Goal: Task Accomplishment & Management: Use online tool/utility

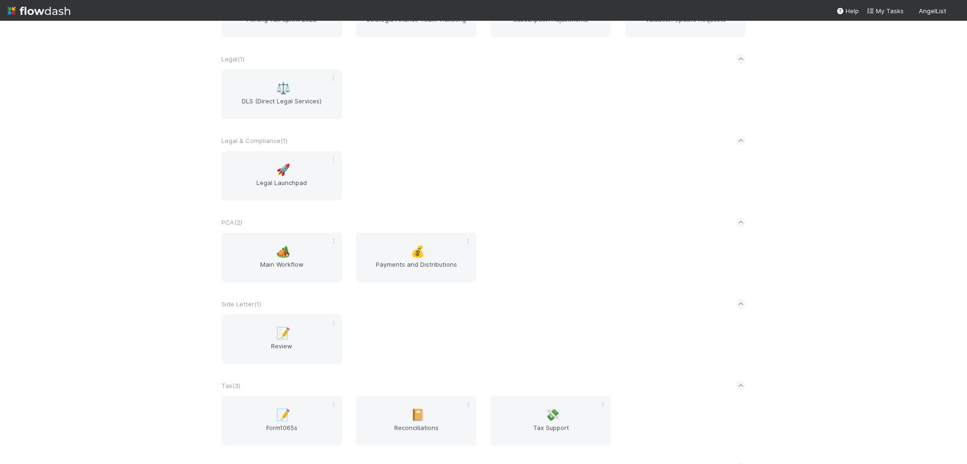
scroll to position [1058, 0]
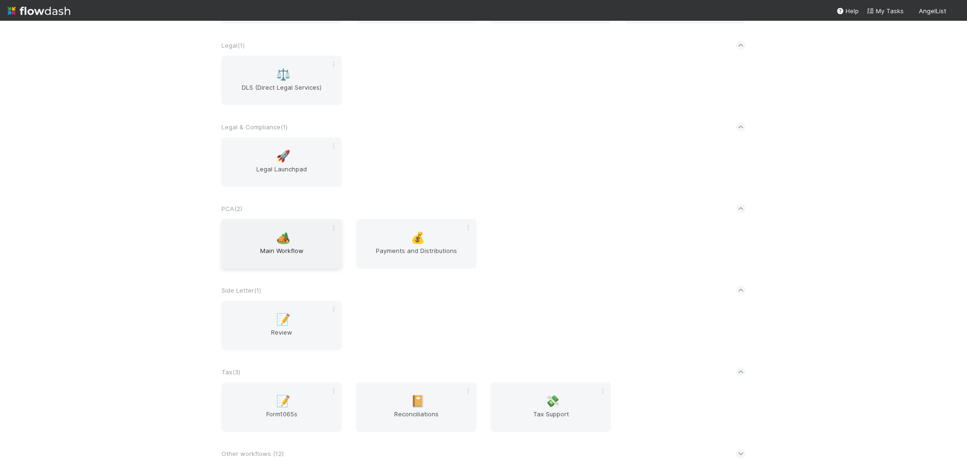
click at [238, 239] on div "🏕️ Main Workflow" at bounding box center [282, 244] width 120 height 50
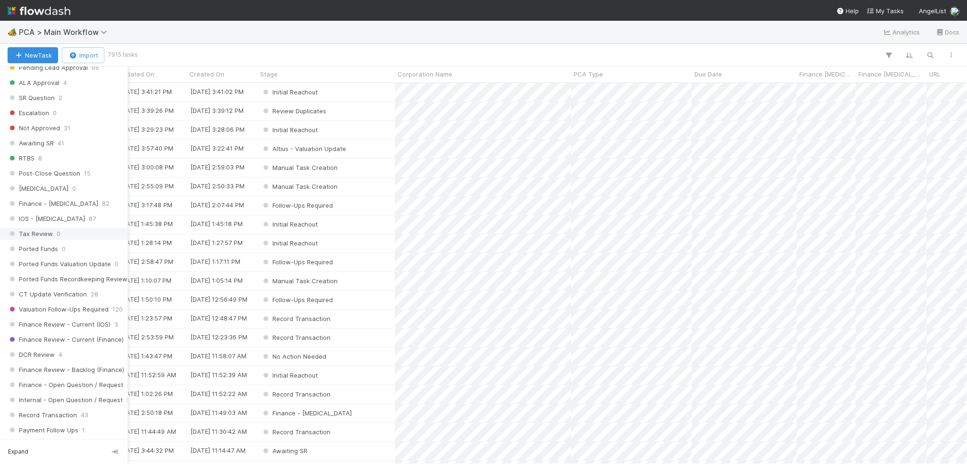
scroll to position [520, 0]
click at [69, 303] on span "Valuation Follow-Ups Required" at bounding box center [58, 309] width 101 height 12
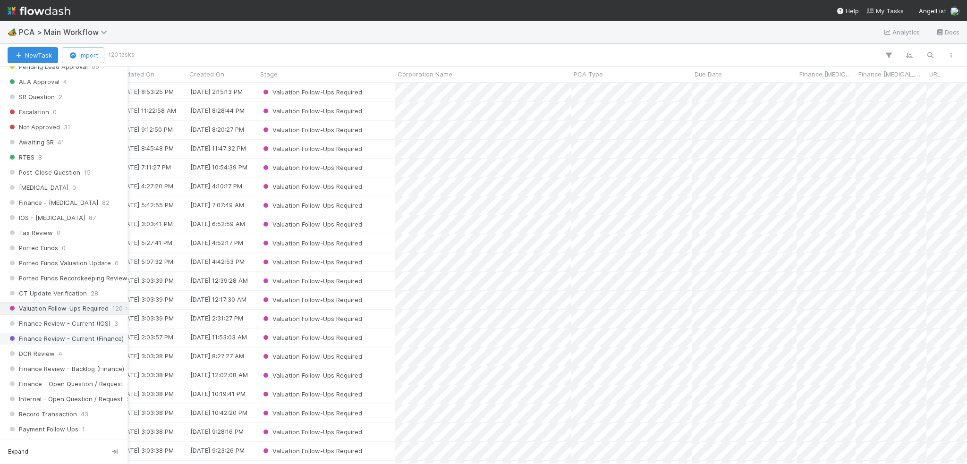
scroll to position [374, 934]
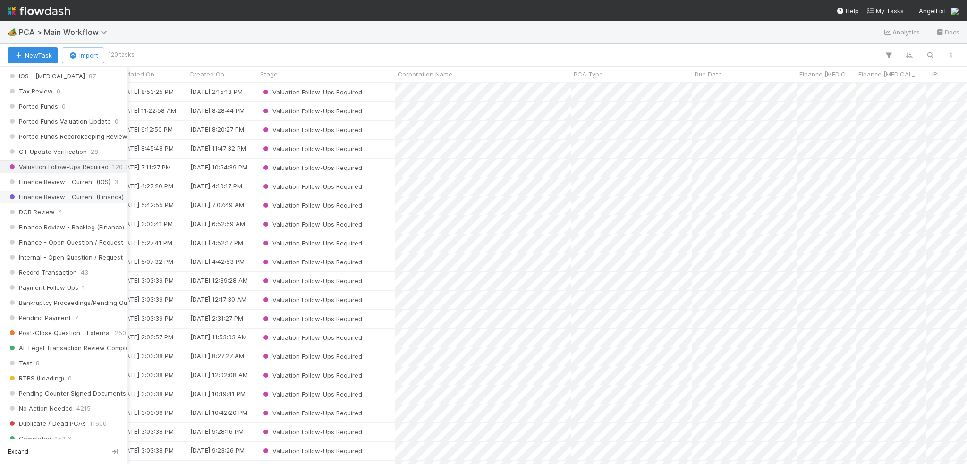
click at [55, 191] on span "Finance Review - Current (Finance)" at bounding box center [66, 197] width 116 height 12
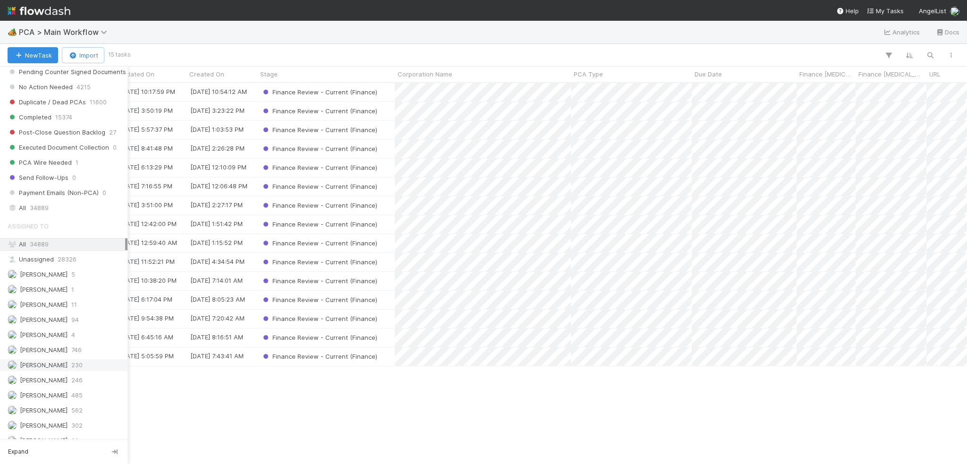
scroll to position [1039, 0]
drag, startPoint x: 62, startPoint y: 341, endPoint x: 126, endPoint y: 345, distance: 63.9
click at [71, 349] on span "562" at bounding box center [76, 355] width 11 height 12
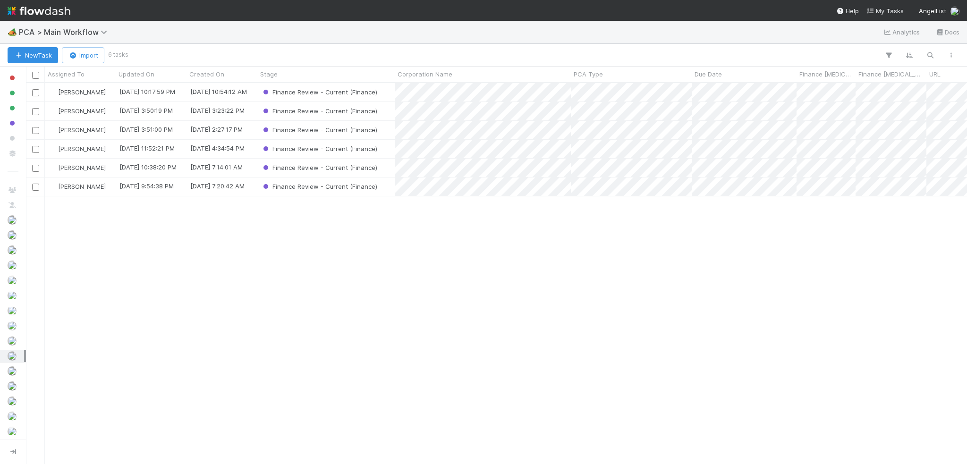
scroll to position [374, 934]
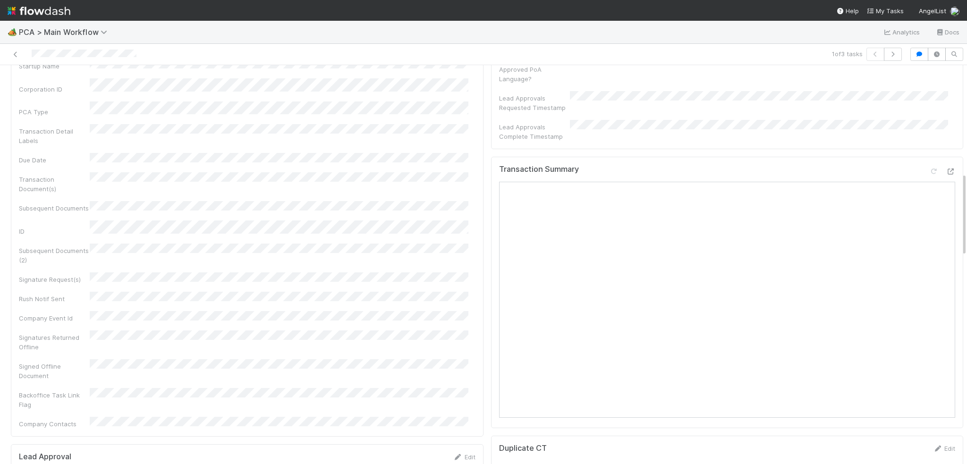
scroll to position [472, 0]
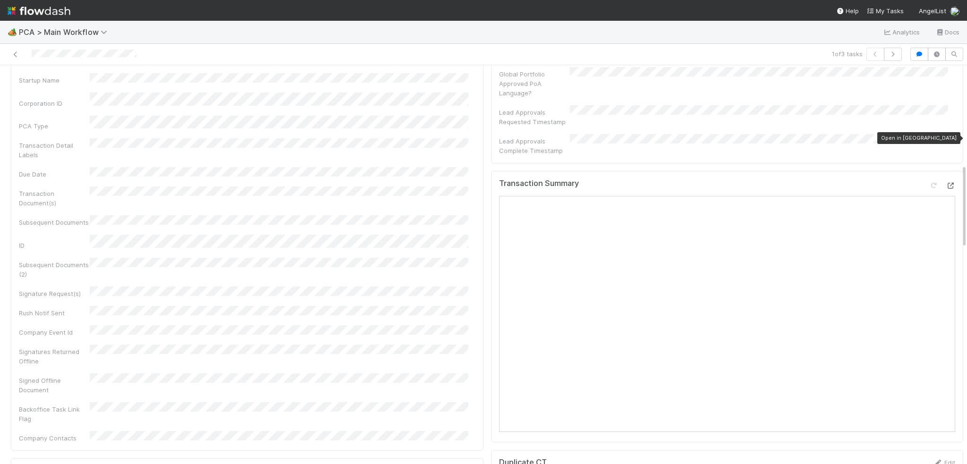
click at [946, 183] on icon at bounding box center [950, 186] width 9 height 6
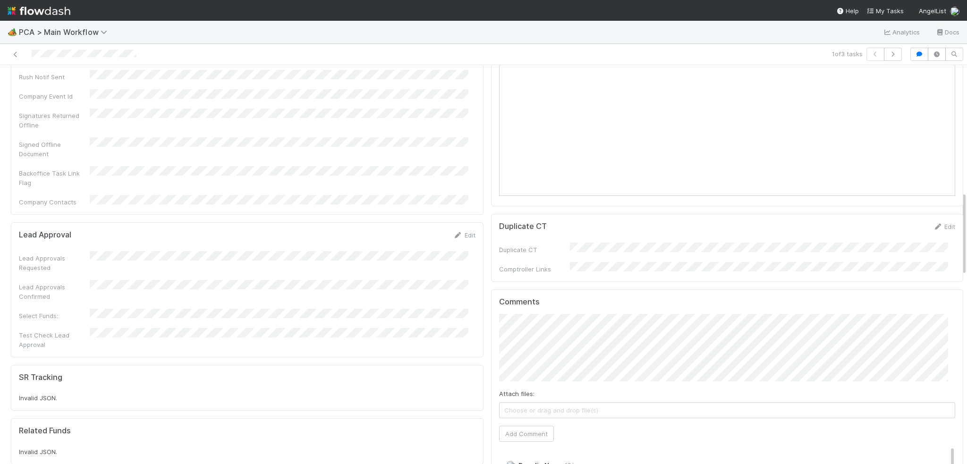
scroll to position [520, 0]
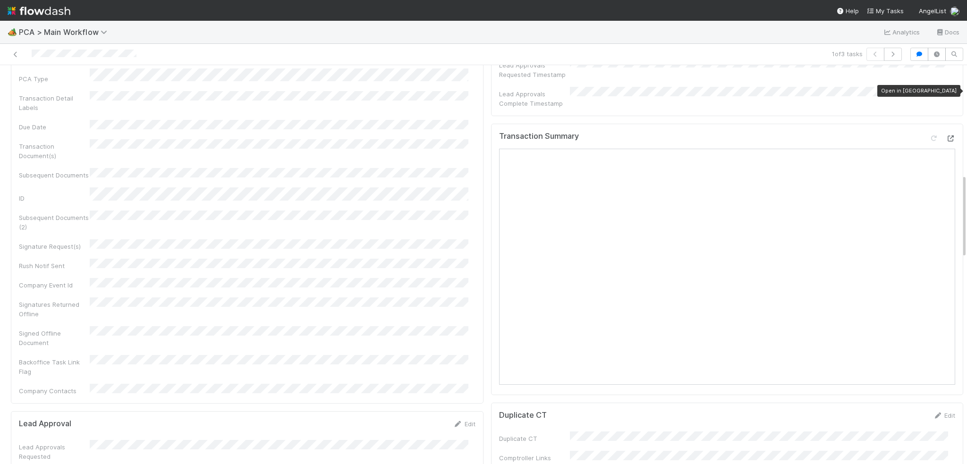
click at [946, 136] on icon at bounding box center [950, 139] width 9 height 6
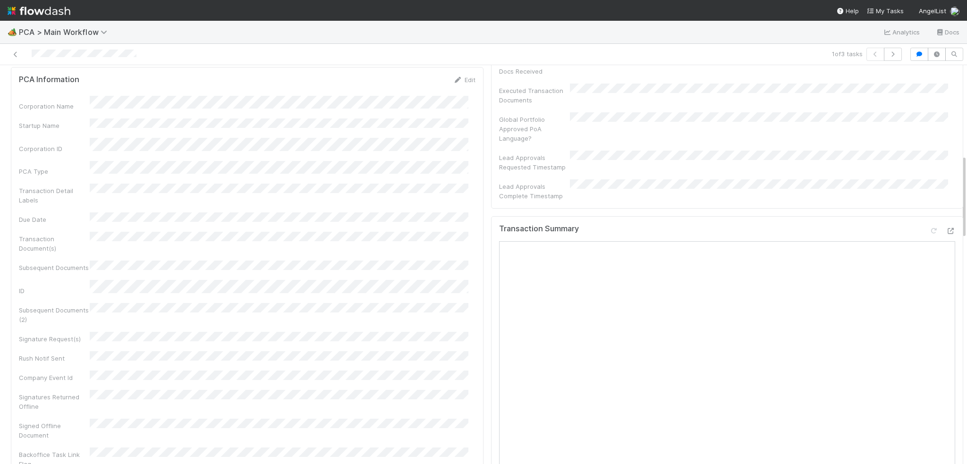
scroll to position [425, 0]
click at [946, 228] on div at bounding box center [950, 232] width 9 height 9
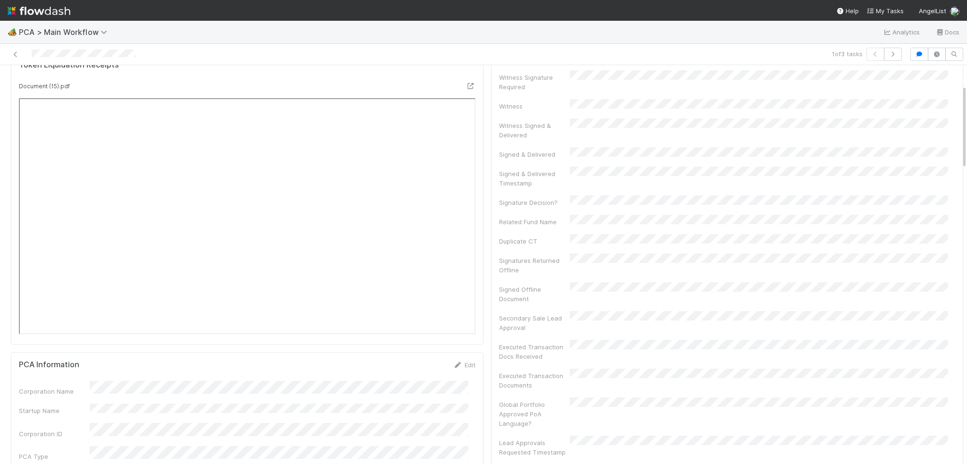
scroll to position [94, 0]
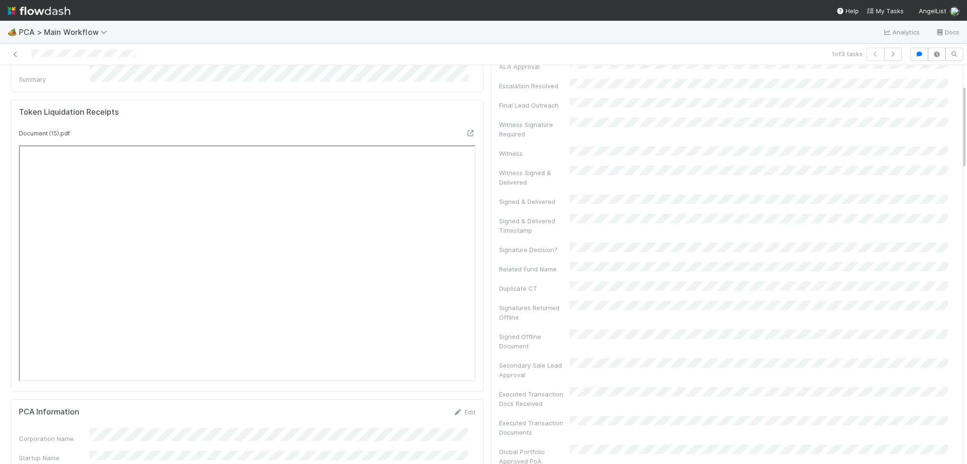
click at [329, 140] on div "Document (15).pdf" at bounding box center [247, 256] width 457 height 256
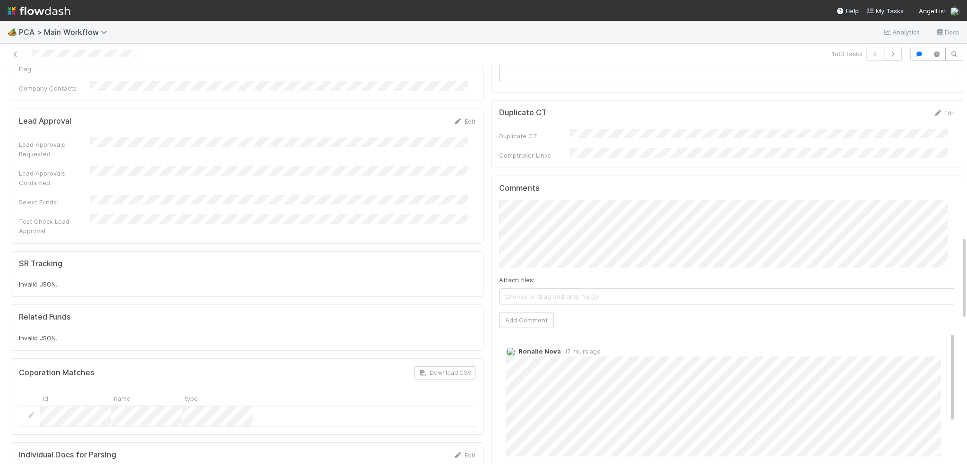
scroll to position [756, 0]
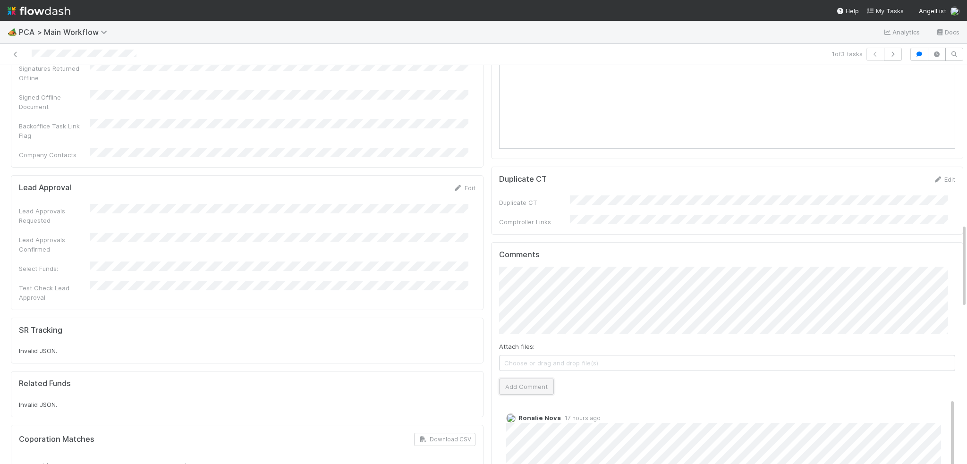
click at [503, 379] on button "Add Comment" at bounding box center [526, 387] width 55 height 16
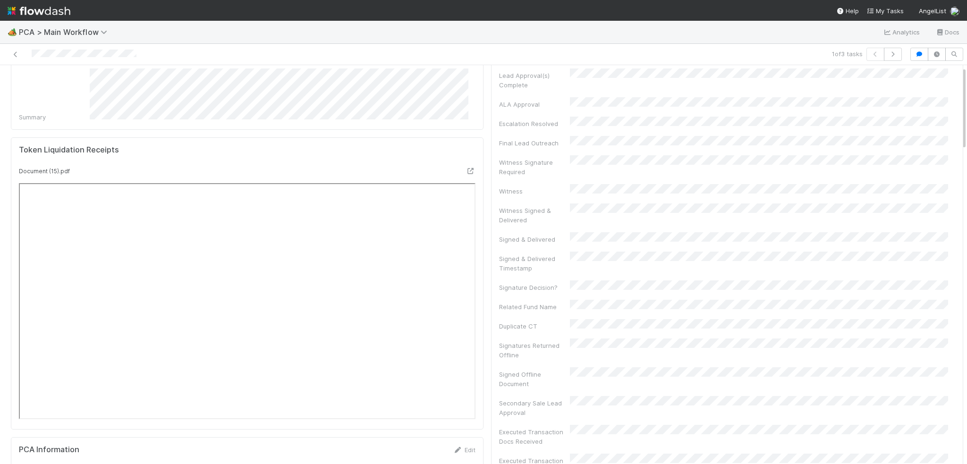
scroll to position [0, 0]
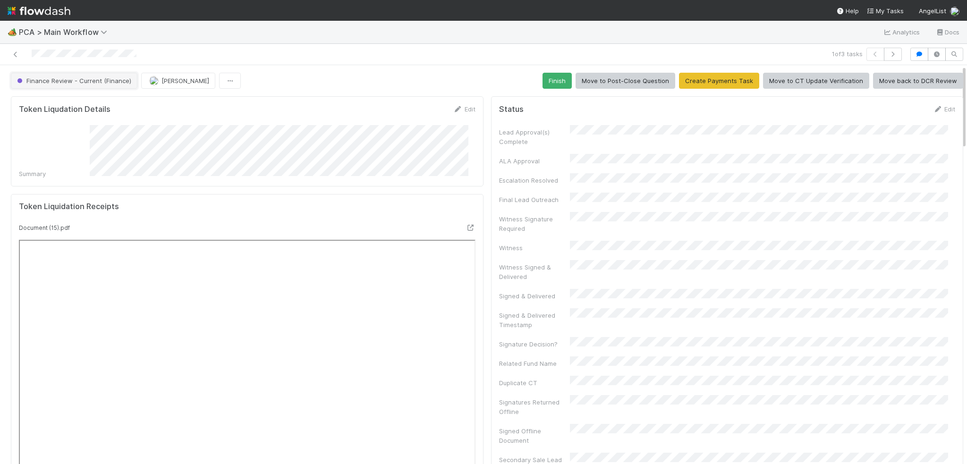
click at [99, 79] on span "Finance Review - Current (Finance)" at bounding box center [73, 81] width 116 height 8
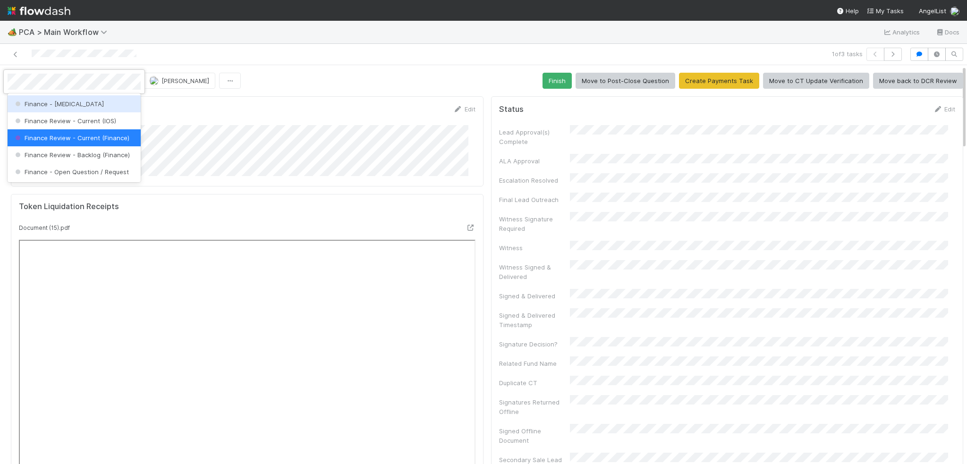
click at [98, 107] on div "Finance - [MEDICAL_DATA]" at bounding box center [74, 103] width 133 height 17
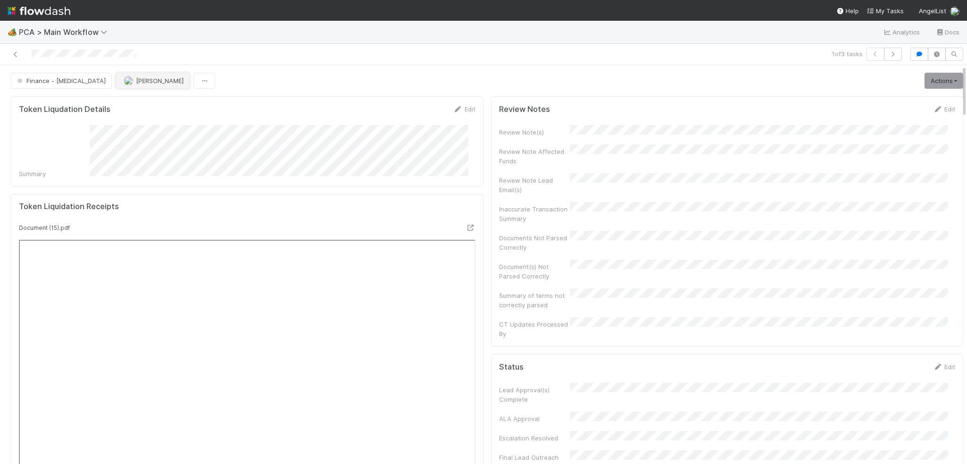
click at [136, 78] on span "[PERSON_NAME]" at bounding box center [160, 81] width 48 height 8
click at [109, 100] on span "Ronalie Nova" at bounding box center [109, 104] width 39 height 8
click at [19, 51] on icon at bounding box center [15, 54] width 9 height 6
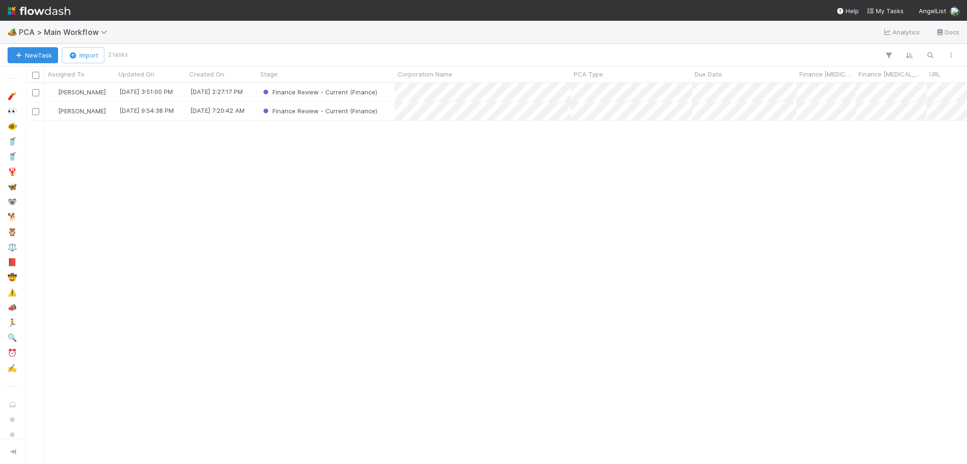
scroll to position [374, 934]
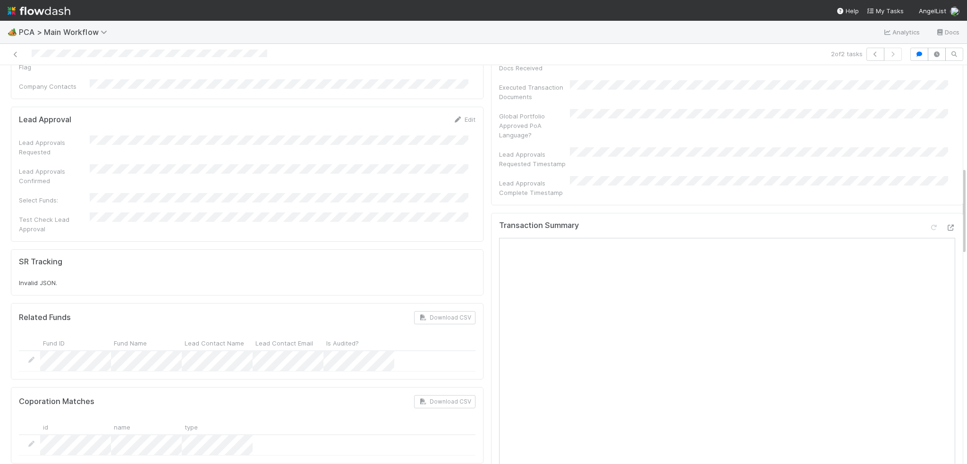
scroll to position [425, 0]
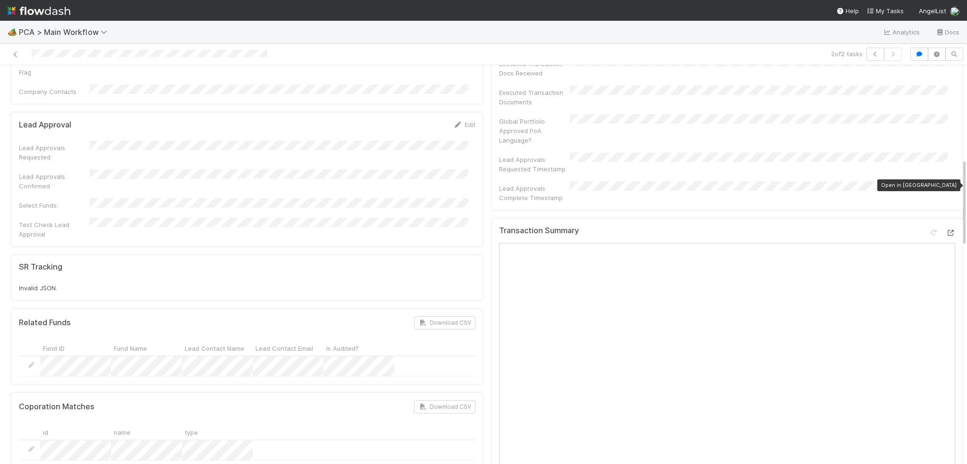
click at [946, 230] on icon at bounding box center [950, 233] width 9 height 6
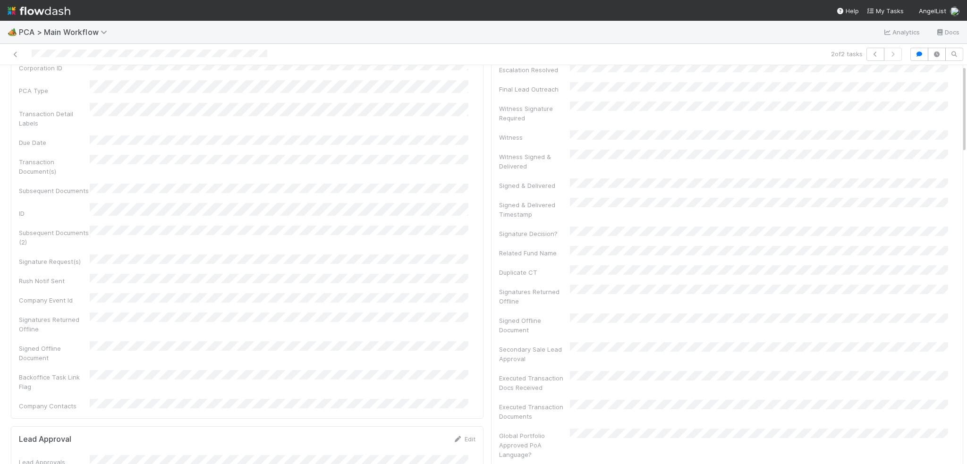
scroll to position [0, 0]
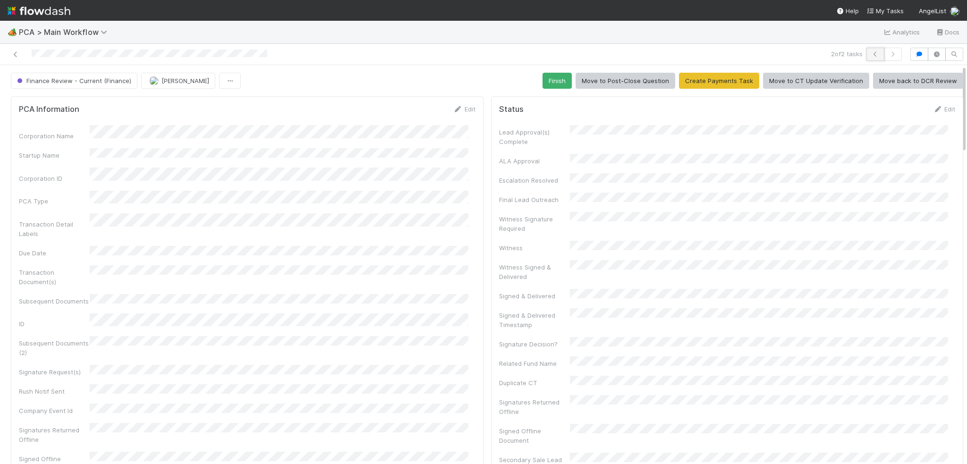
click at [867, 59] on button "button" at bounding box center [876, 54] width 18 height 13
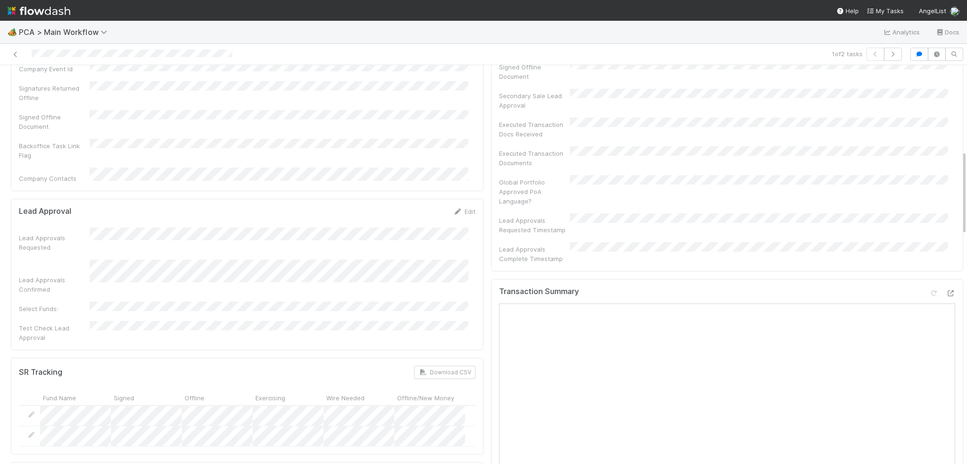
scroll to position [520, 0]
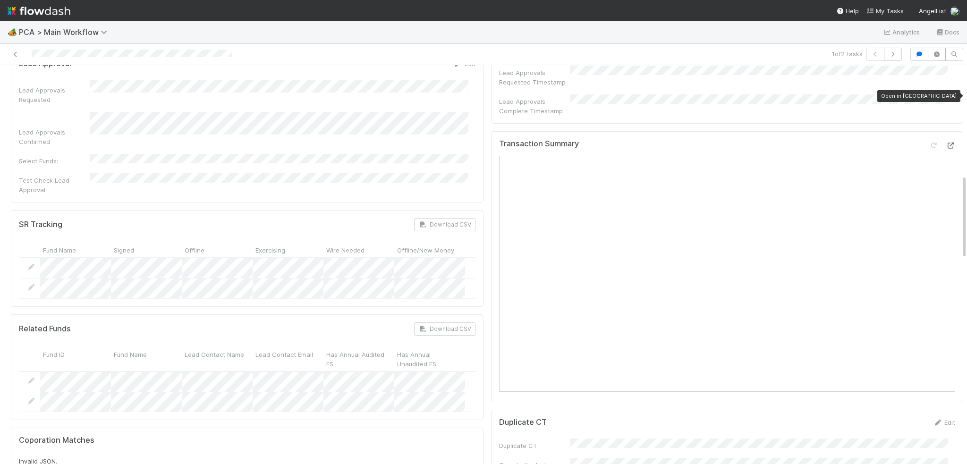
click at [946, 143] on icon at bounding box center [950, 146] width 9 height 6
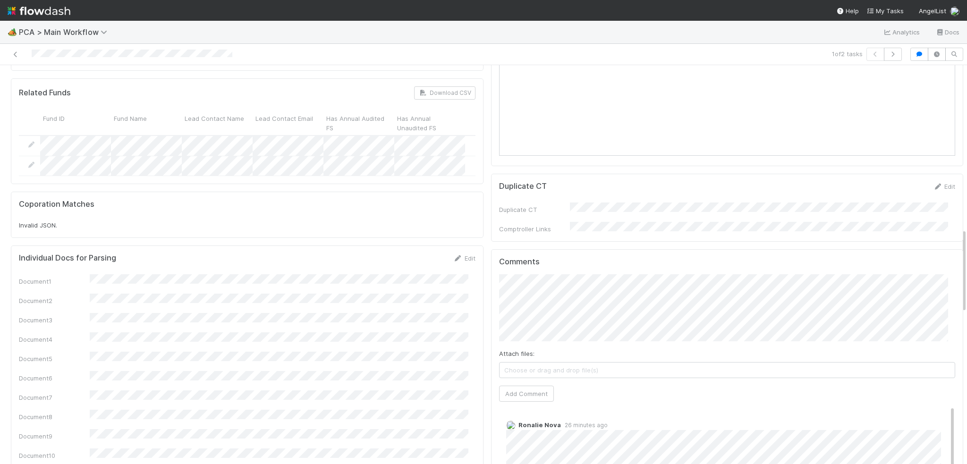
scroll to position [803, 0]
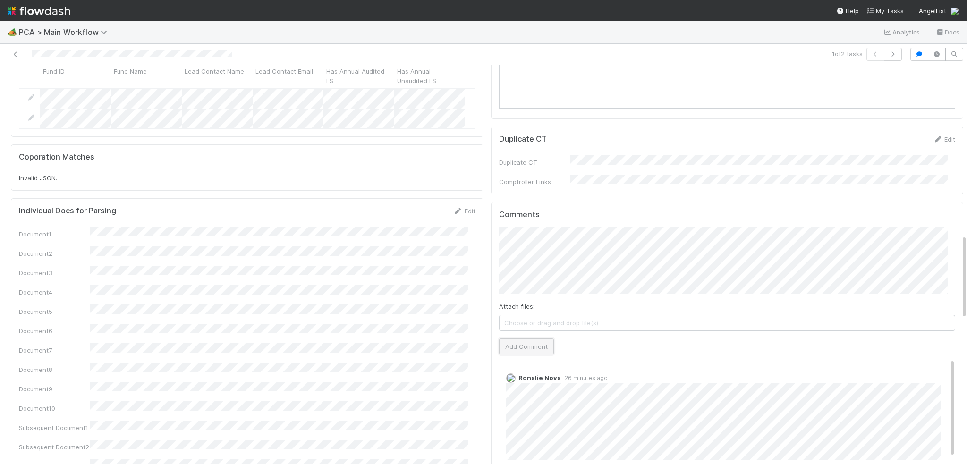
click at [520, 339] on button "Add Comment" at bounding box center [526, 347] width 55 height 16
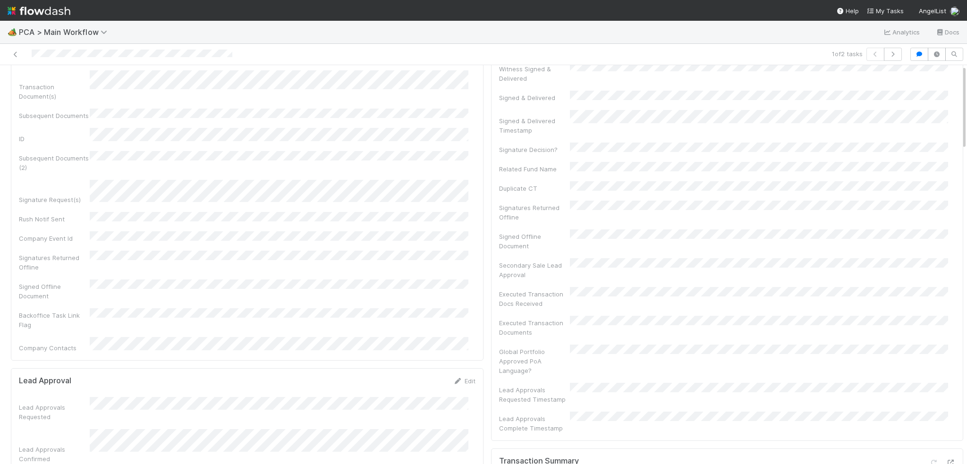
scroll to position [0, 0]
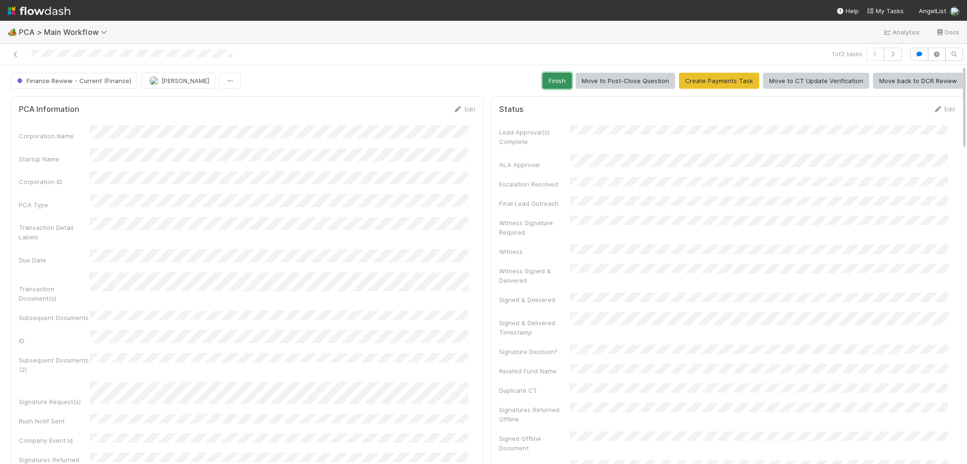
click at [546, 83] on button "Finish" at bounding box center [557, 81] width 29 height 16
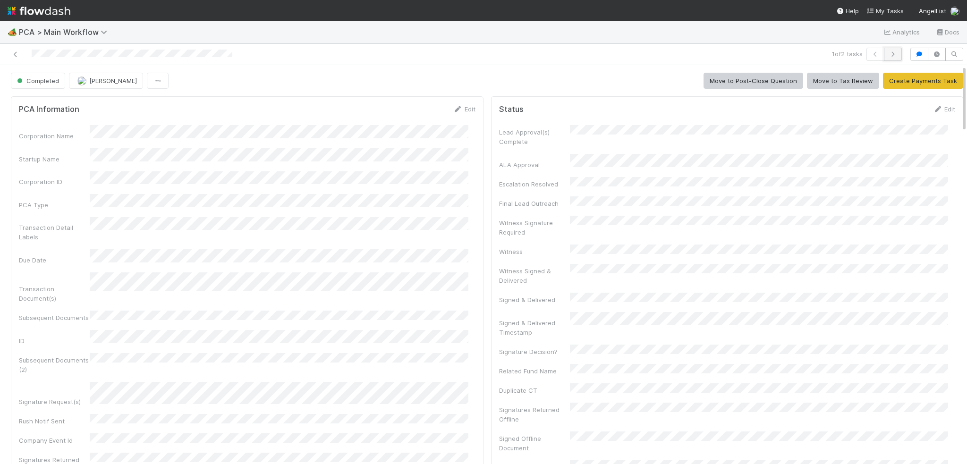
click at [888, 52] on icon "button" at bounding box center [892, 54] width 9 height 6
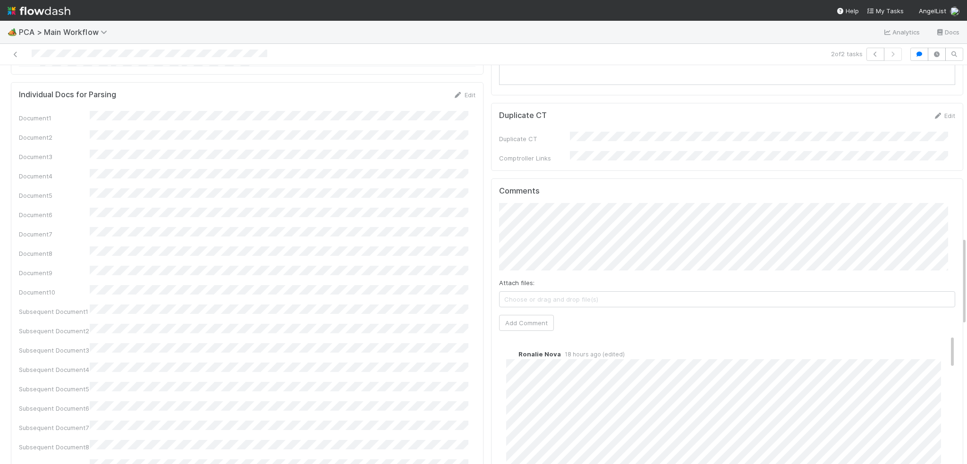
scroll to position [850, 0]
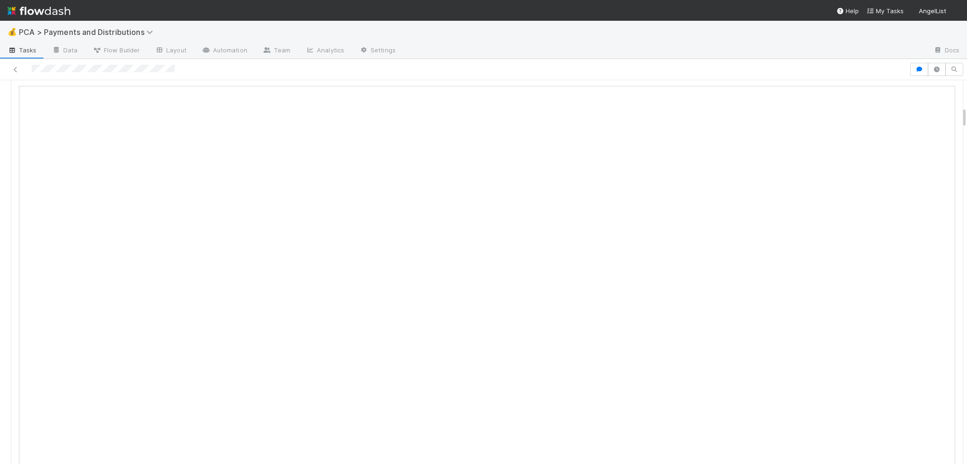
scroll to position [283, 0]
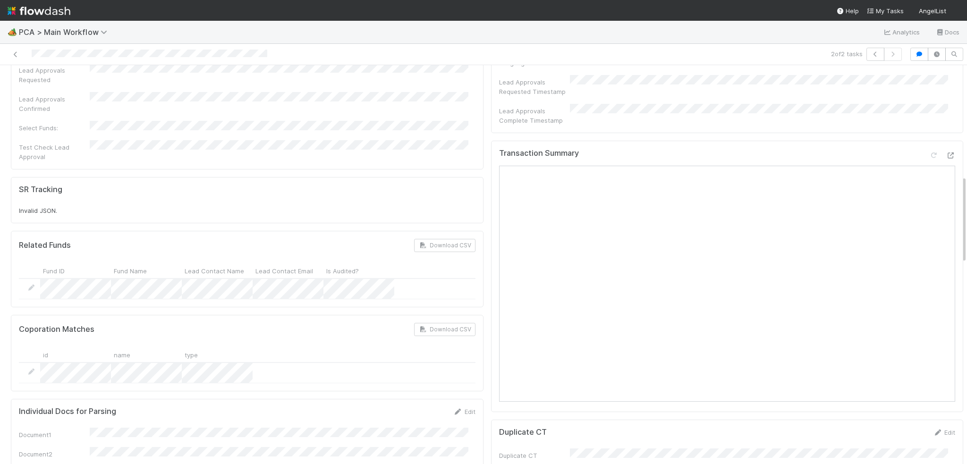
scroll to position [378, 0]
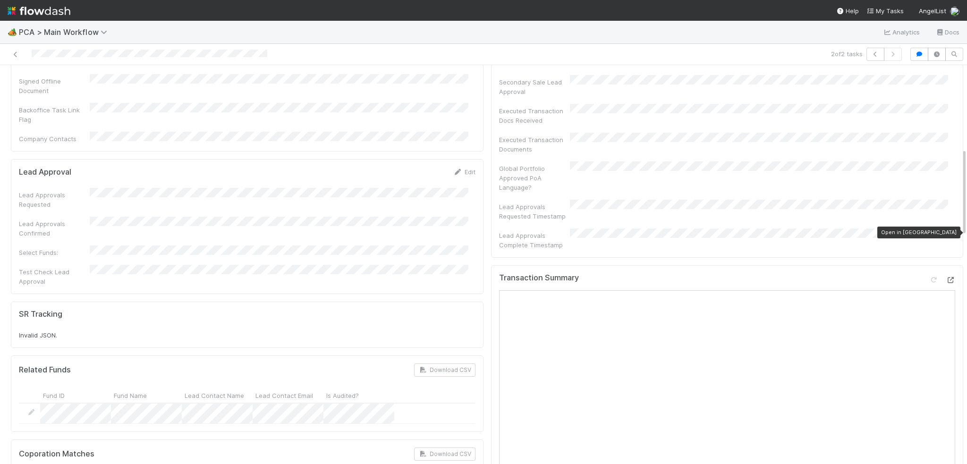
click at [946, 277] on icon at bounding box center [950, 280] width 9 height 6
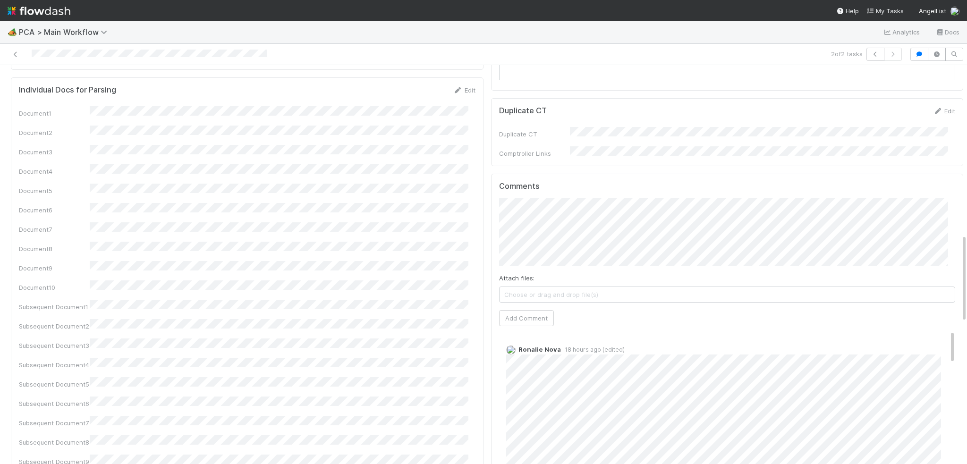
scroll to position [850, 0]
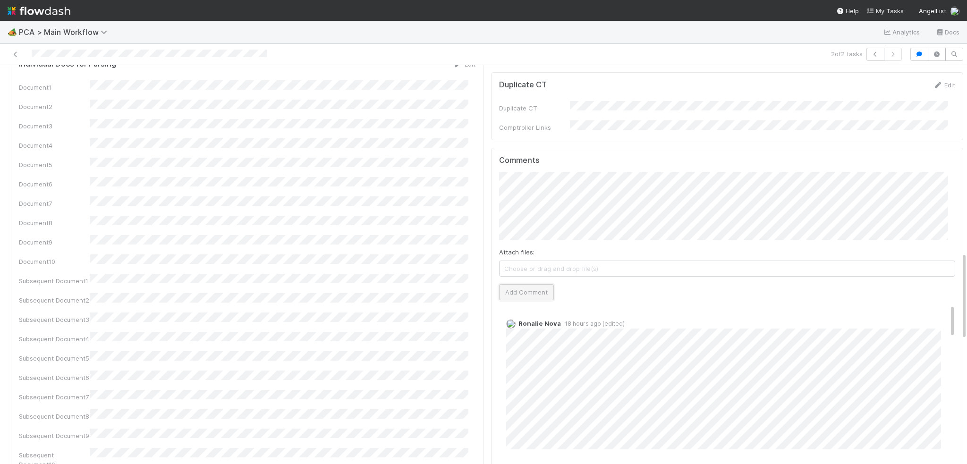
click at [501, 284] on button "Add Comment" at bounding box center [526, 292] width 55 height 16
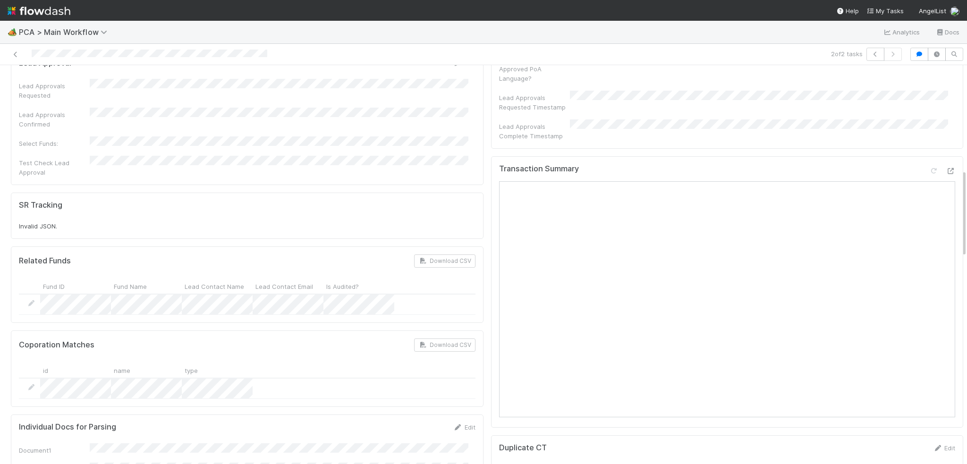
scroll to position [0, 0]
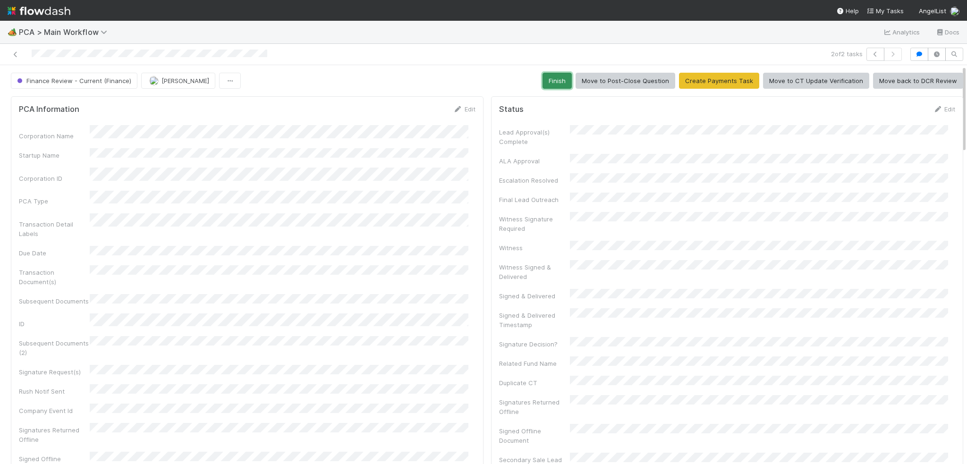
click at [551, 80] on button "Finish" at bounding box center [557, 81] width 29 height 16
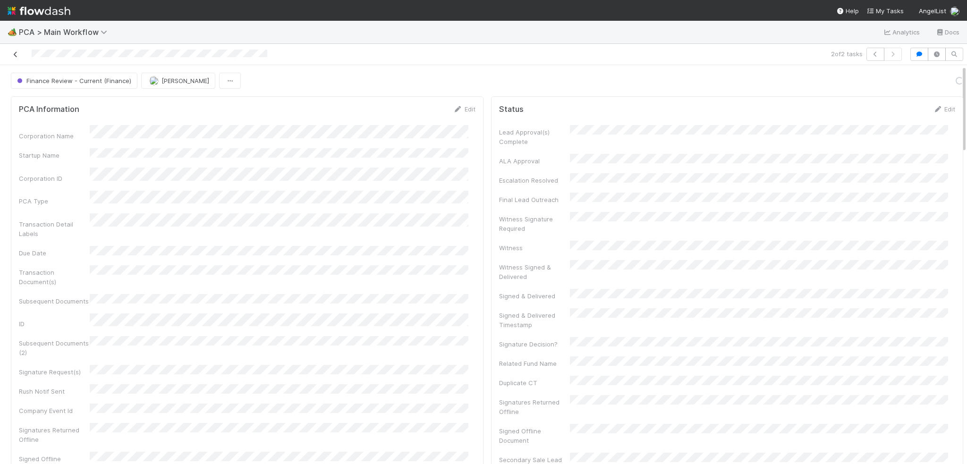
click at [17, 56] on icon at bounding box center [15, 54] width 9 height 6
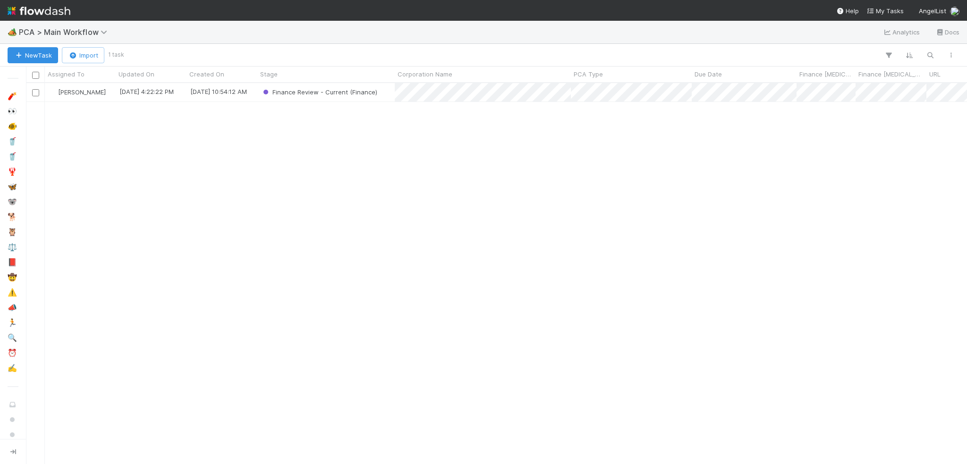
scroll to position [374, 934]
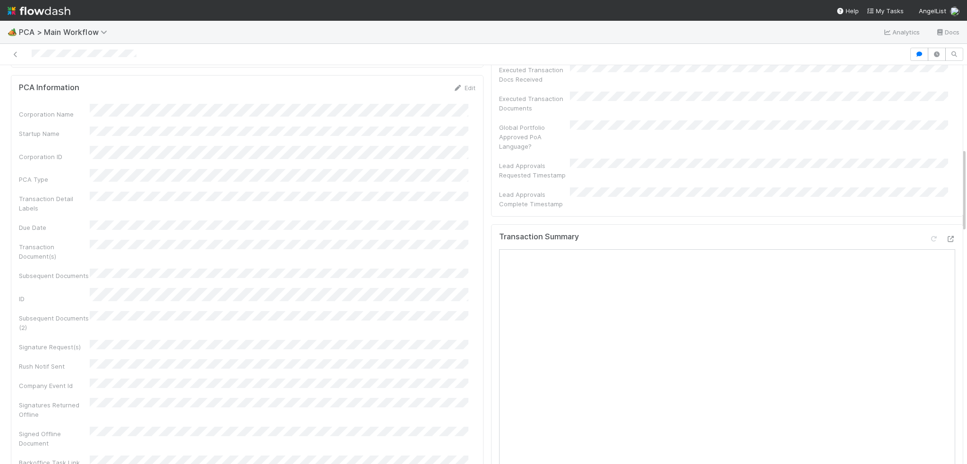
scroll to position [425, 0]
click at [946, 230] on icon at bounding box center [950, 233] width 9 height 6
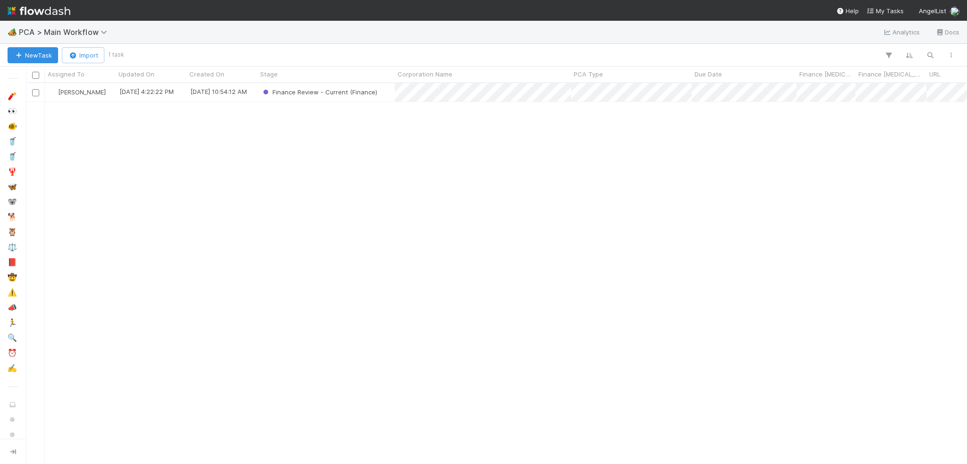
scroll to position [374, 934]
click at [656, 268] on div "[PERSON_NAME] [DATE] 4:22:22 PM [DATE] 10:54:12 AM Finance Review - Current (Fi…" at bounding box center [496, 273] width 941 height 381
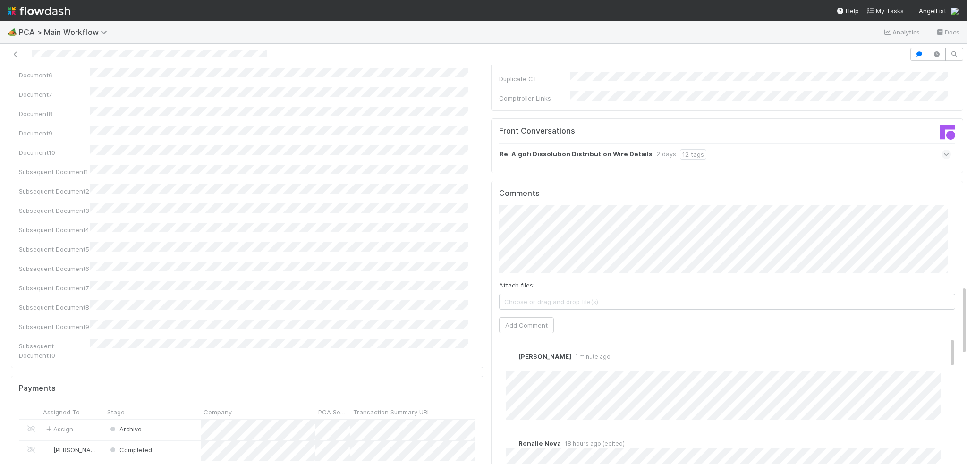
scroll to position [1322, 0]
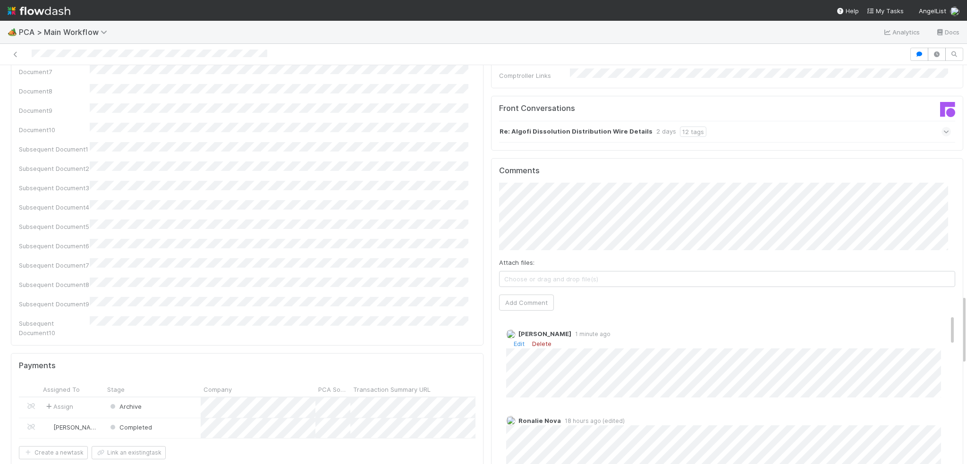
click at [536, 340] on link "Delete" at bounding box center [541, 344] width 19 height 8
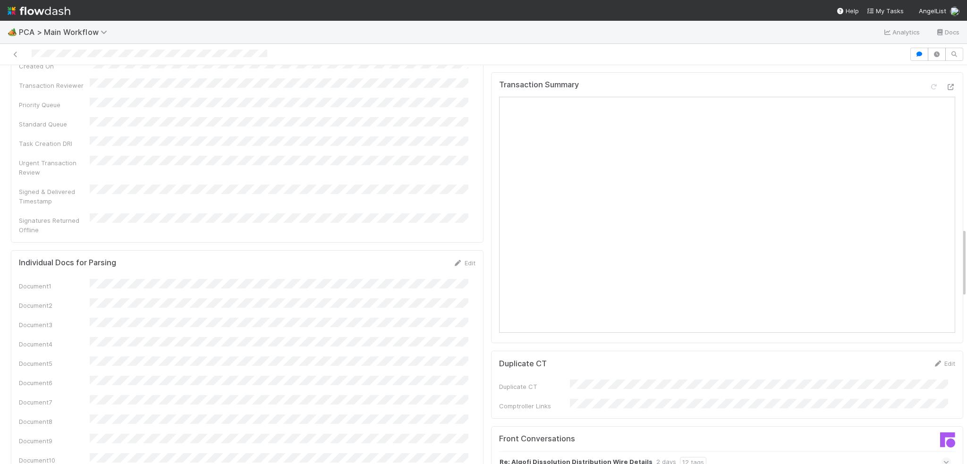
scroll to position [708, 0]
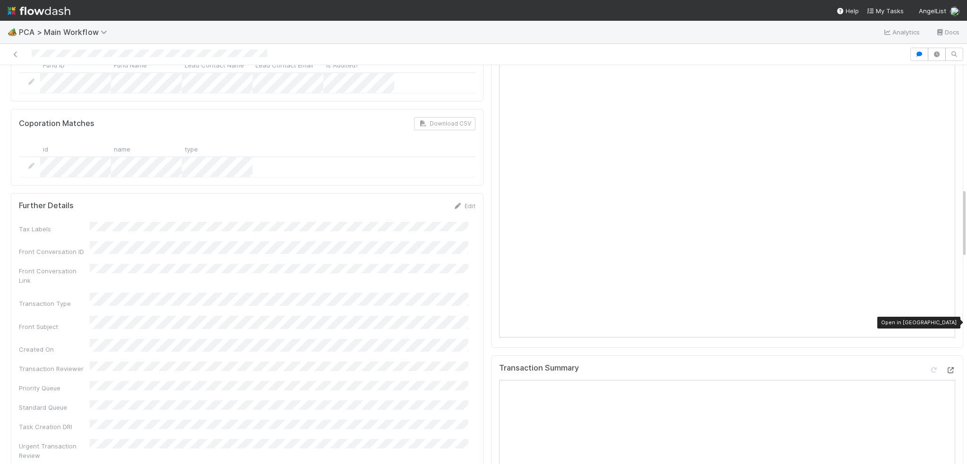
click at [946, 367] on icon at bounding box center [950, 370] width 9 height 6
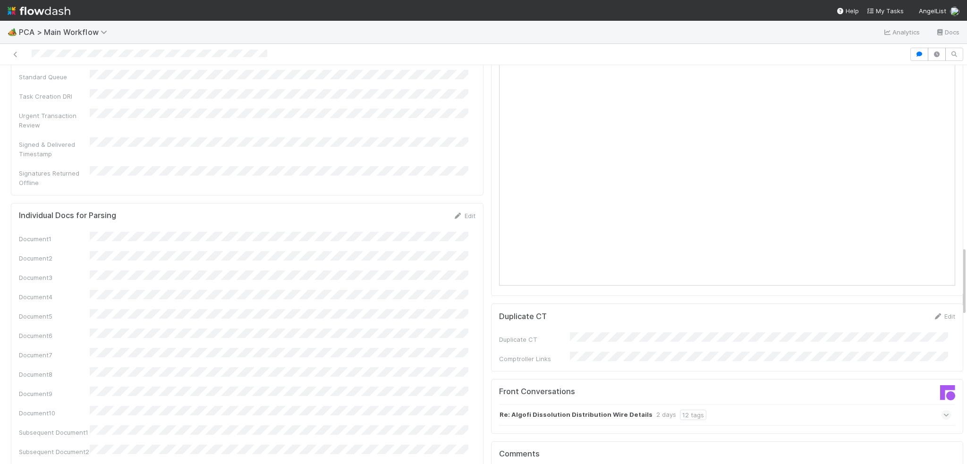
scroll to position [1134, 0]
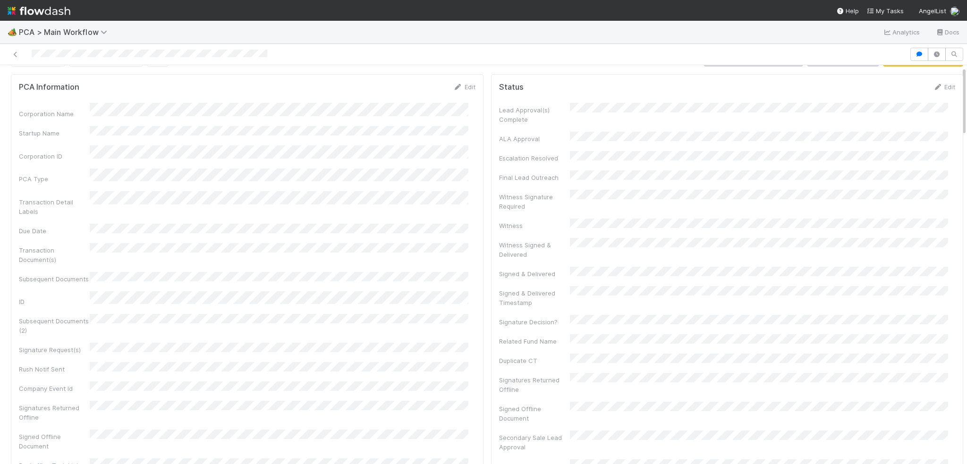
scroll to position [47, 0]
click at [11, 53] on icon at bounding box center [15, 54] width 9 height 6
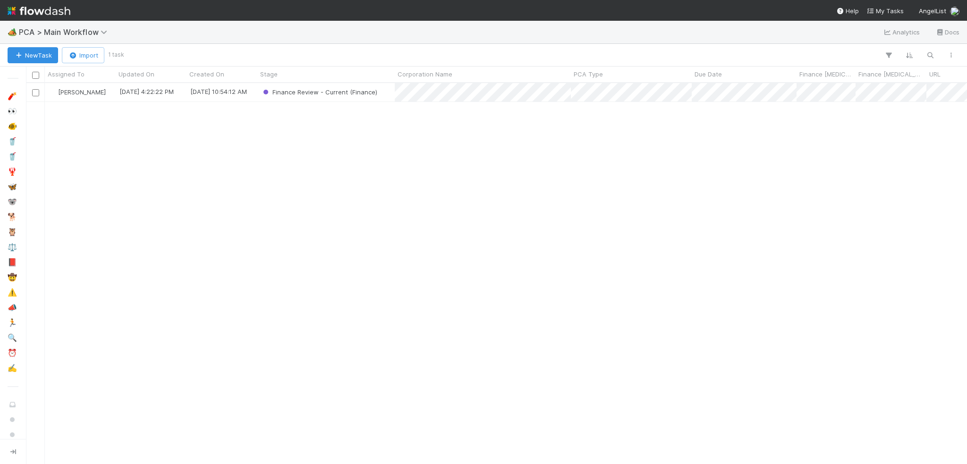
scroll to position [374, 934]
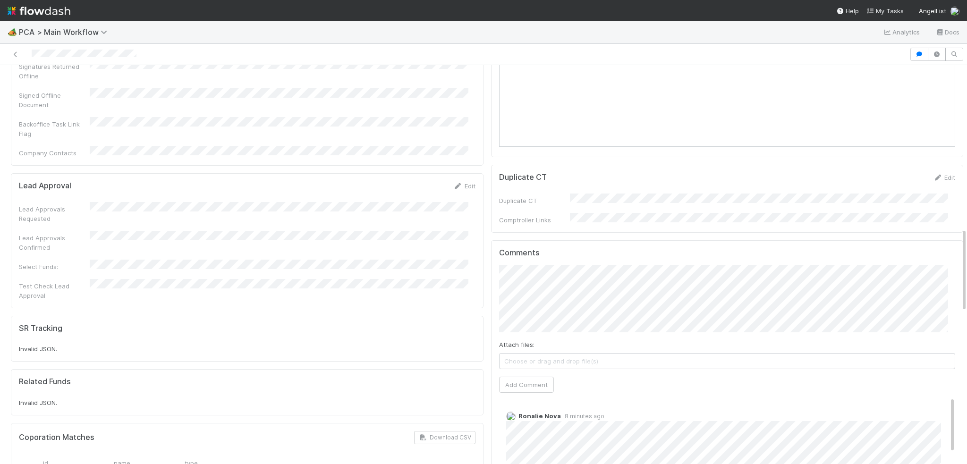
scroll to position [708, 0]
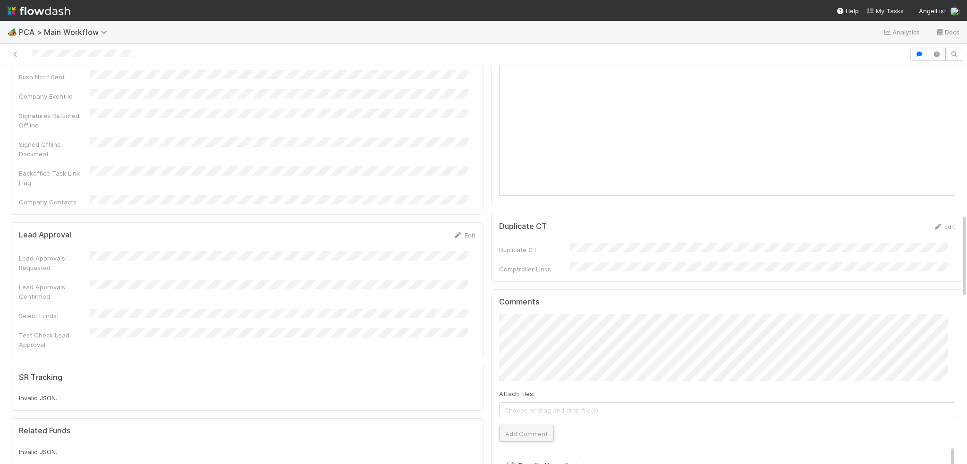
click at [524, 426] on button "Add Comment" at bounding box center [526, 434] width 55 height 16
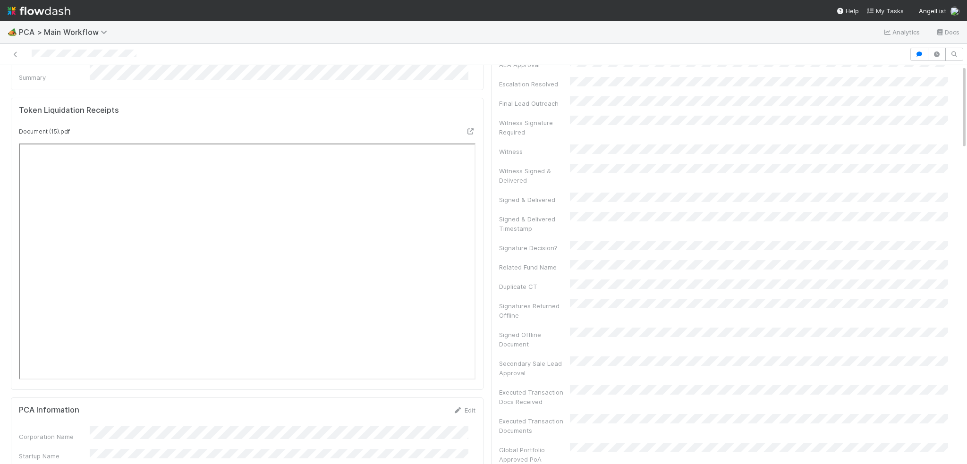
scroll to position [0, 0]
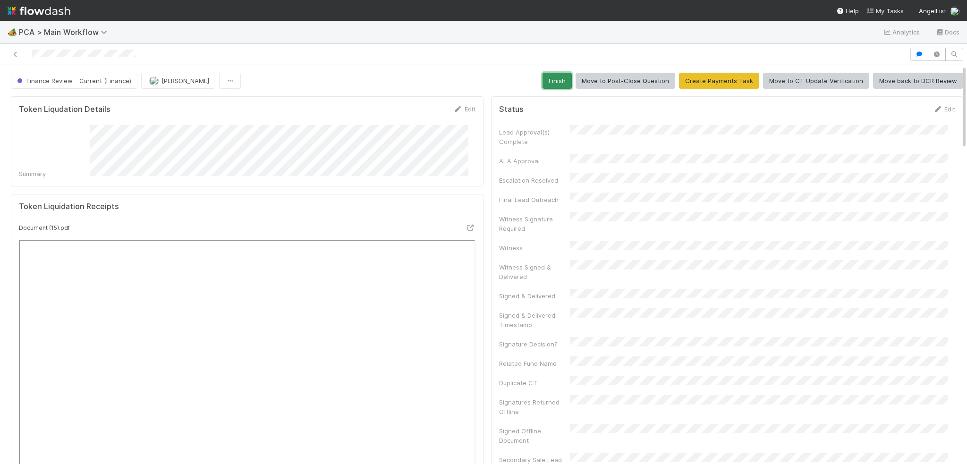
click at [546, 79] on button "Finish" at bounding box center [557, 81] width 29 height 16
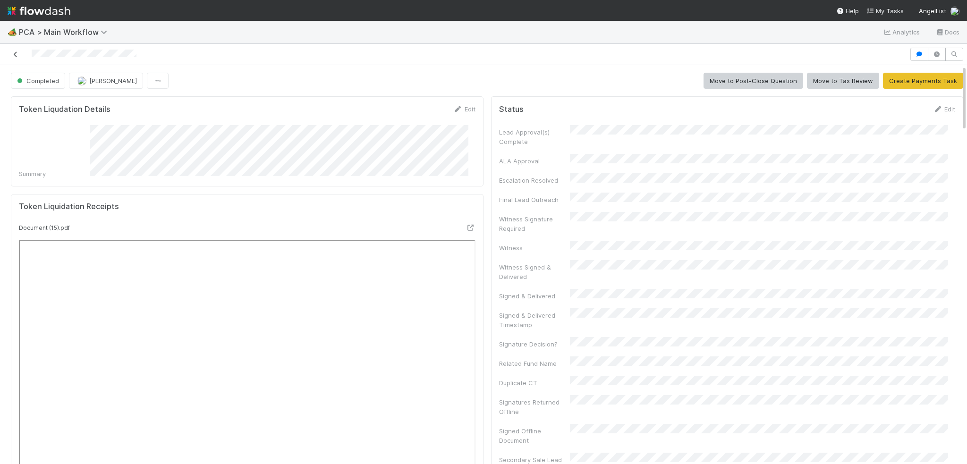
click at [14, 52] on icon at bounding box center [15, 54] width 9 height 6
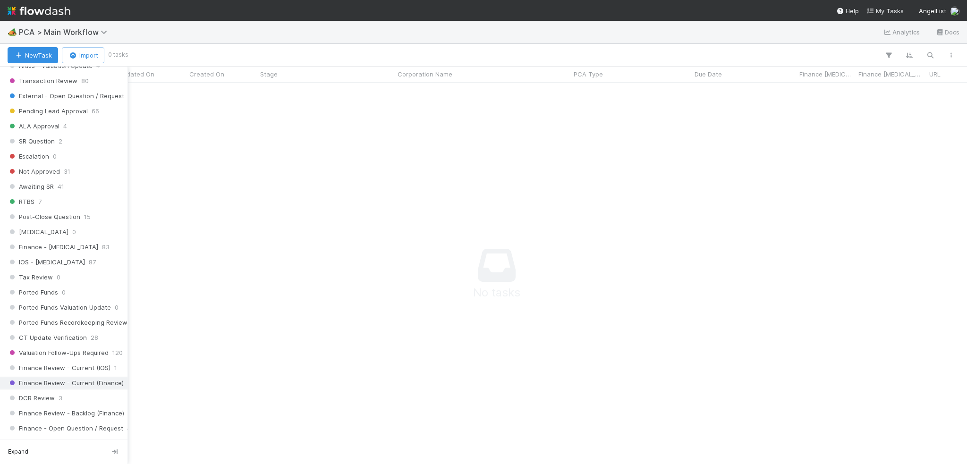
scroll to position [520, 0]
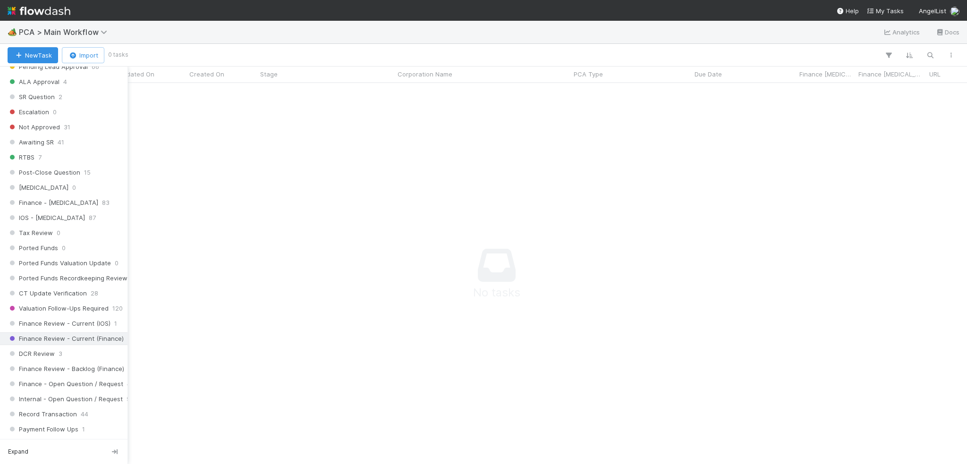
click at [74, 333] on span "Finance Review - Current (Finance)" at bounding box center [66, 339] width 116 height 12
click at [74, 318] on span "Finance Review - Current (IOS)" at bounding box center [59, 324] width 103 height 12
click at [94, 363] on span "Finance Review - Backlog (Finance)" at bounding box center [66, 369] width 117 height 12
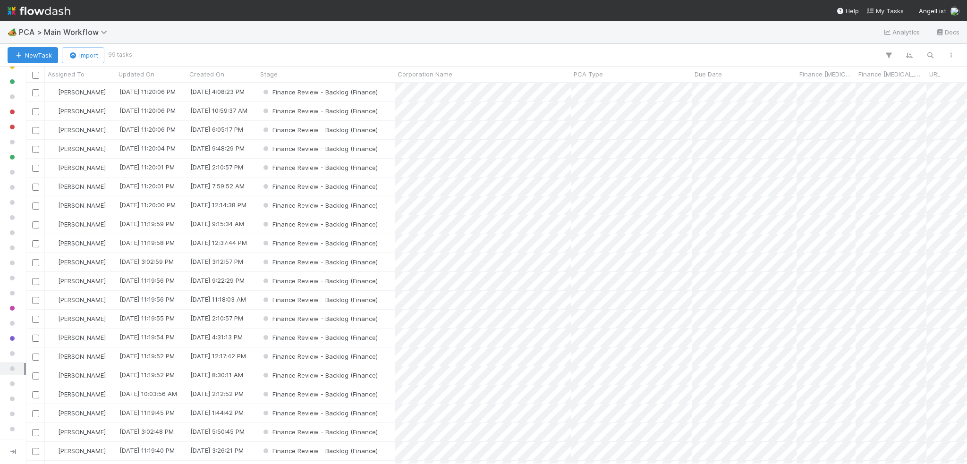
scroll to position [374, 934]
click at [587, 75] on span "PCA Type" at bounding box center [588, 73] width 29 height 9
click at [605, 96] on div "Sort A → Z" at bounding box center [628, 92] width 108 height 14
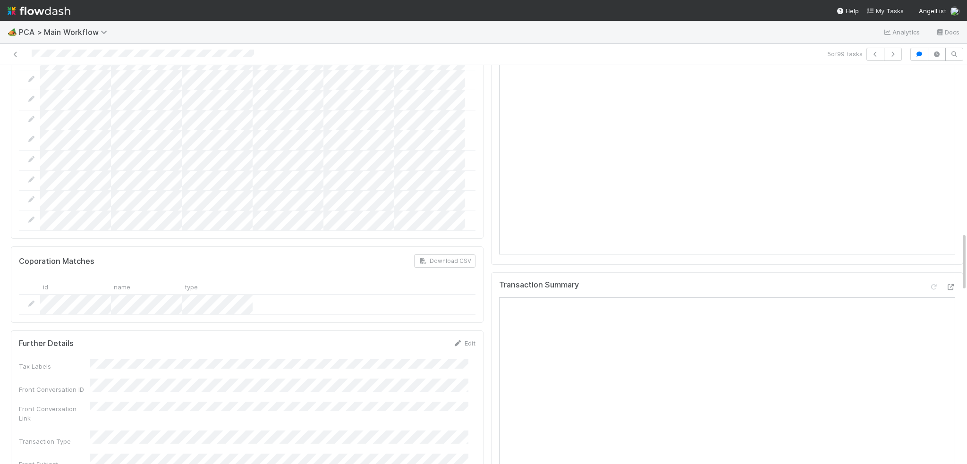
scroll to position [1134, 0]
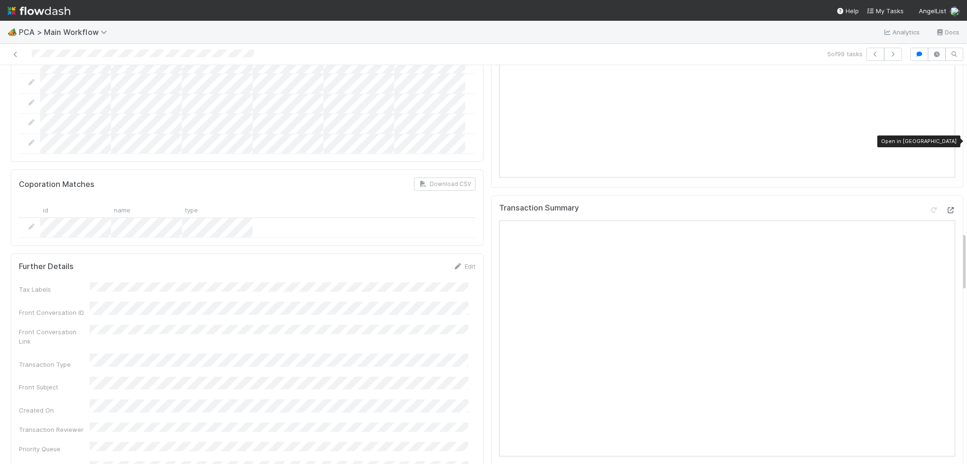
click at [946, 207] on icon at bounding box center [950, 210] width 9 height 6
click at [888, 54] on icon "button" at bounding box center [892, 54] width 9 height 6
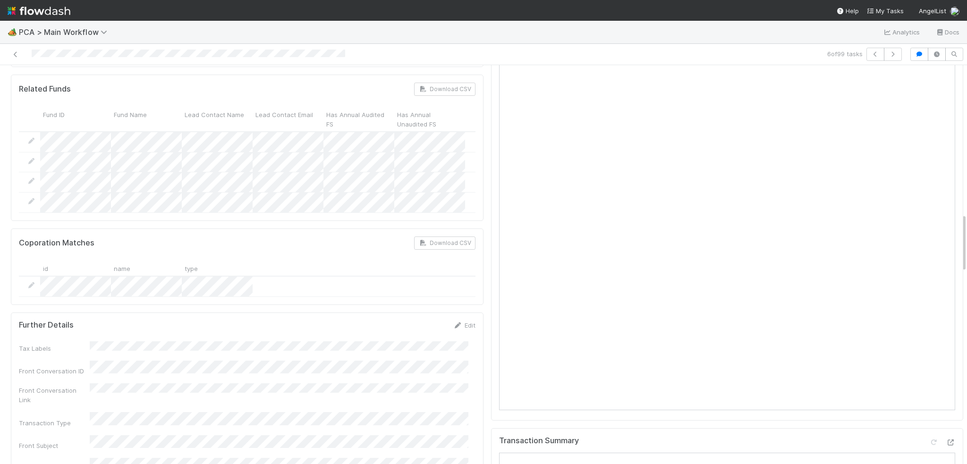
scroll to position [1134, 0]
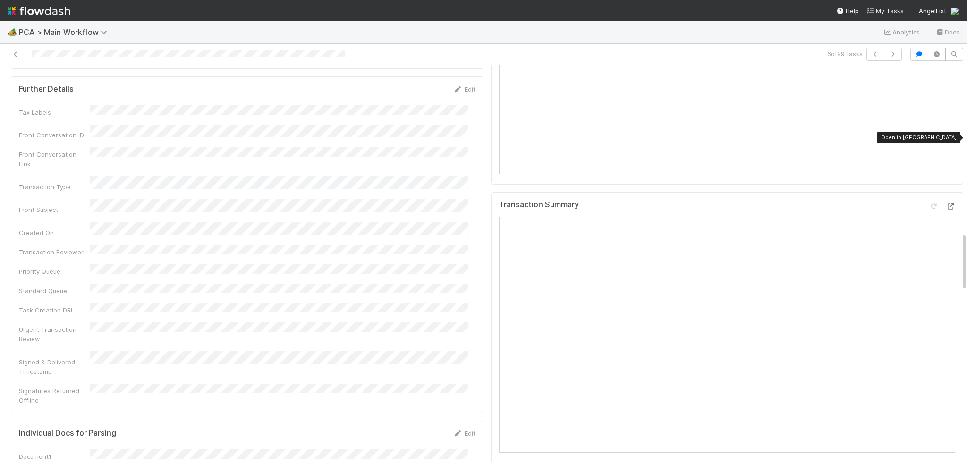
click at [946, 204] on icon at bounding box center [950, 207] width 9 height 6
click at [884, 53] on button "button" at bounding box center [893, 54] width 18 height 13
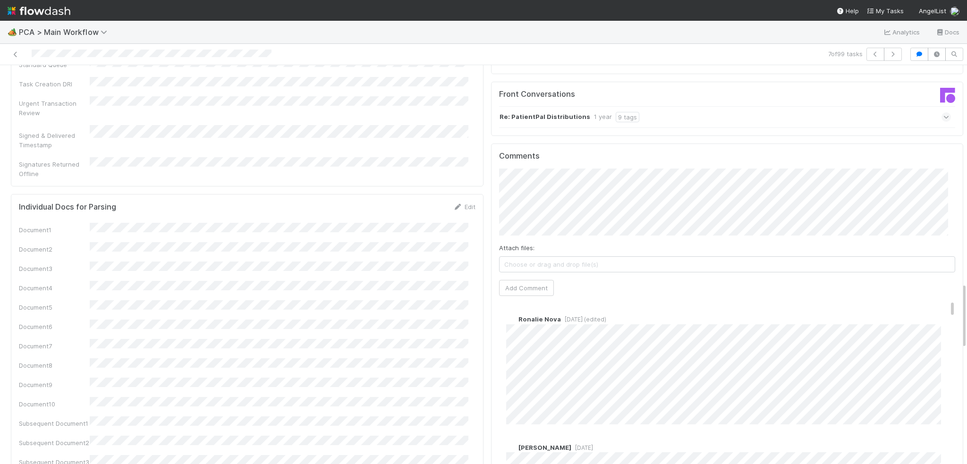
scroll to position [1322, 0]
click at [885, 58] on button "button" at bounding box center [893, 54] width 18 height 13
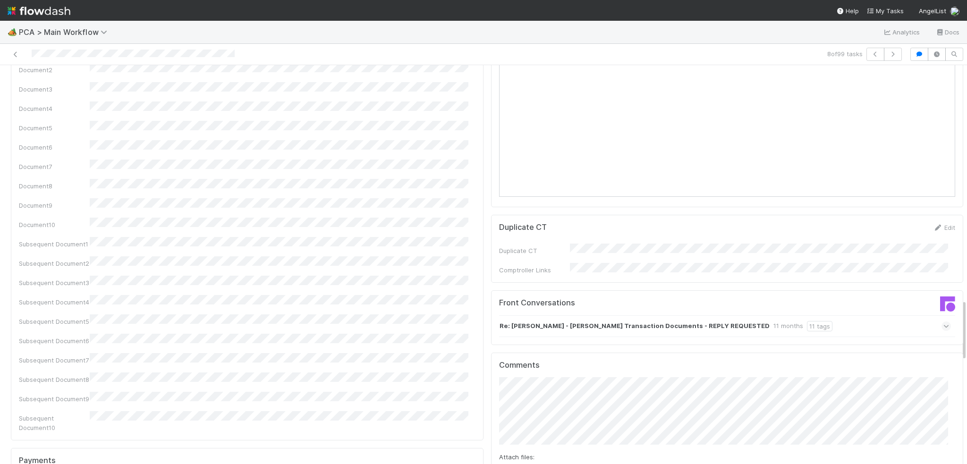
scroll to position [1511, 0]
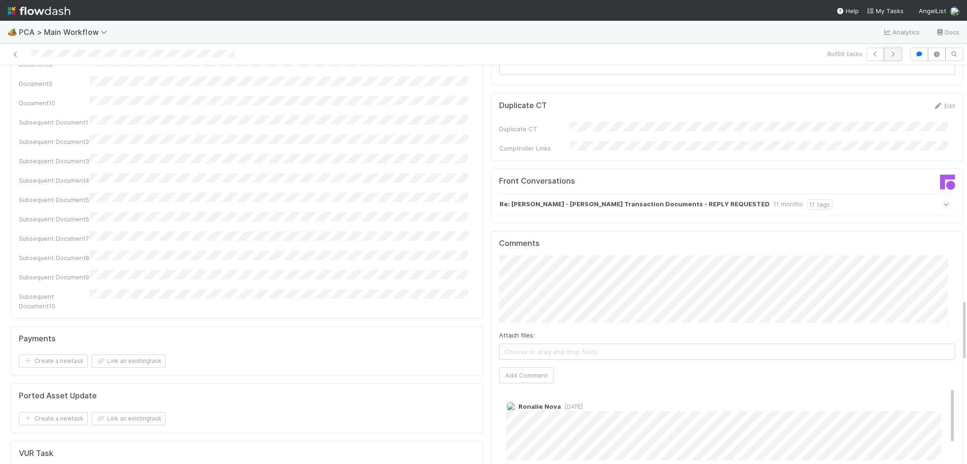
click at [892, 55] on button "button" at bounding box center [893, 54] width 18 height 13
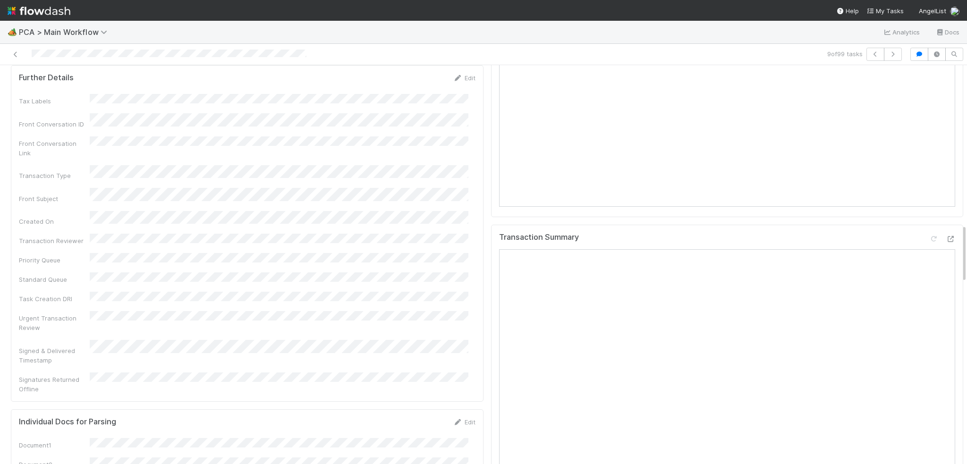
scroll to position [1086, 0]
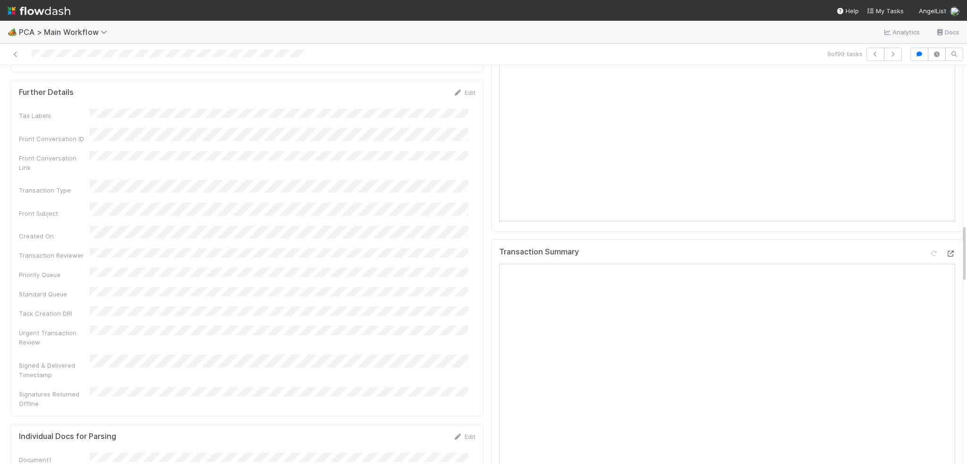
click at [946, 249] on div at bounding box center [950, 253] width 9 height 9
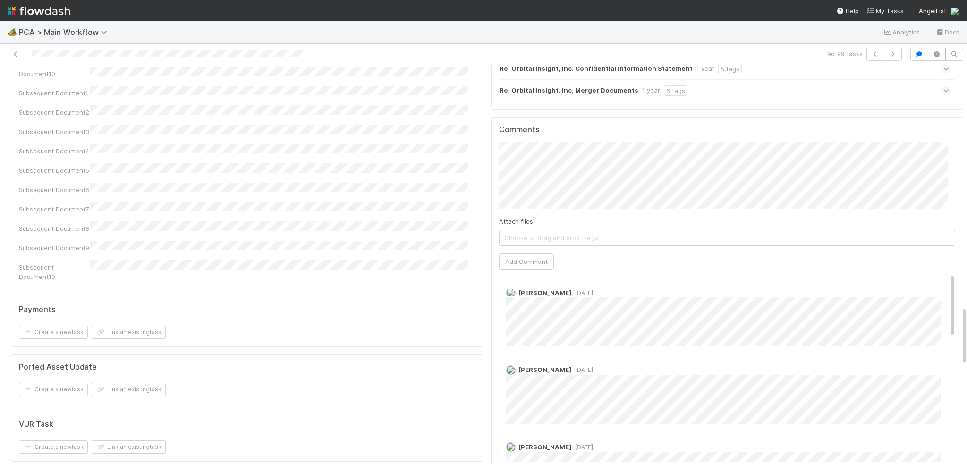
scroll to position [1653, 0]
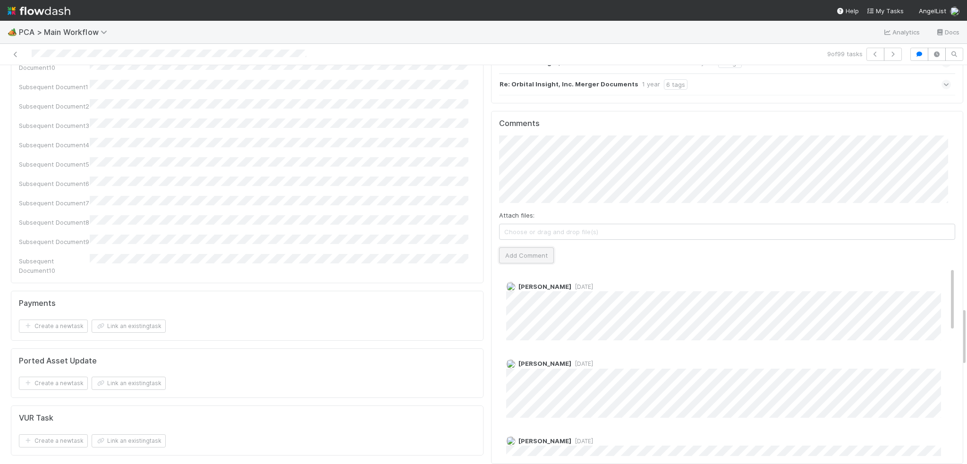
click at [512, 247] on button "Add Comment" at bounding box center [526, 255] width 55 height 16
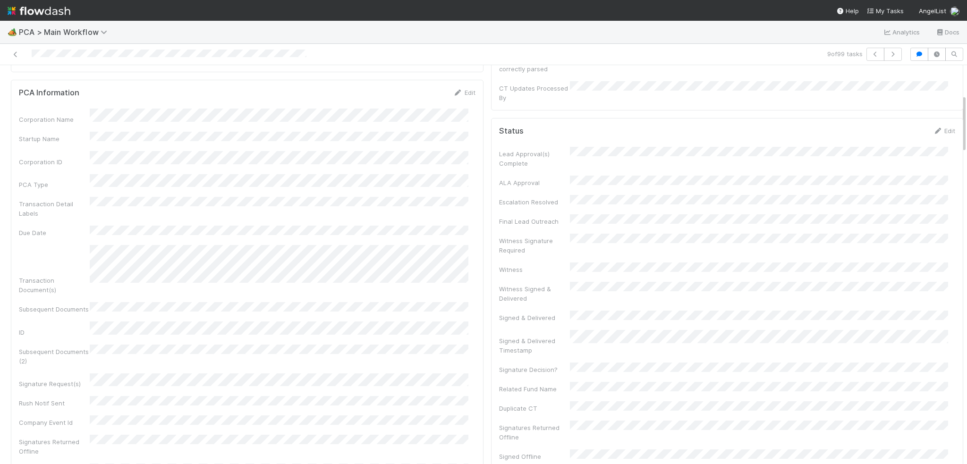
scroll to position [0, 0]
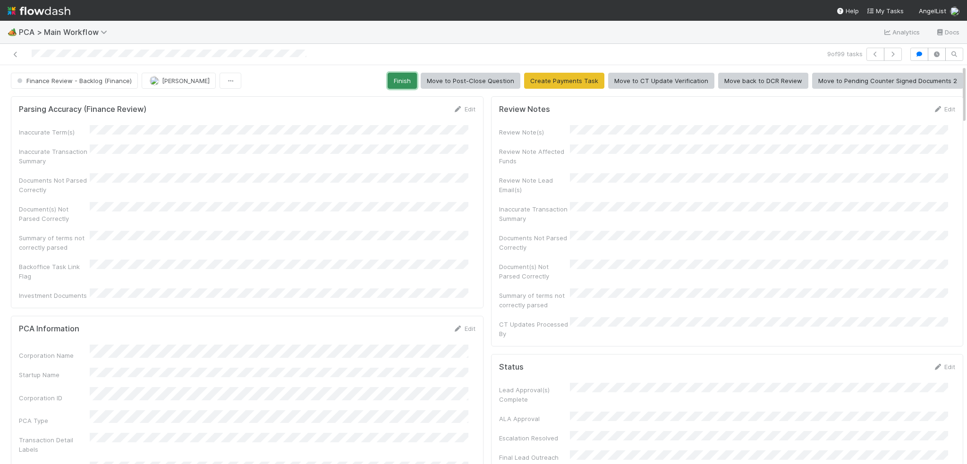
click at [409, 80] on button "Finish" at bounding box center [402, 81] width 29 height 16
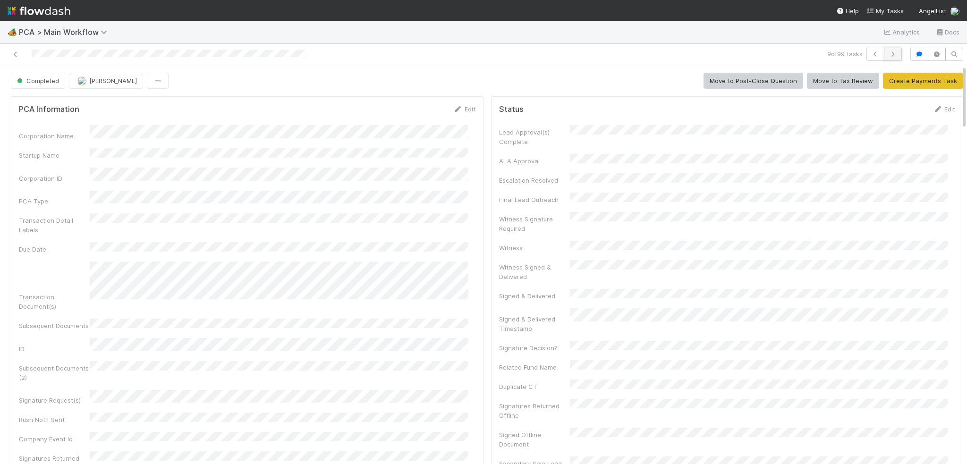
click at [889, 60] on button "button" at bounding box center [893, 54] width 18 height 13
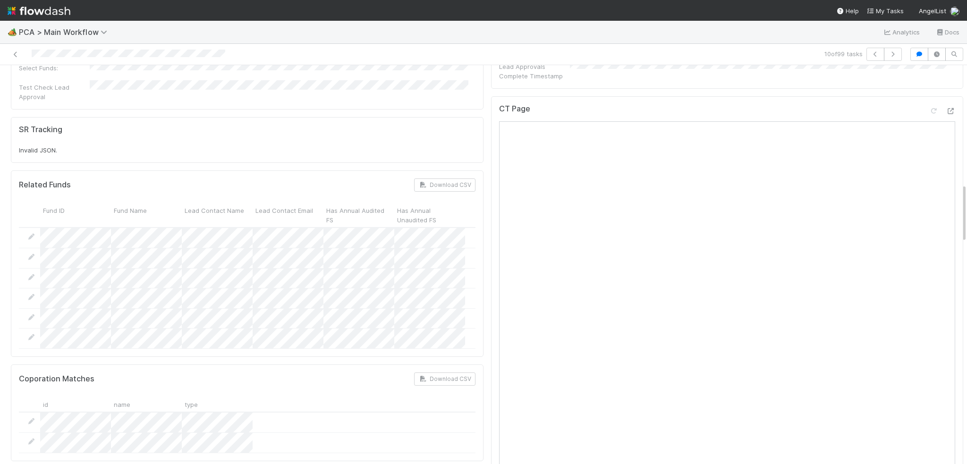
scroll to position [803, 0]
click at [884, 56] on button "button" at bounding box center [893, 54] width 18 height 13
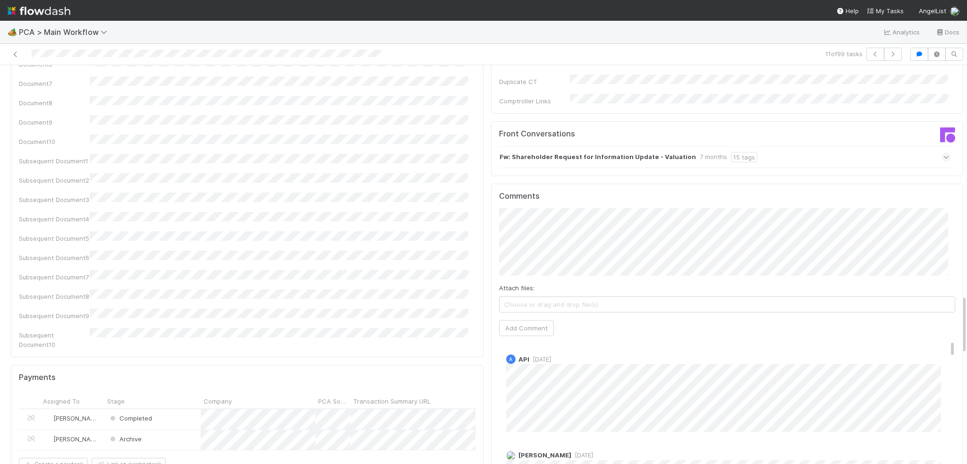
scroll to position [236, 0]
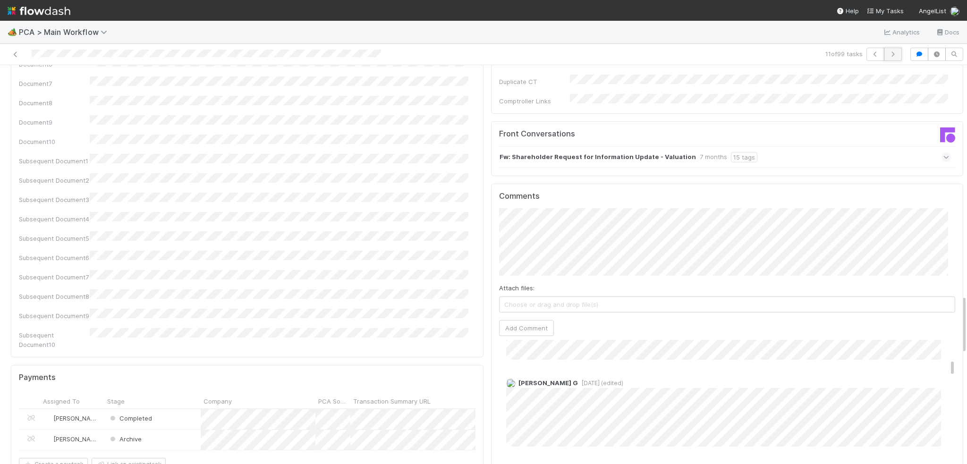
click at [888, 56] on icon "button" at bounding box center [892, 54] width 9 height 6
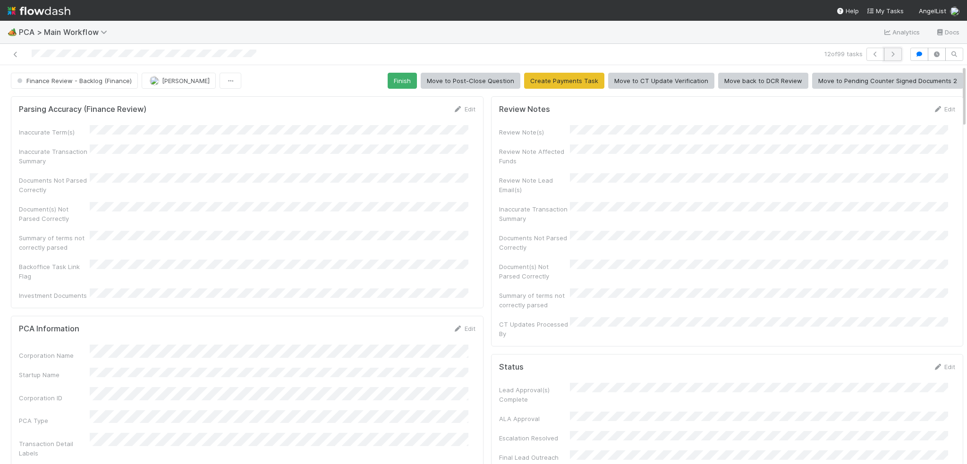
click at [888, 55] on icon "button" at bounding box center [892, 54] width 9 height 6
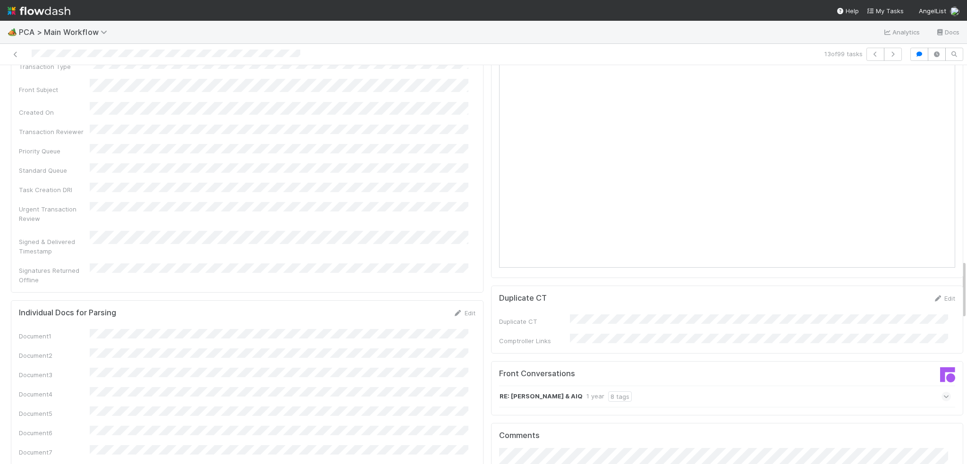
scroll to position [1086, 0]
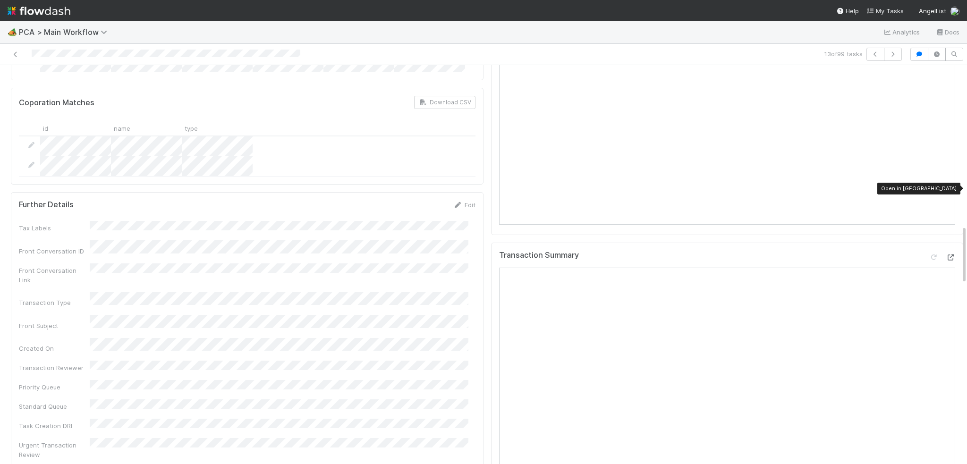
click at [946, 255] on icon at bounding box center [950, 258] width 9 height 6
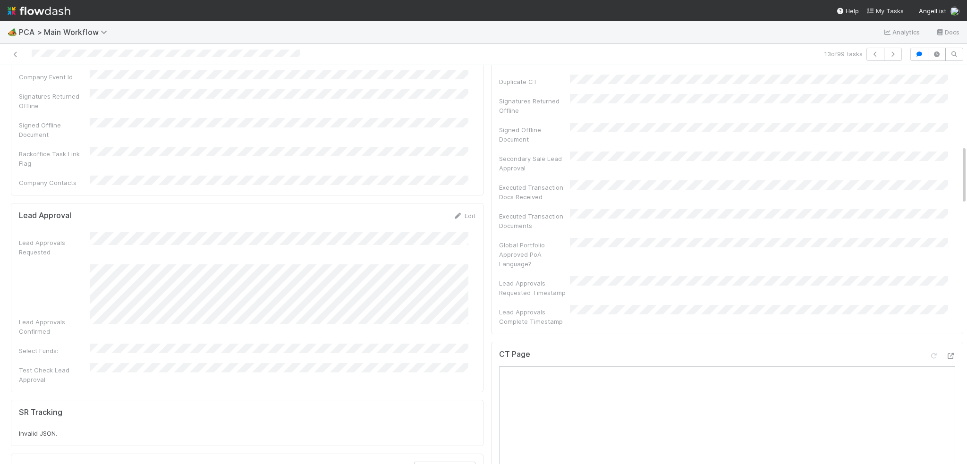
scroll to position [331, 0]
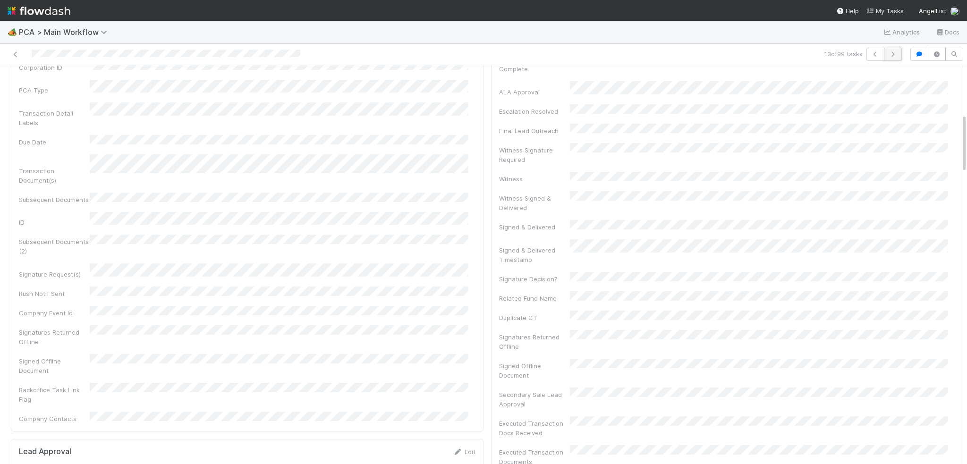
click at [890, 58] on button "button" at bounding box center [893, 54] width 18 height 13
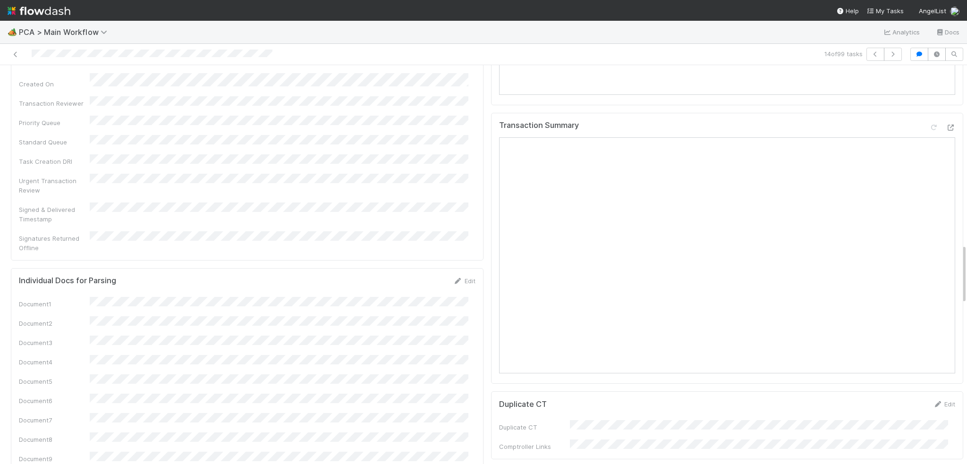
scroll to position [1181, 0]
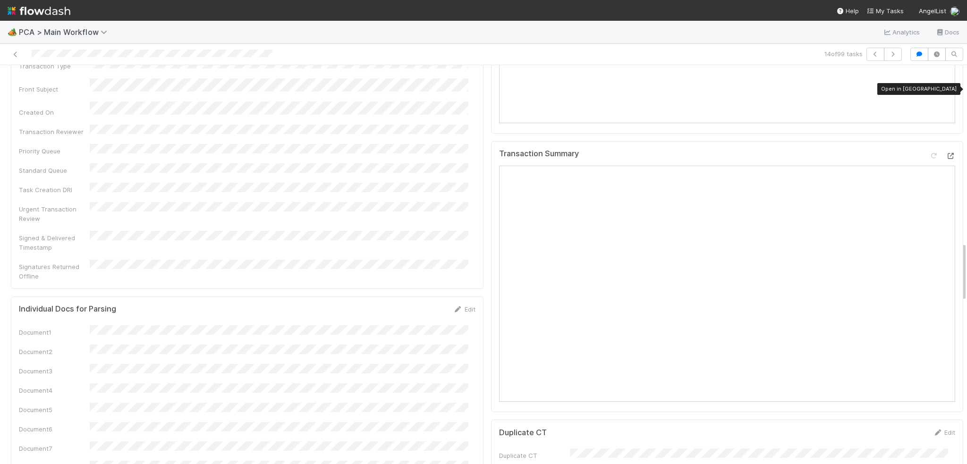
click at [946, 153] on icon at bounding box center [950, 156] width 9 height 6
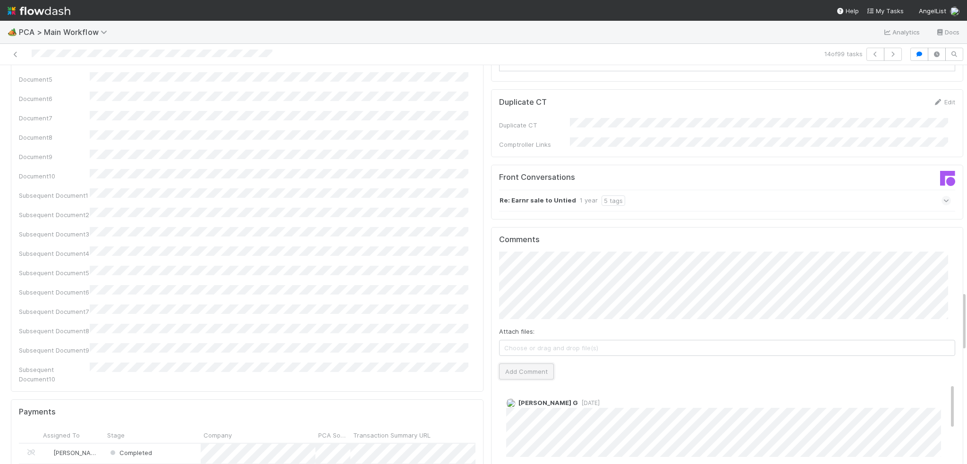
click at [508, 364] on button "Add Comment" at bounding box center [526, 372] width 55 height 16
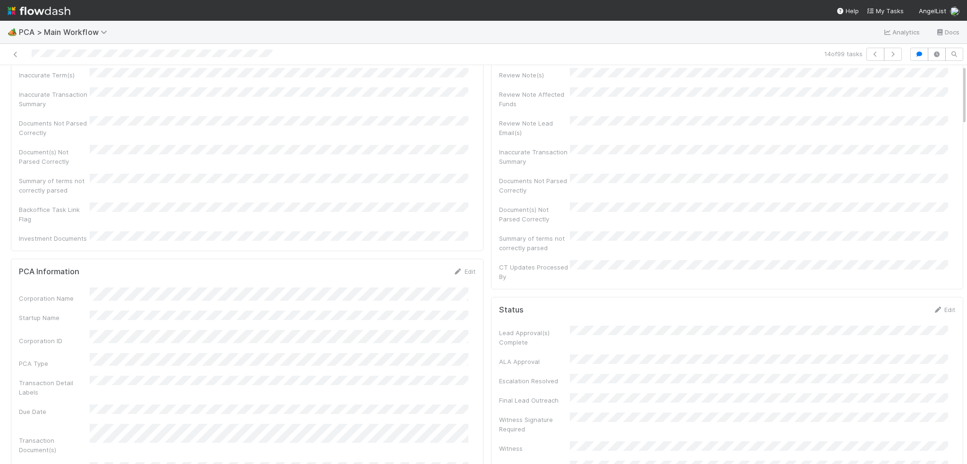
scroll to position [0, 0]
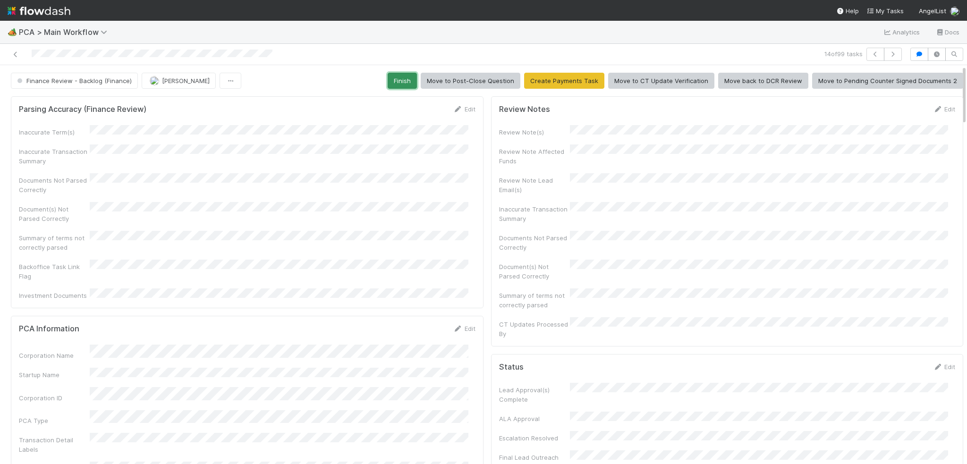
click at [400, 84] on button "Finish" at bounding box center [402, 81] width 29 height 16
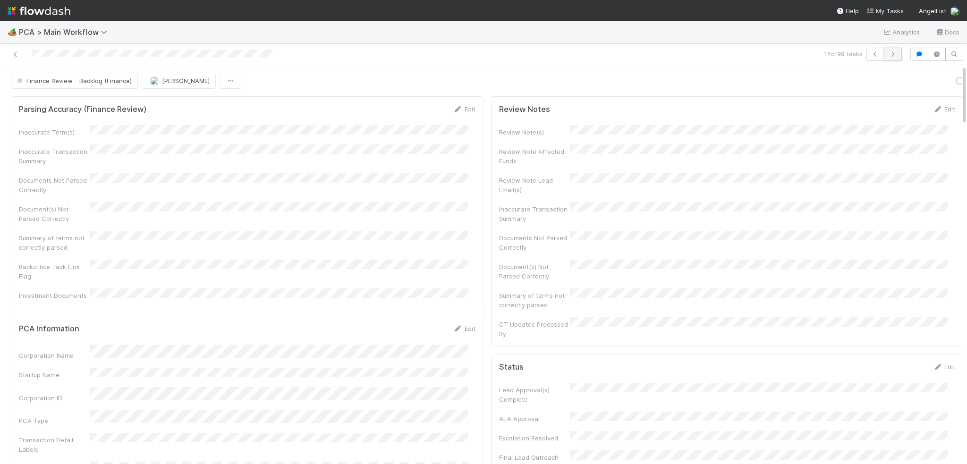
click at [888, 54] on icon "button" at bounding box center [892, 54] width 9 height 6
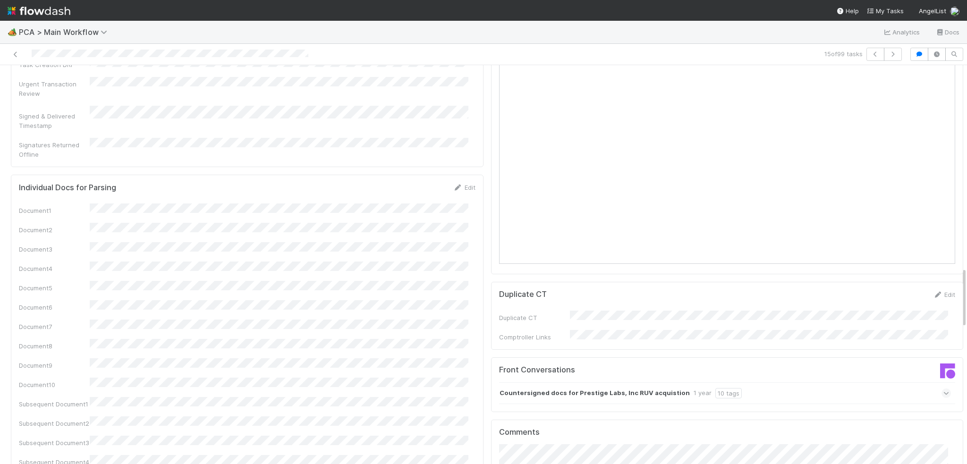
scroll to position [1559, 0]
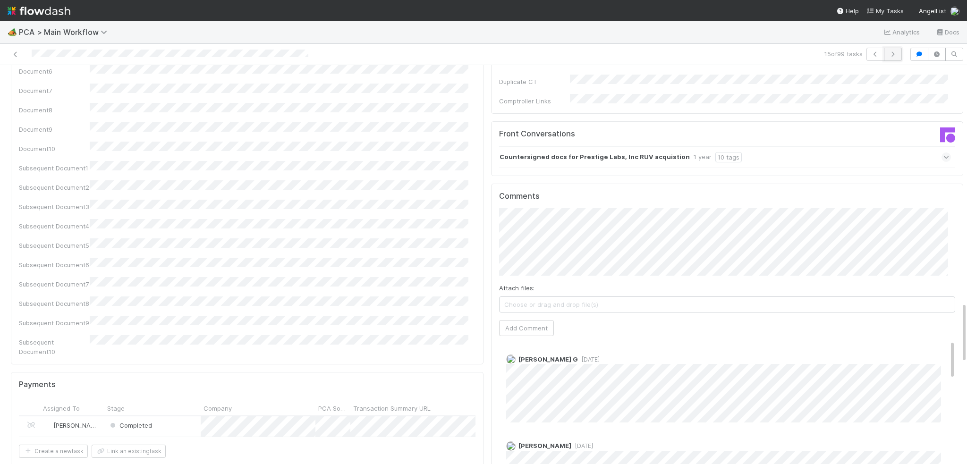
click at [888, 54] on icon "button" at bounding box center [892, 54] width 9 height 6
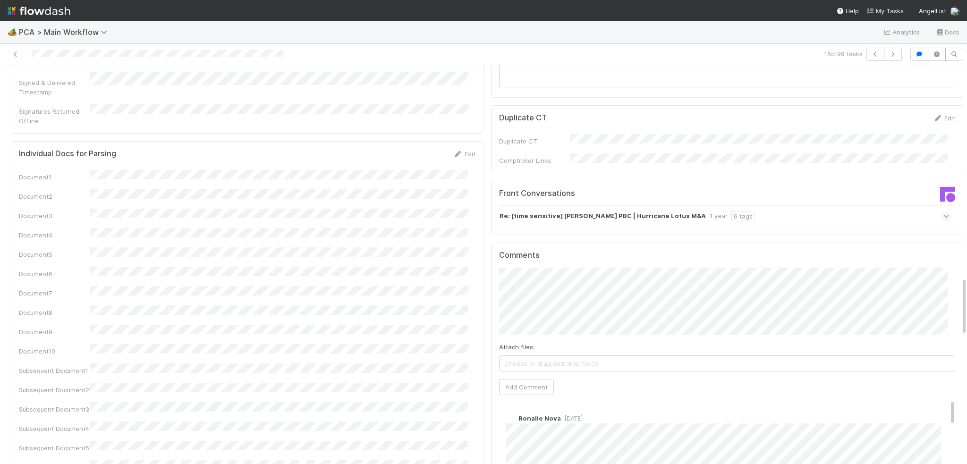
scroll to position [1511, 0]
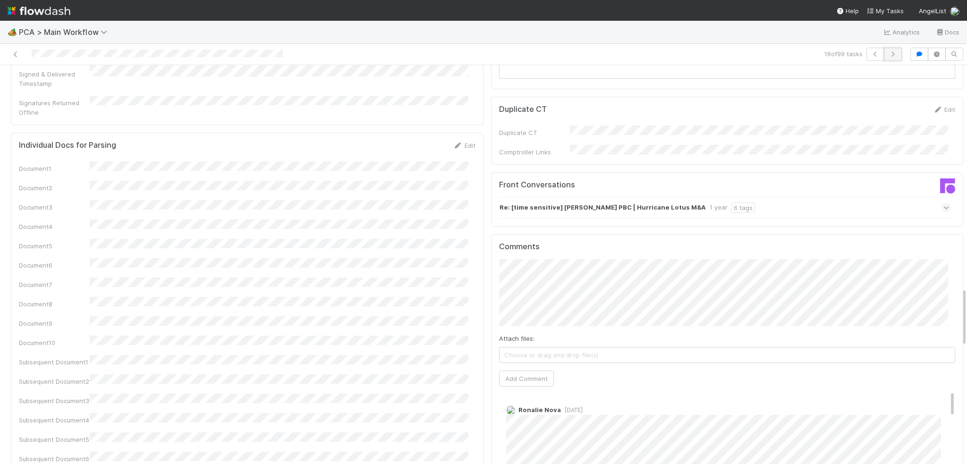
click at [890, 55] on icon "button" at bounding box center [892, 54] width 9 height 6
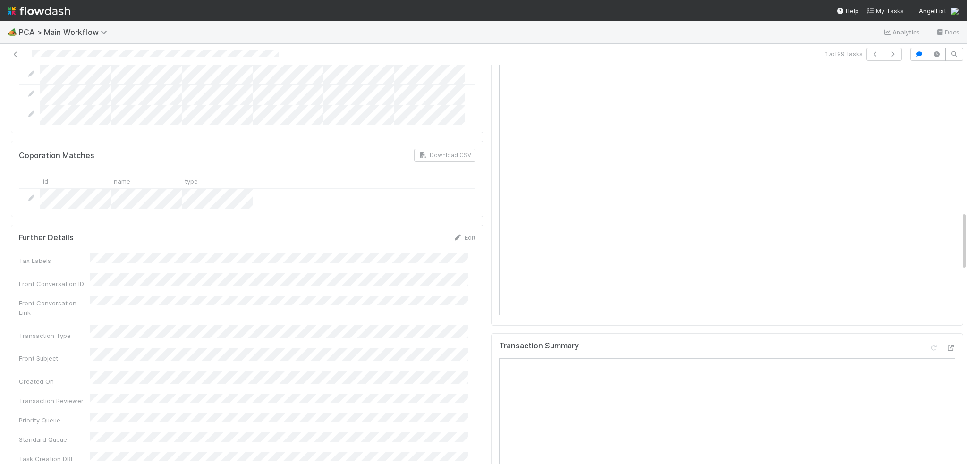
scroll to position [992, 0]
click at [888, 51] on icon "button" at bounding box center [892, 54] width 9 height 6
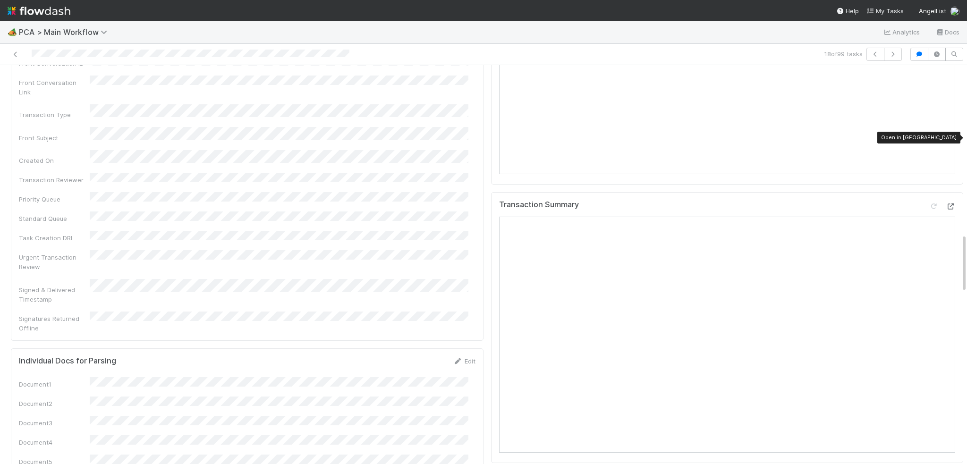
click at [946, 202] on div at bounding box center [950, 206] width 9 height 9
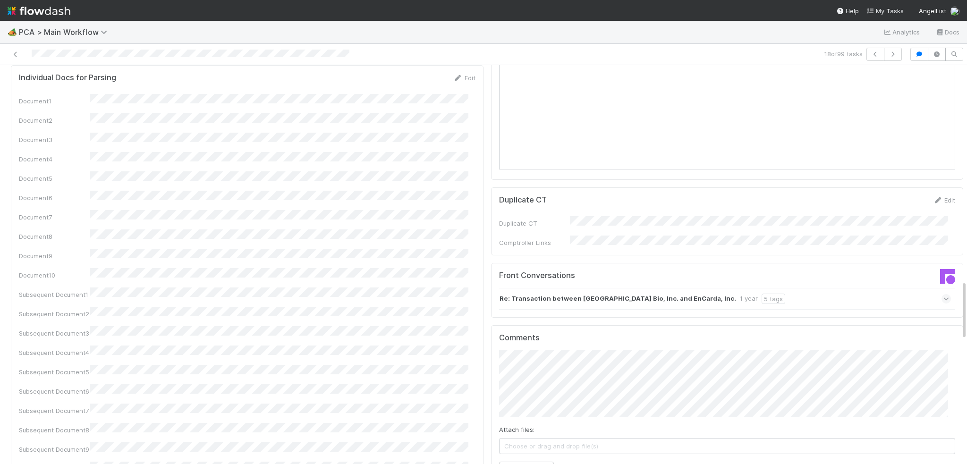
scroll to position [1559, 0]
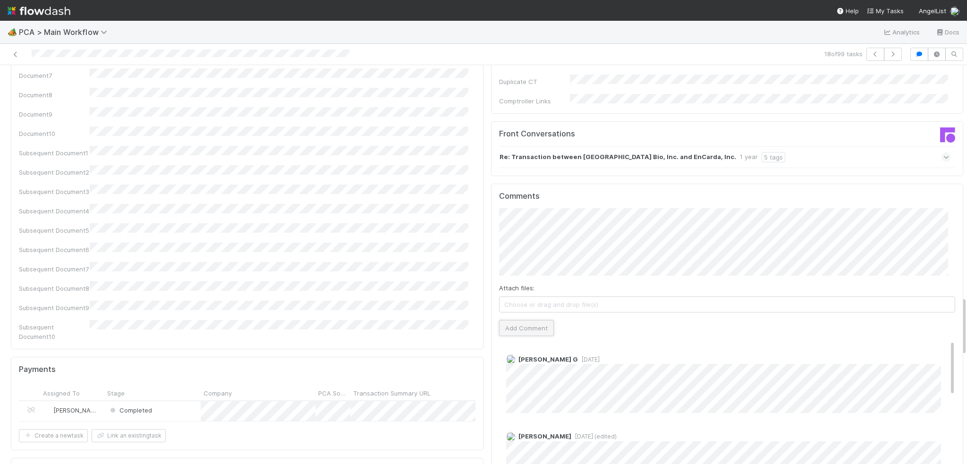
click at [525, 320] on button "Add Comment" at bounding box center [526, 328] width 55 height 16
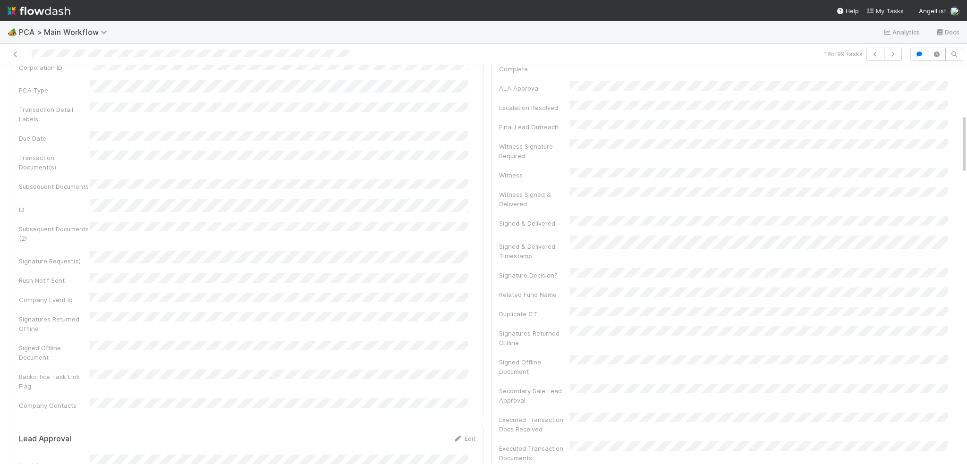
scroll to position [0, 0]
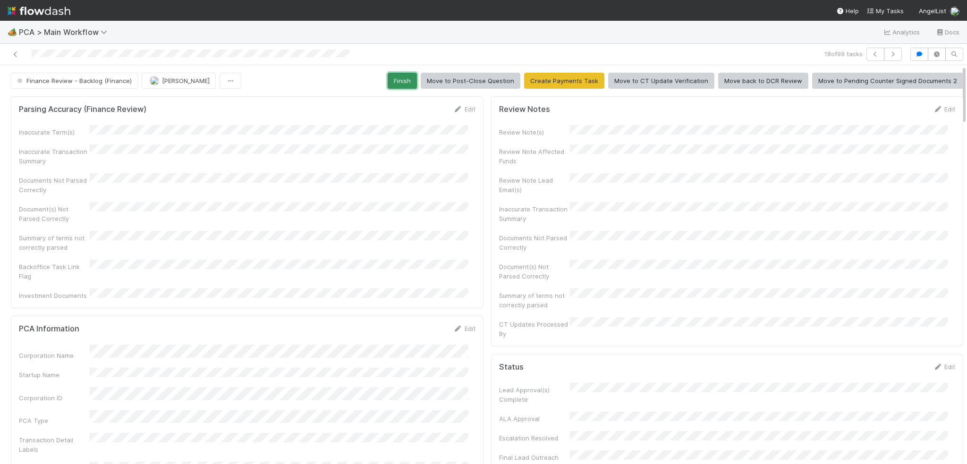
click at [410, 83] on button "Finish" at bounding box center [402, 81] width 29 height 16
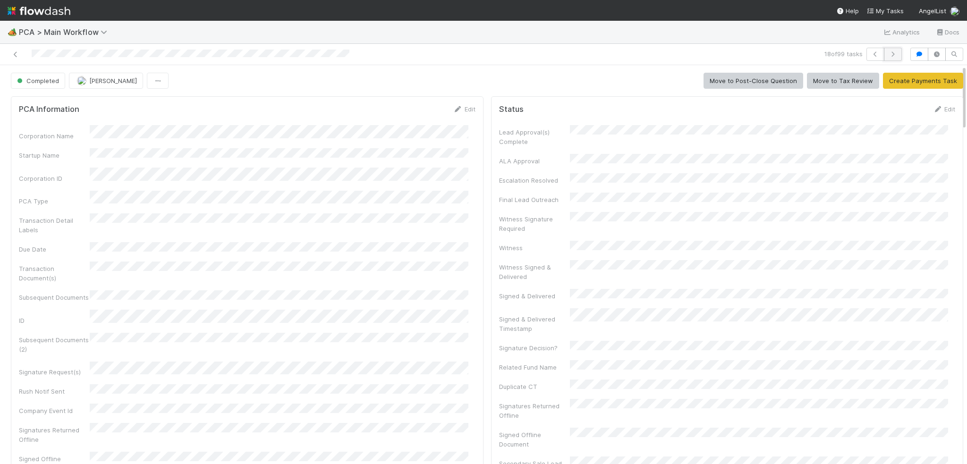
click at [890, 52] on icon "button" at bounding box center [892, 54] width 9 height 6
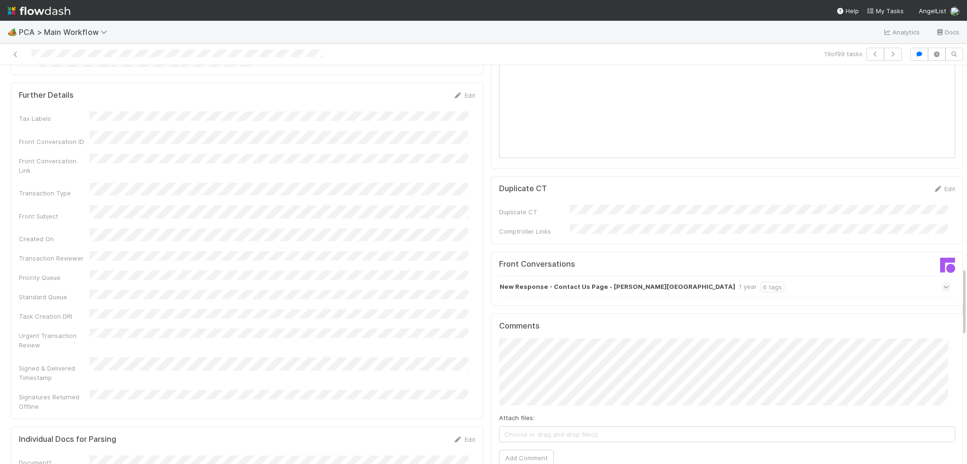
scroll to position [1181, 0]
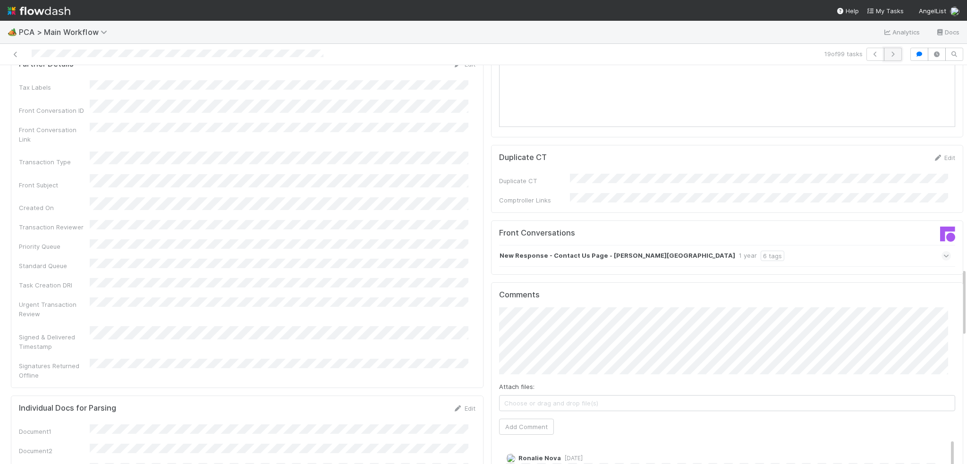
click at [888, 52] on icon "button" at bounding box center [892, 54] width 9 height 6
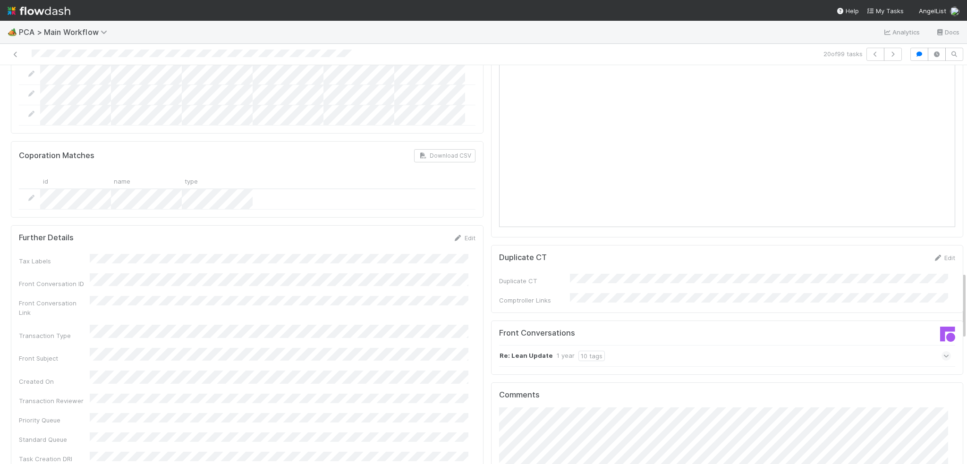
scroll to position [1228, 0]
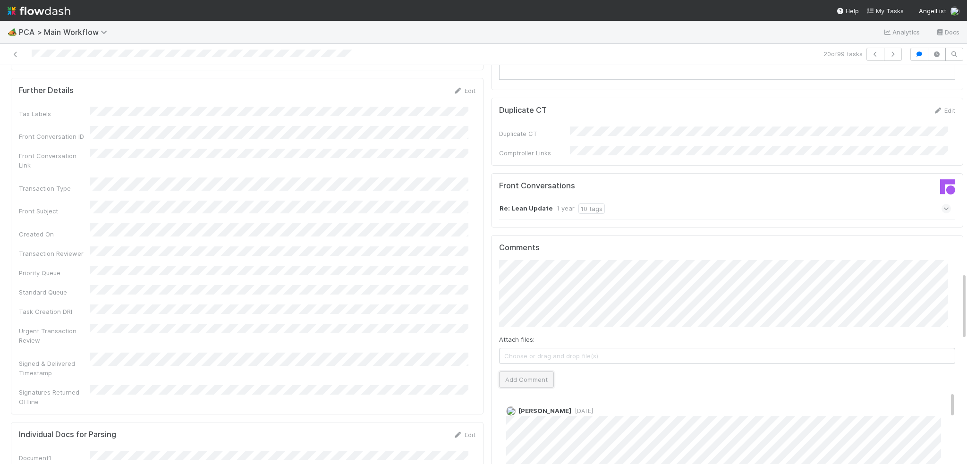
click at [519, 372] on button "Add Comment" at bounding box center [526, 380] width 55 height 16
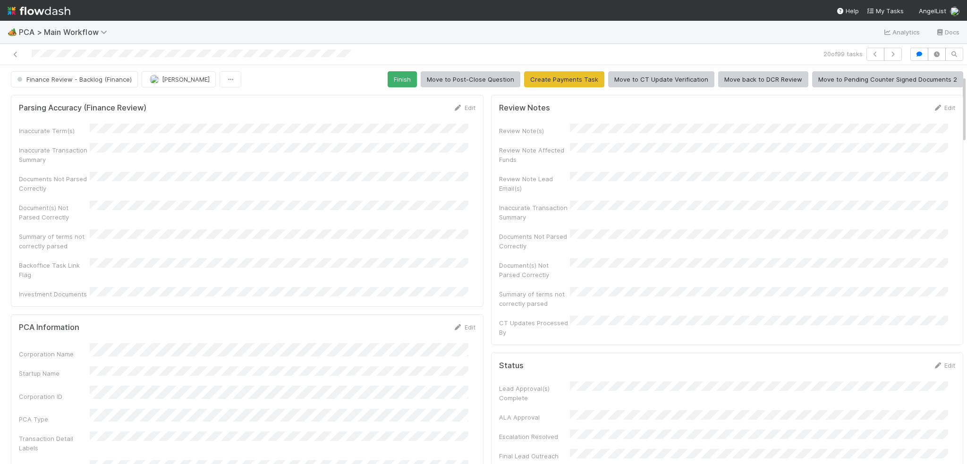
scroll to position [0, 0]
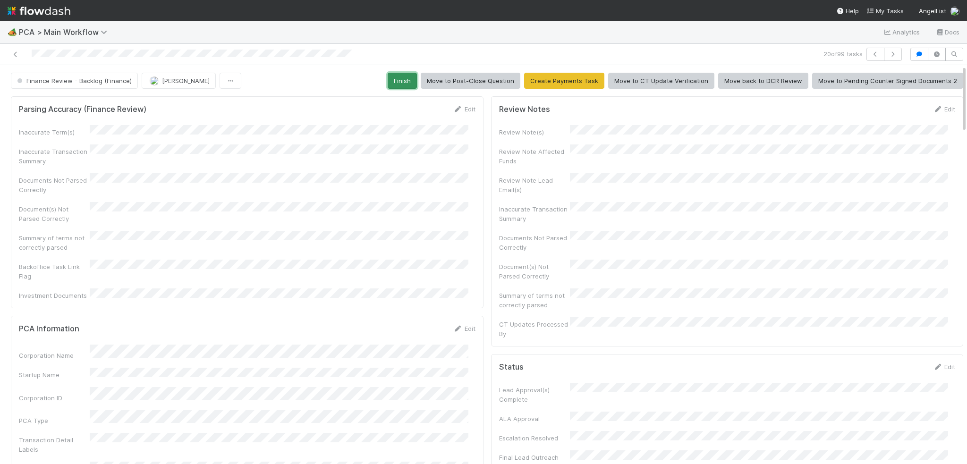
click at [402, 82] on button "Finish" at bounding box center [402, 81] width 29 height 16
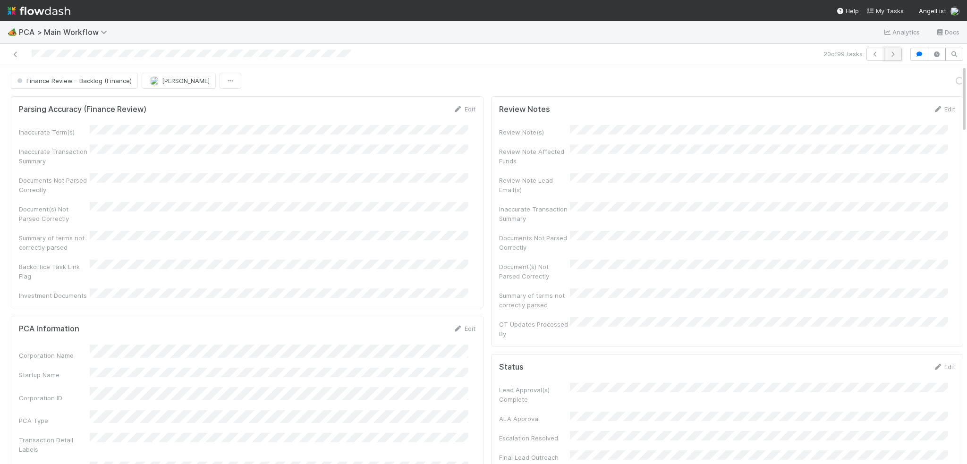
click at [884, 49] on button "button" at bounding box center [893, 54] width 18 height 13
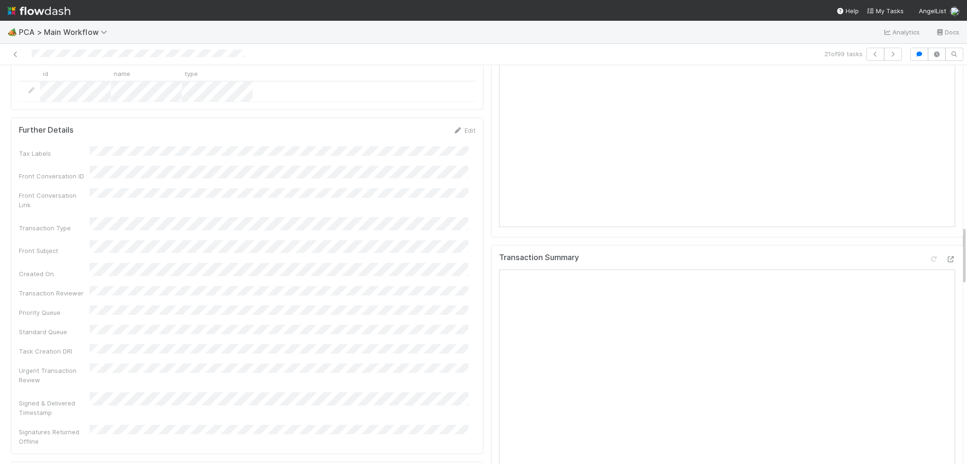
scroll to position [1039, 0]
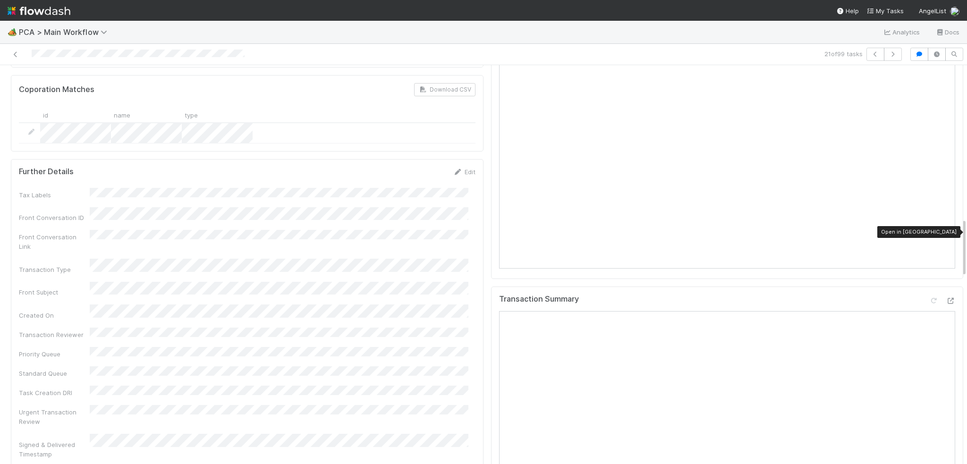
click at [941, 287] on div "Transaction Summary Open in [GEOGRAPHIC_DATA]" at bounding box center [727, 423] width 473 height 272
click at [946, 298] on icon at bounding box center [950, 301] width 9 height 6
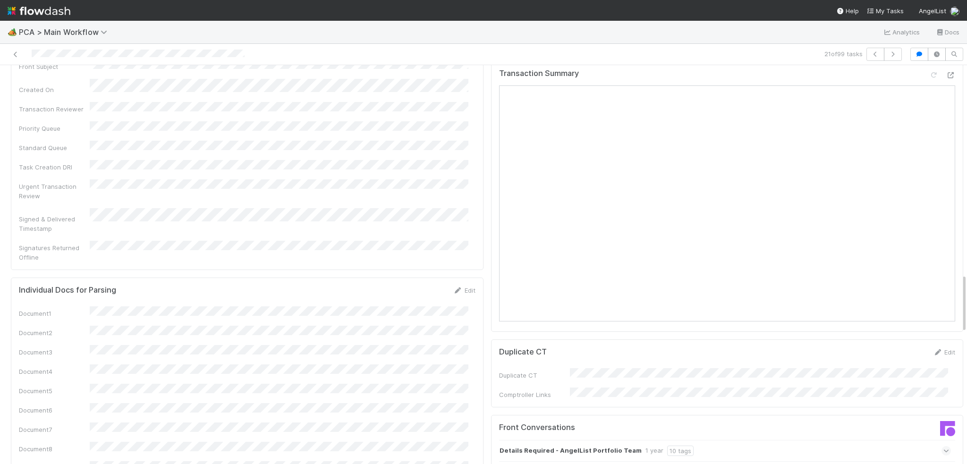
scroll to position [1417, 0]
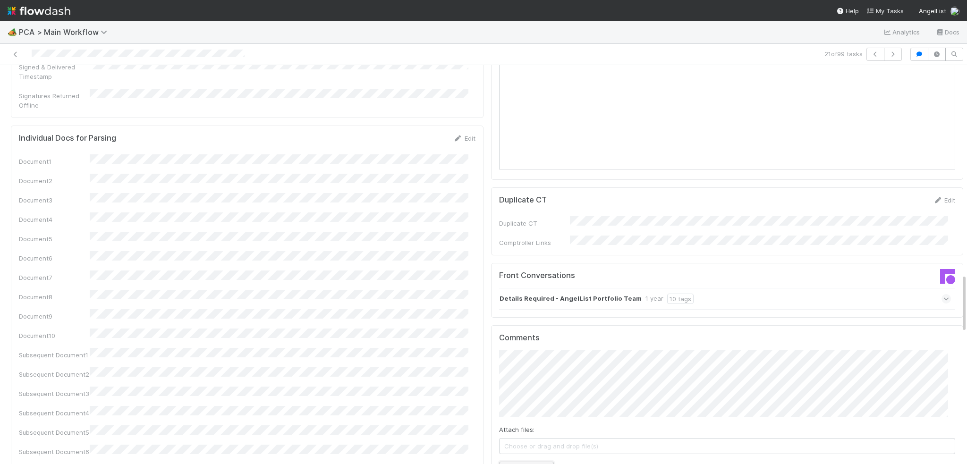
click at [504, 462] on button "Add Comment" at bounding box center [526, 470] width 55 height 16
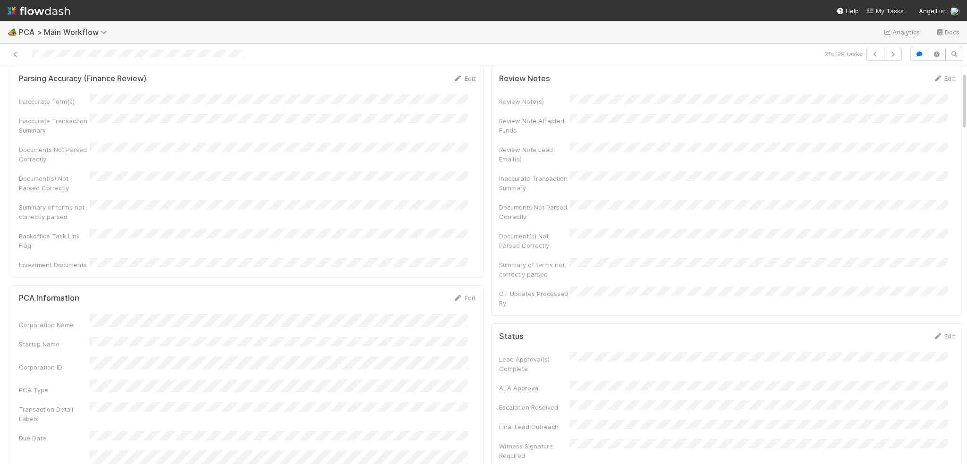
scroll to position [0, 0]
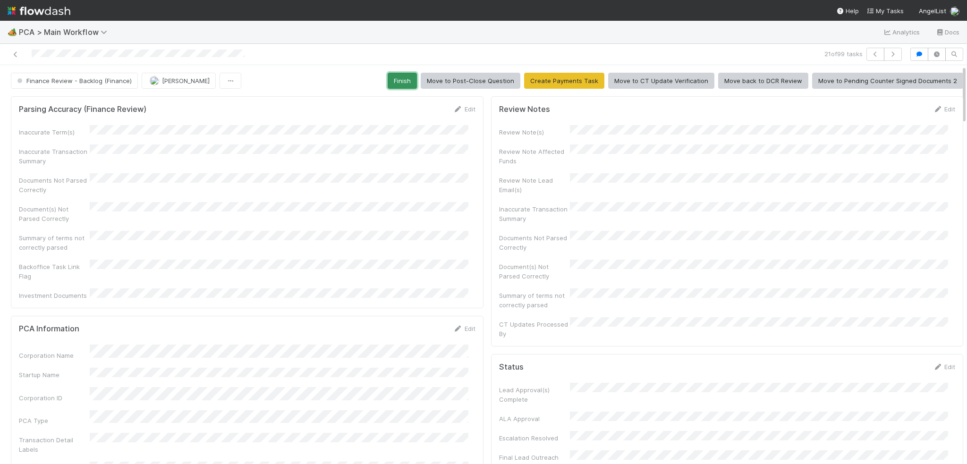
click at [413, 85] on button "Finish" at bounding box center [402, 81] width 29 height 16
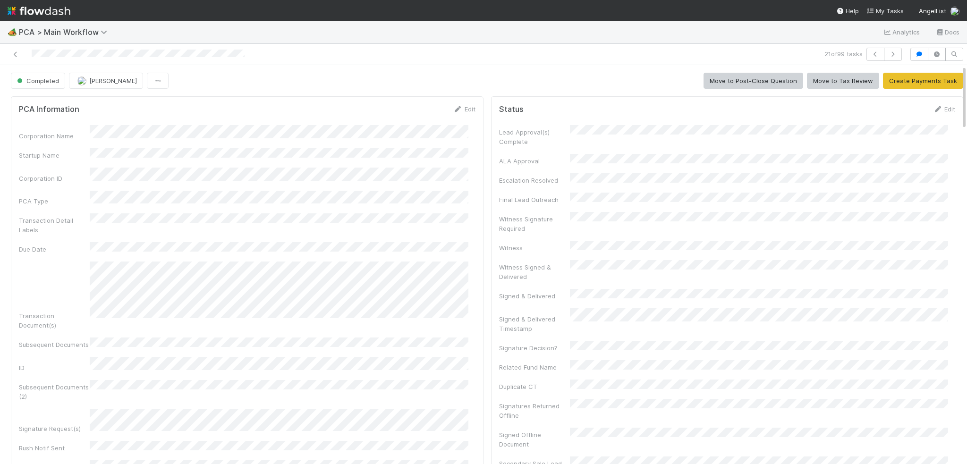
click at [884, 62] on div "21 of 99 tasks" at bounding box center [483, 54] width 967 height 21
click at [884, 60] on button "button" at bounding box center [893, 54] width 18 height 13
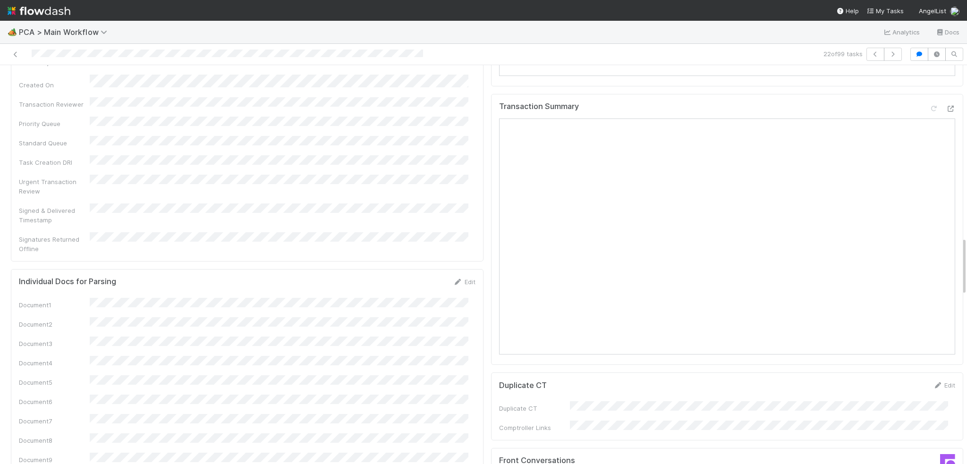
scroll to position [897, 0]
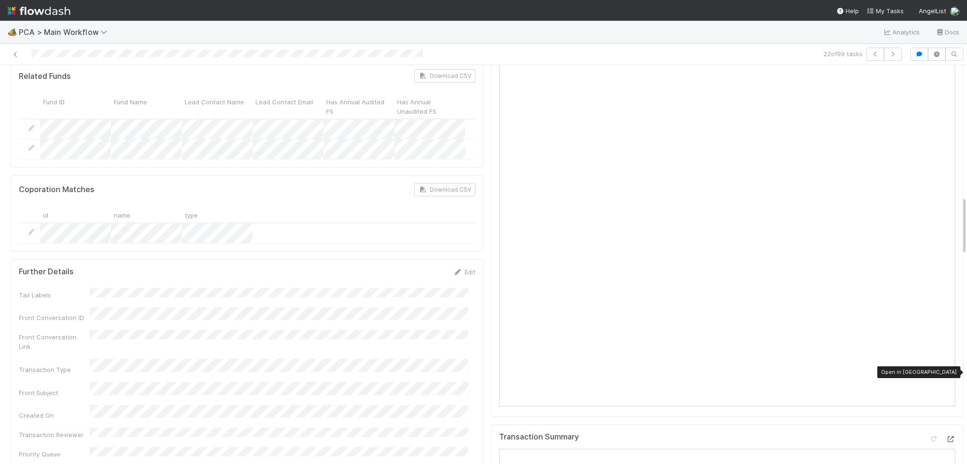
click at [946, 436] on icon at bounding box center [950, 439] width 9 height 6
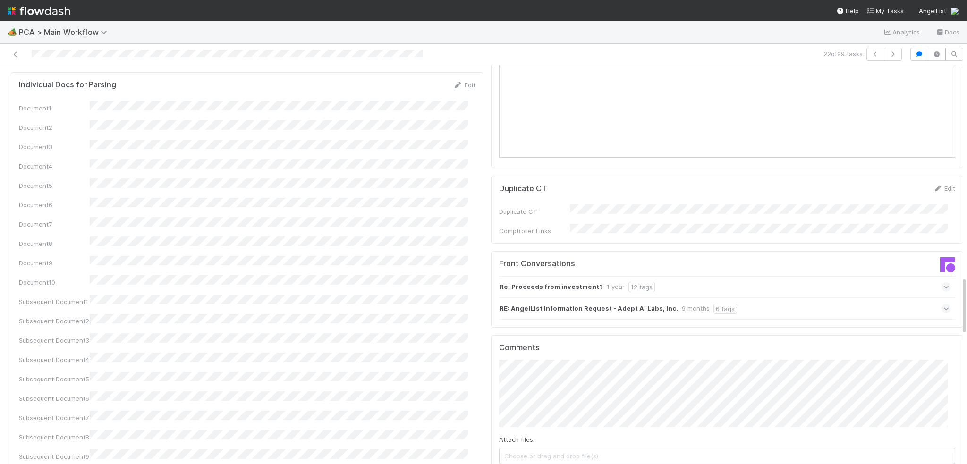
scroll to position [1511, 0]
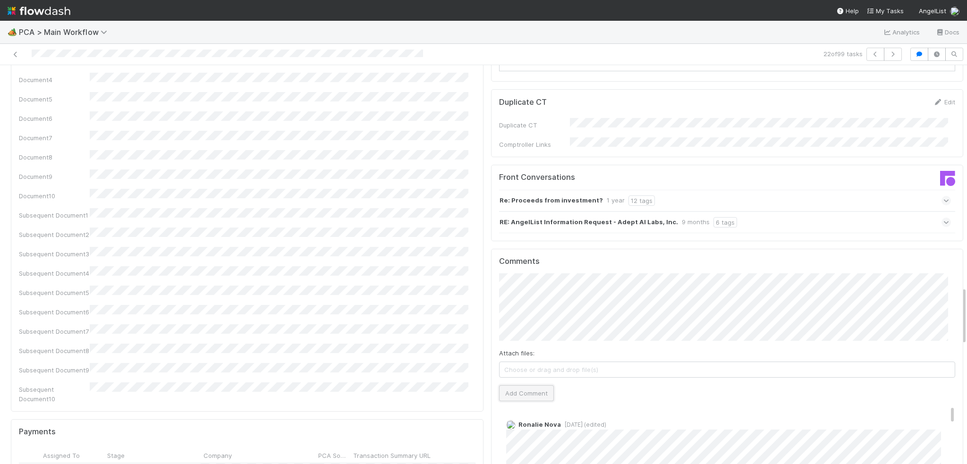
click at [523, 385] on button "Add Comment" at bounding box center [526, 393] width 55 height 16
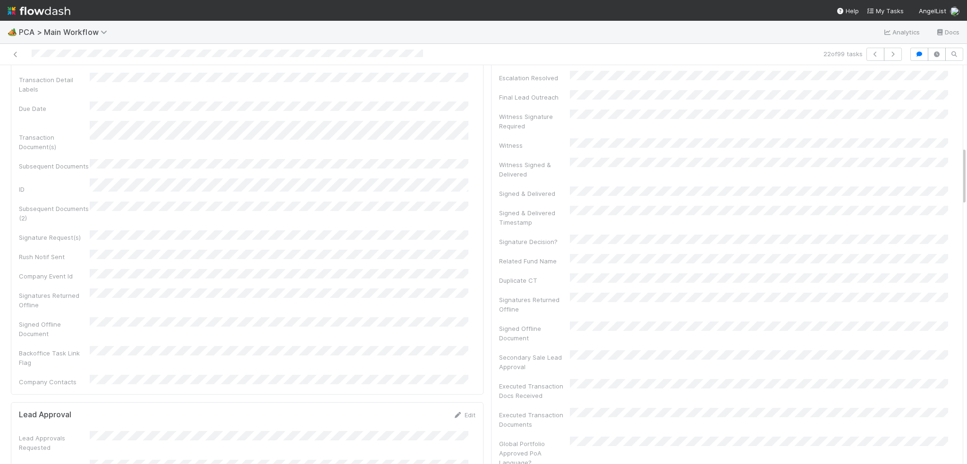
scroll to position [0, 0]
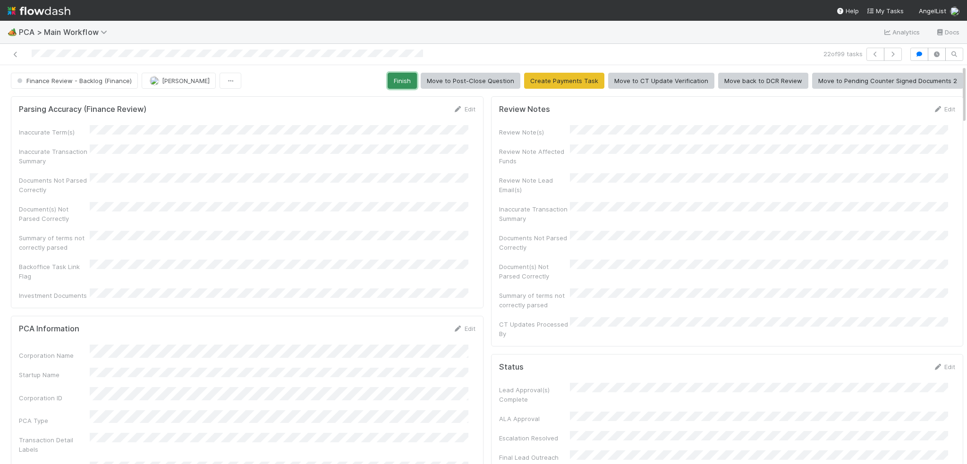
click at [402, 84] on button "Finish" at bounding box center [402, 81] width 29 height 16
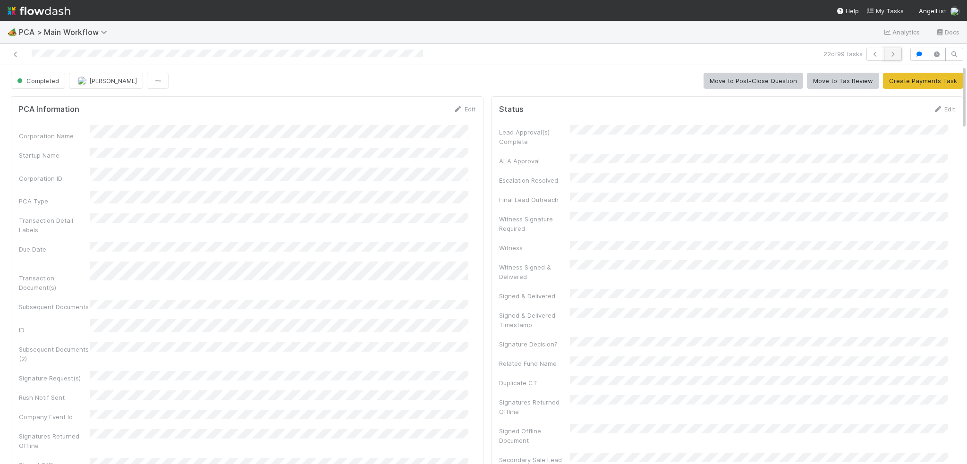
click at [889, 59] on button "button" at bounding box center [893, 54] width 18 height 13
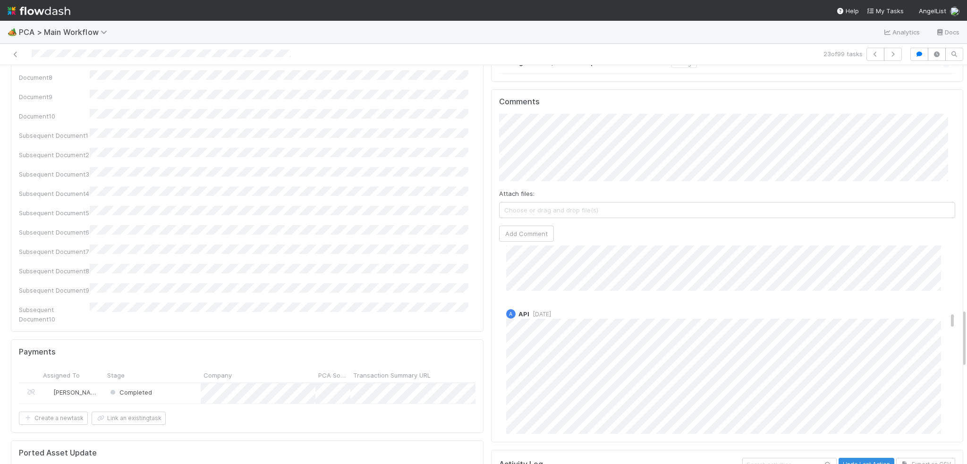
scroll to position [850, 0]
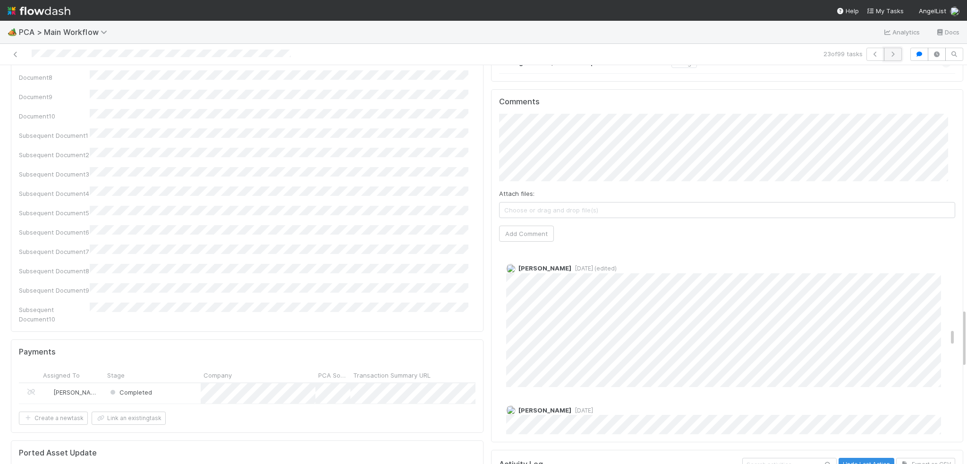
click at [888, 55] on icon "button" at bounding box center [892, 54] width 9 height 6
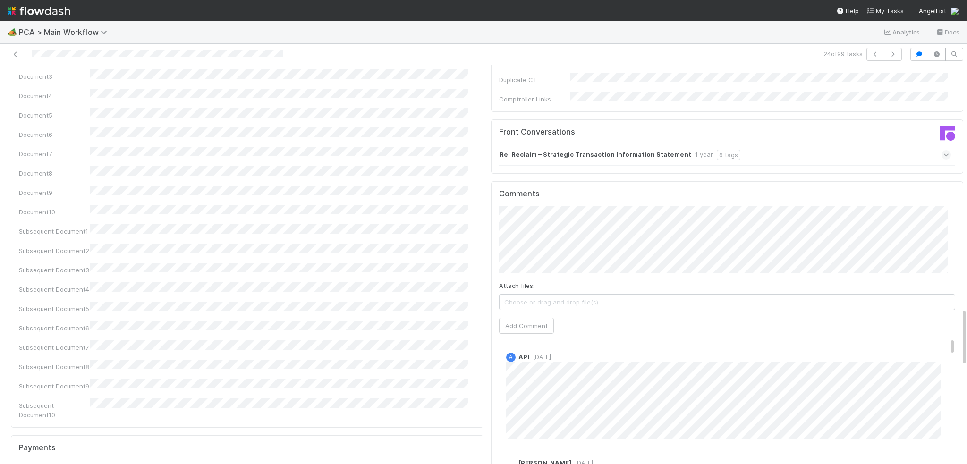
scroll to position [1559, 0]
click at [884, 49] on button "button" at bounding box center [893, 54] width 18 height 13
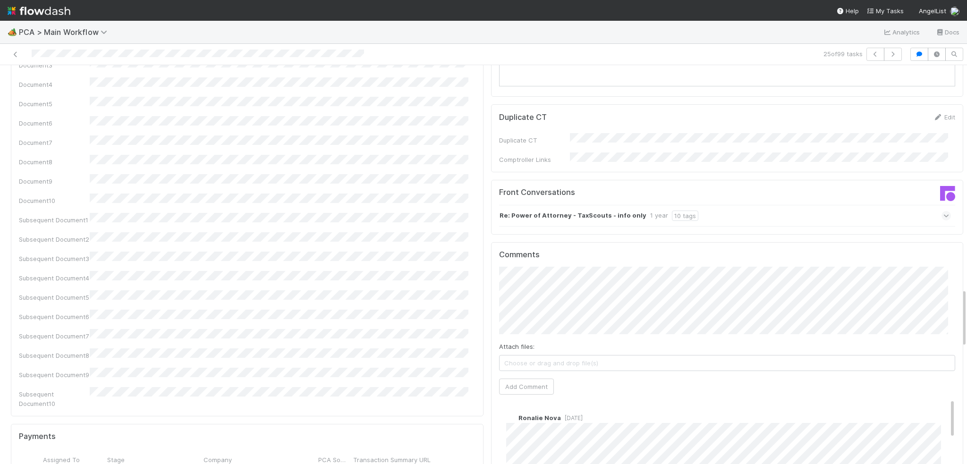
scroll to position [1511, 0]
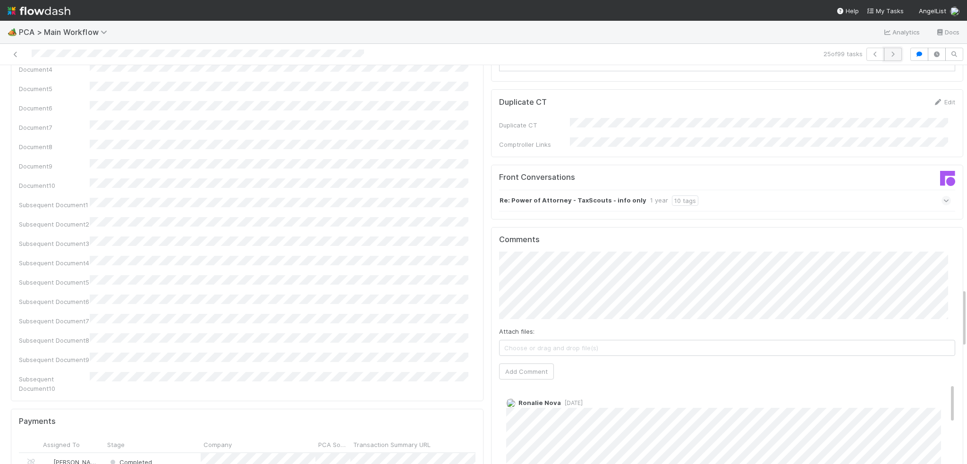
click at [888, 54] on icon "button" at bounding box center [892, 54] width 9 height 6
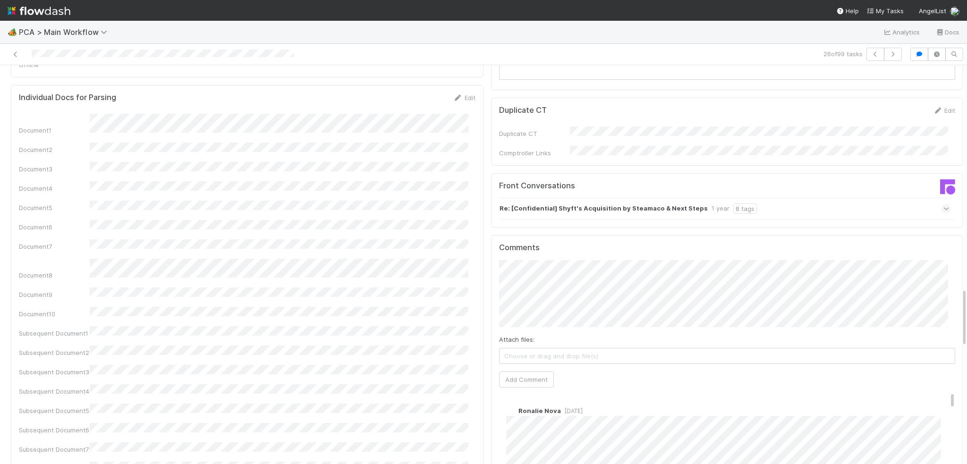
scroll to position [1511, 0]
click at [884, 48] on button "button" at bounding box center [893, 54] width 18 height 13
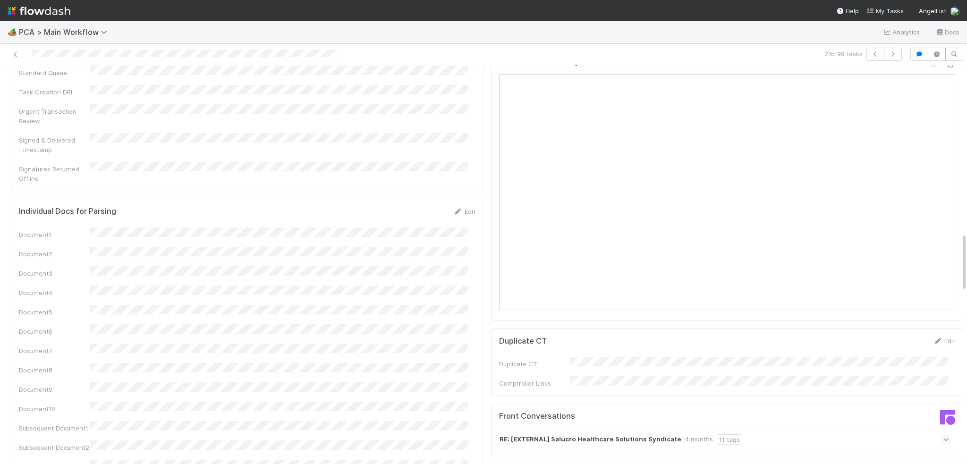
scroll to position [1134, 0]
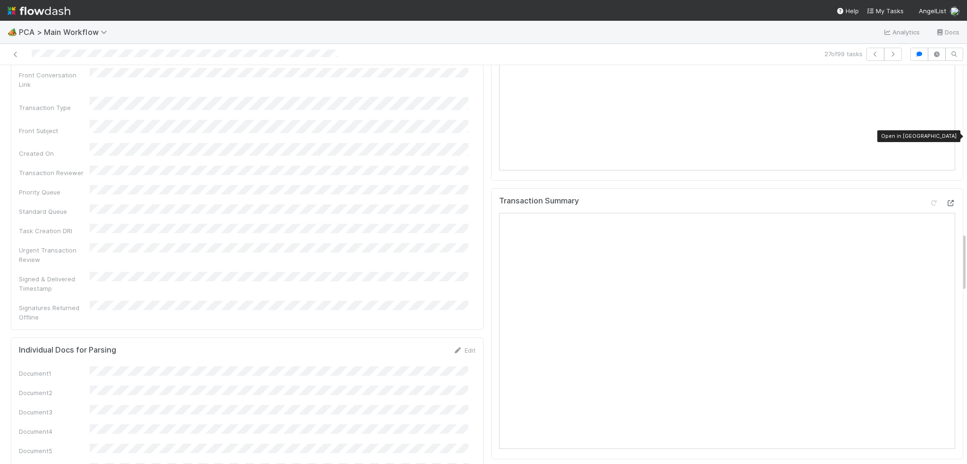
drag, startPoint x: 933, startPoint y: 131, endPoint x: 537, endPoint y: 135, distance: 396.8
click at [946, 198] on div at bounding box center [950, 202] width 9 height 9
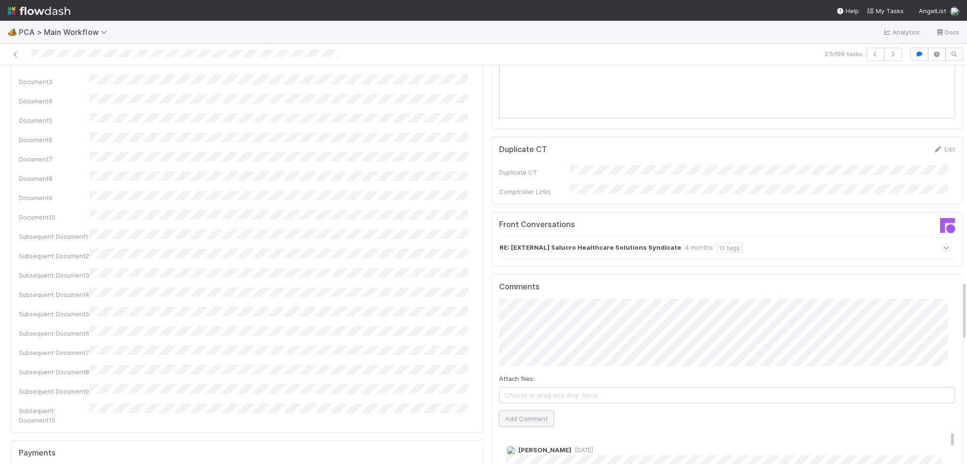
click at [514, 411] on button "Add Comment" at bounding box center [526, 419] width 55 height 16
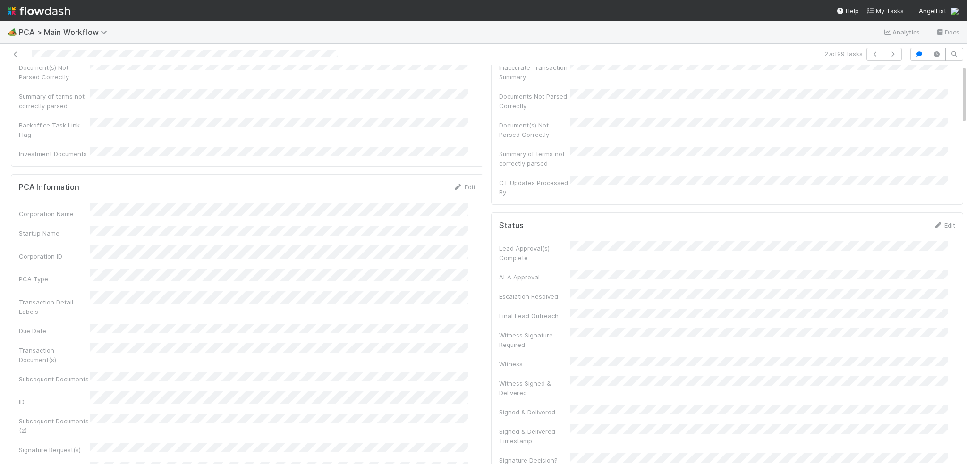
scroll to position [0, 0]
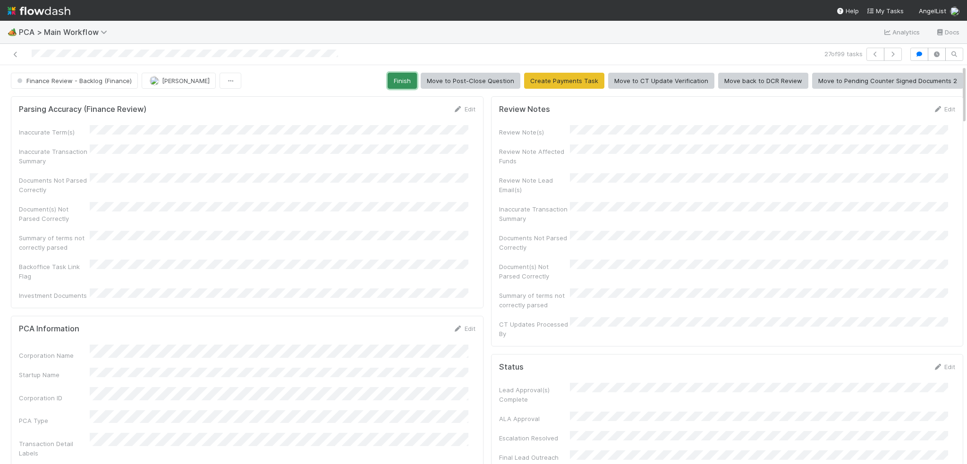
click at [400, 84] on button "Finish" at bounding box center [402, 81] width 29 height 16
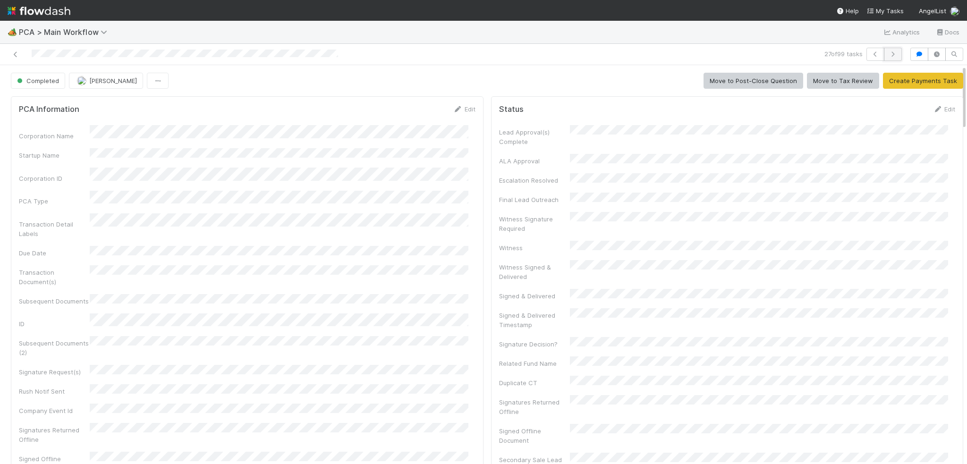
click at [890, 49] on button "button" at bounding box center [893, 54] width 18 height 13
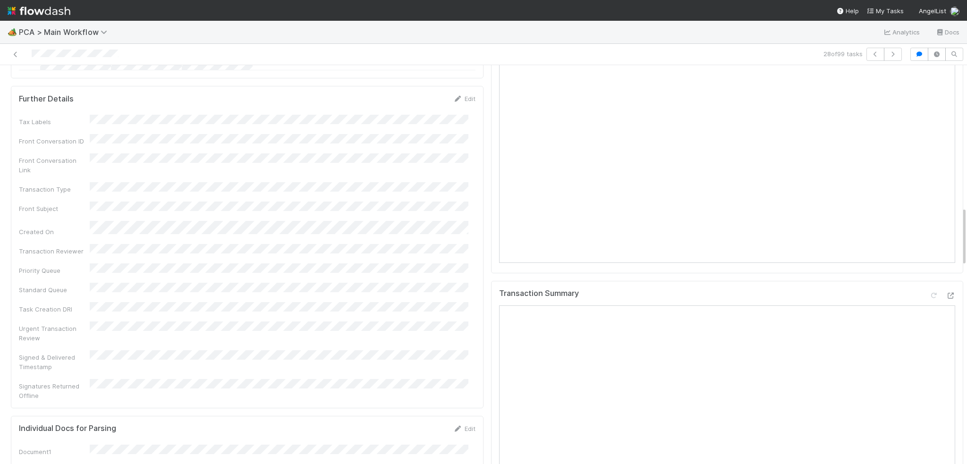
scroll to position [1086, 0]
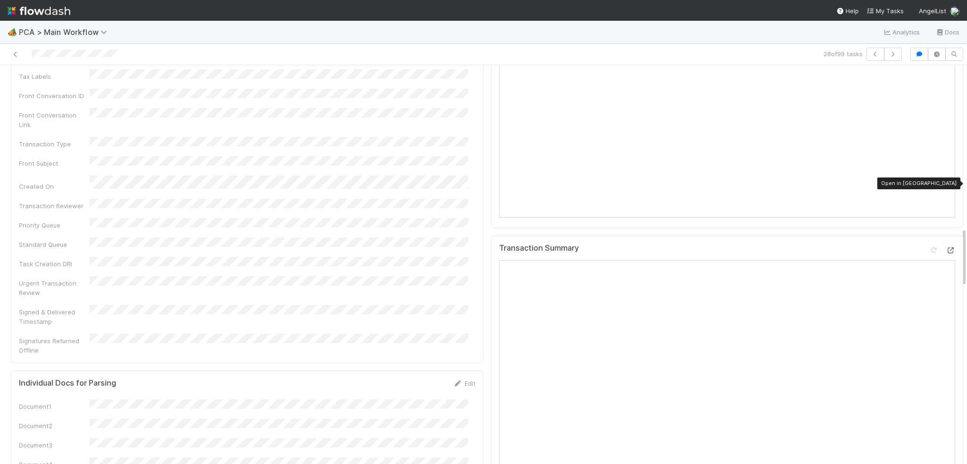
click at [946, 247] on icon at bounding box center [950, 250] width 9 height 6
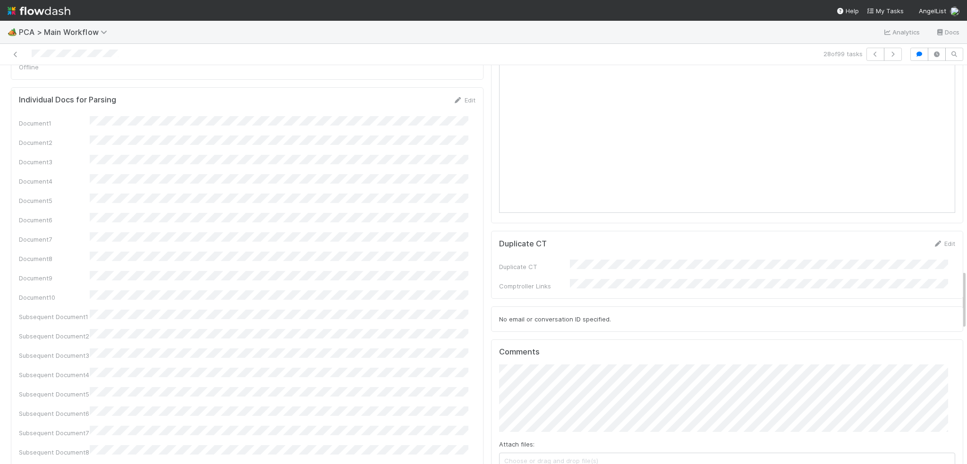
scroll to position [1559, 0]
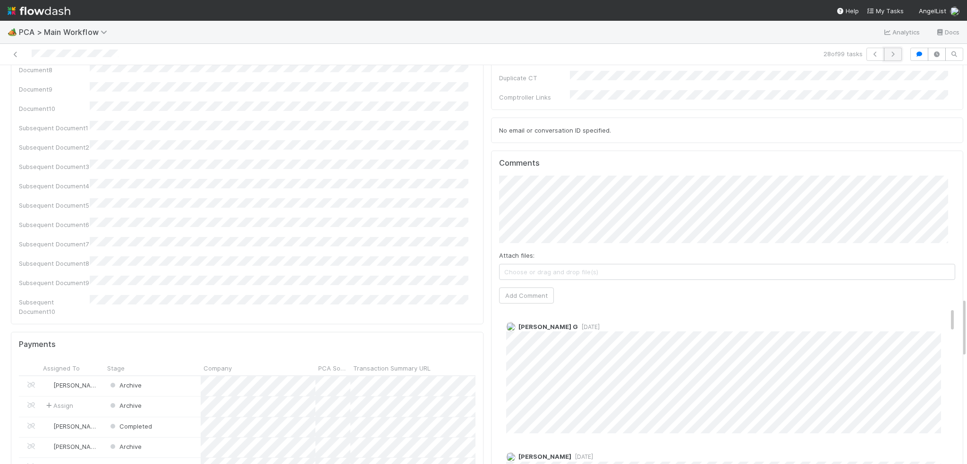
click at [889, 52] on icon "button" at bounding box center [892, 54] width 9 height 6
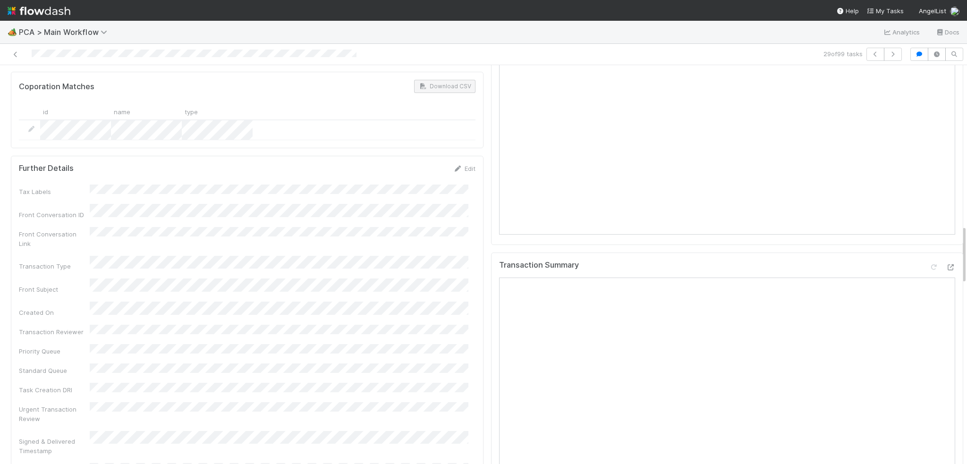
scroll to position [1086, 0]
click at [931, 260] on div "Transaction Summary" at bounding box center [727, 268] width 457 height 17
click at [946, 264] on icon at bounding box center [950, 267] width 9 height 6
click at [889, 56] on icon "button" at bounding box center [892, 54] width 9 height 6
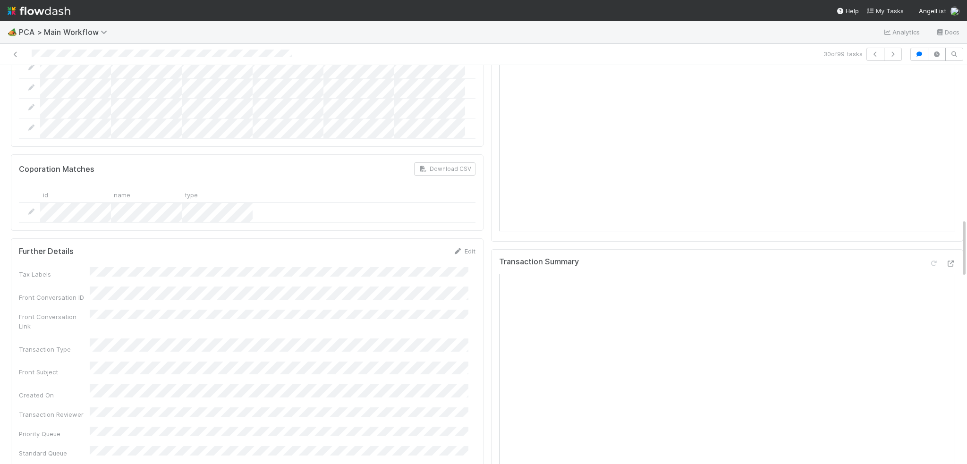
scroll to position [1134, 0]
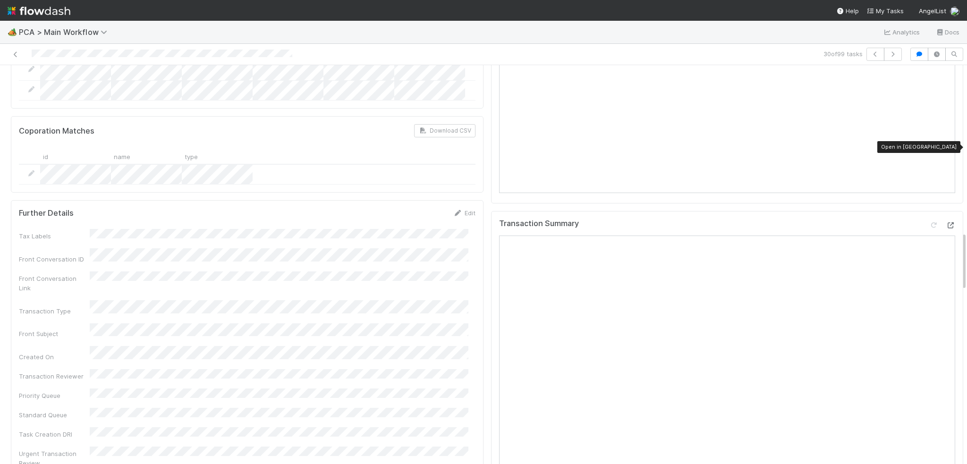
click at [946, 222] on icon at bounding box center [950, 225] width 9 height 6
click at [893, 54] on button "button" at bounding box center [893, 54] width 18 height 13
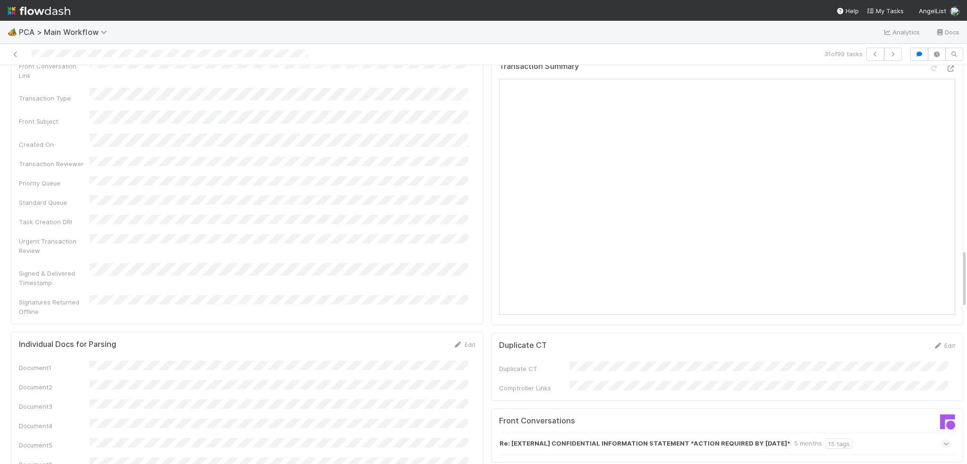
scroll to position [1086, 0]
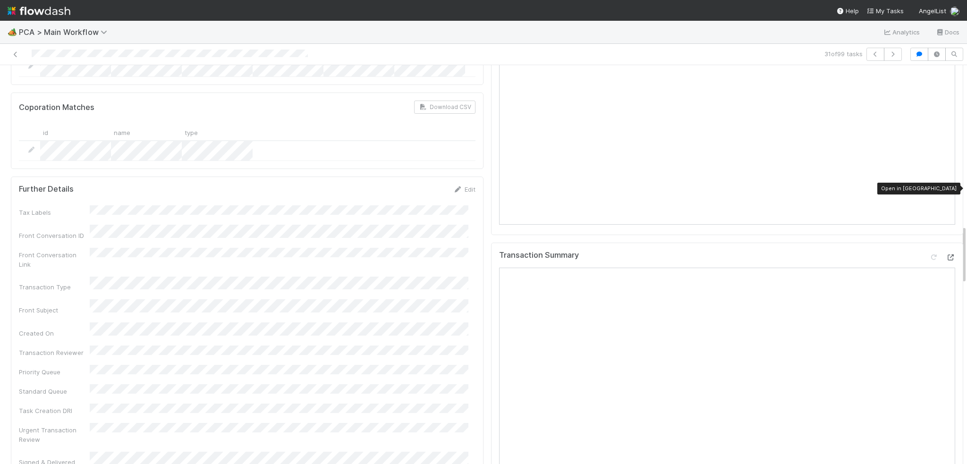
click at [946, 255] on icon at bounding box center [950, 258] width 9 height 6
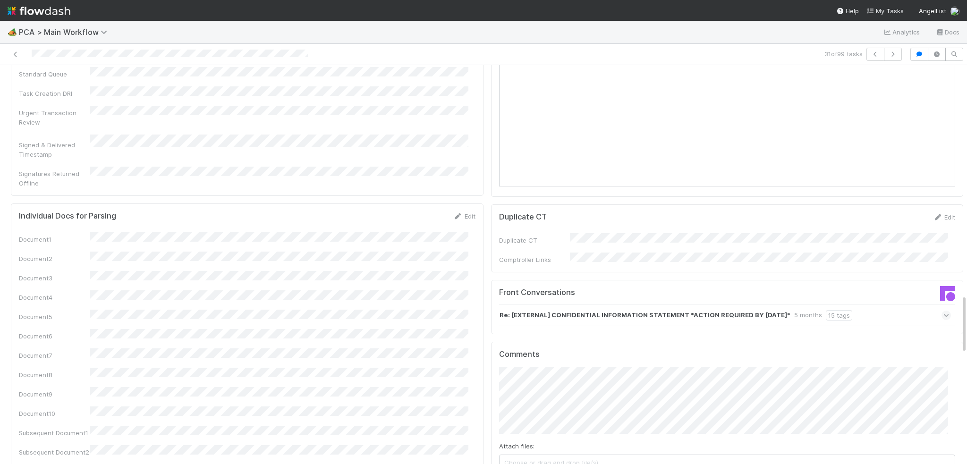
scroll to position [1559, 0]
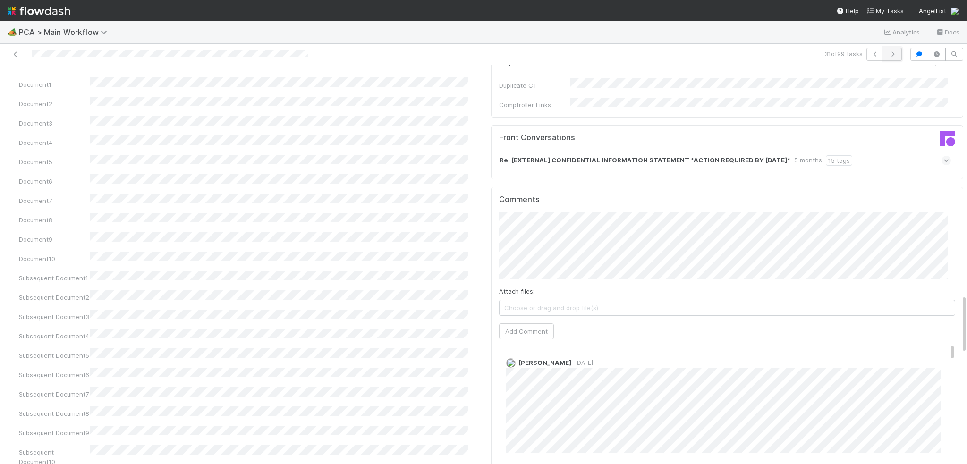
click at [884, 48] on button "button" at bounding box center [893, 54] width 18 height 13
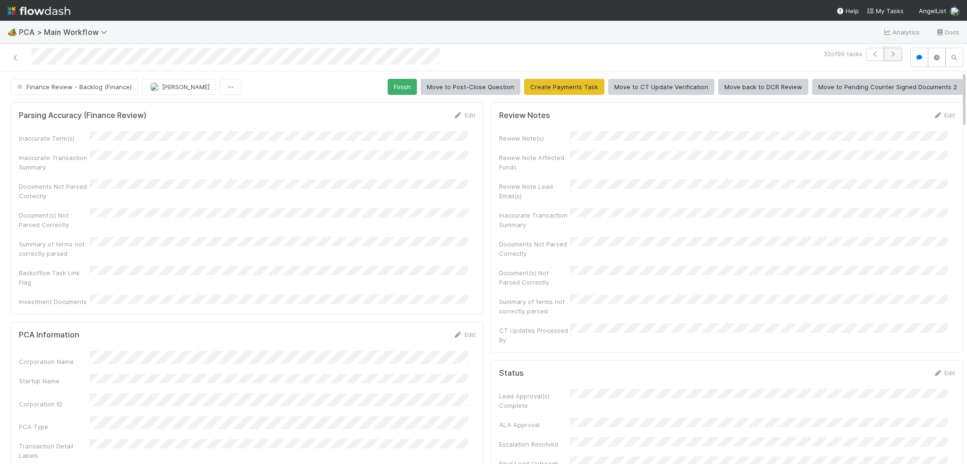
click at [888, 52] on icon "button" at bounding box center [892, 54] width 9 height 6
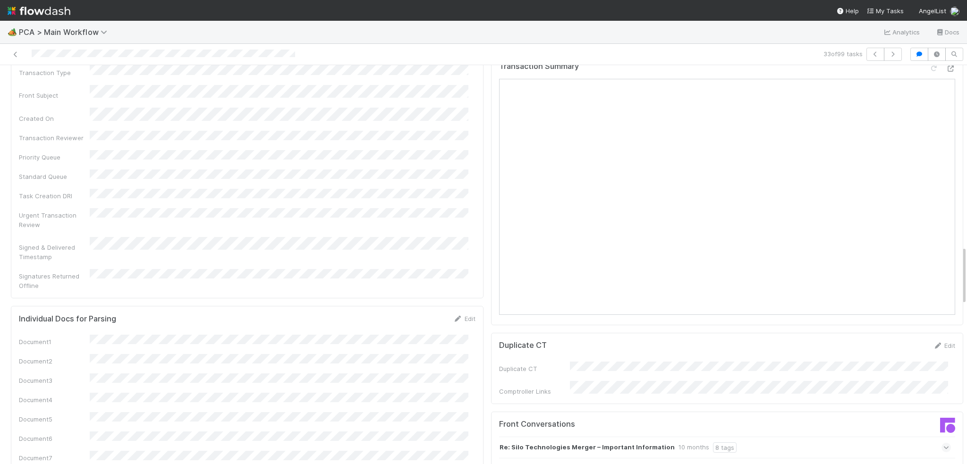
scroll to position [1134, 0]
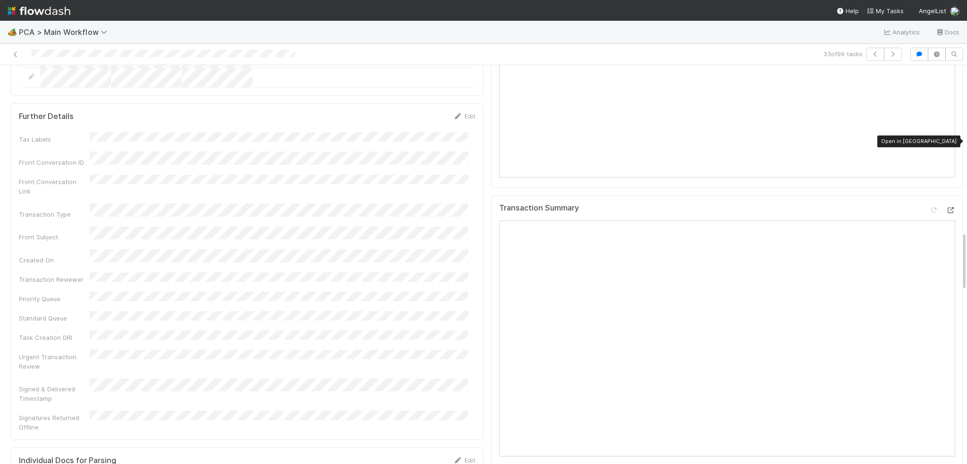
click at [946, 207] on icon at bounding box center [950, 210] width 9 height 6
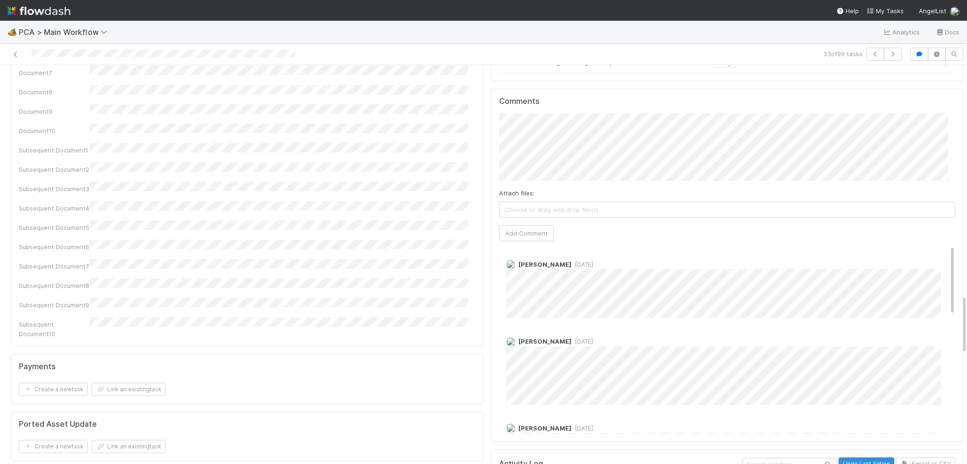
scroll to position [1559, 0]
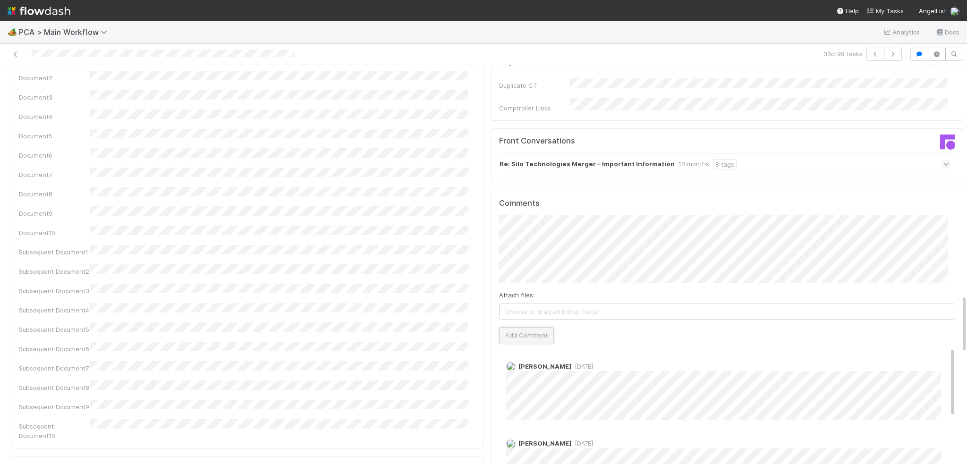
click at [520, 327] on button "Add Comment" at bounding box center [526, 335] width 55 height 16
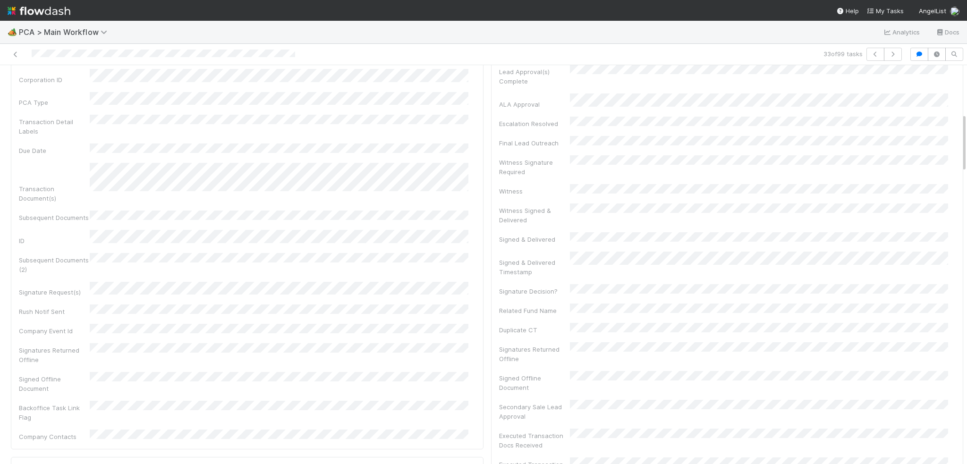
scroll to position [0, 0]
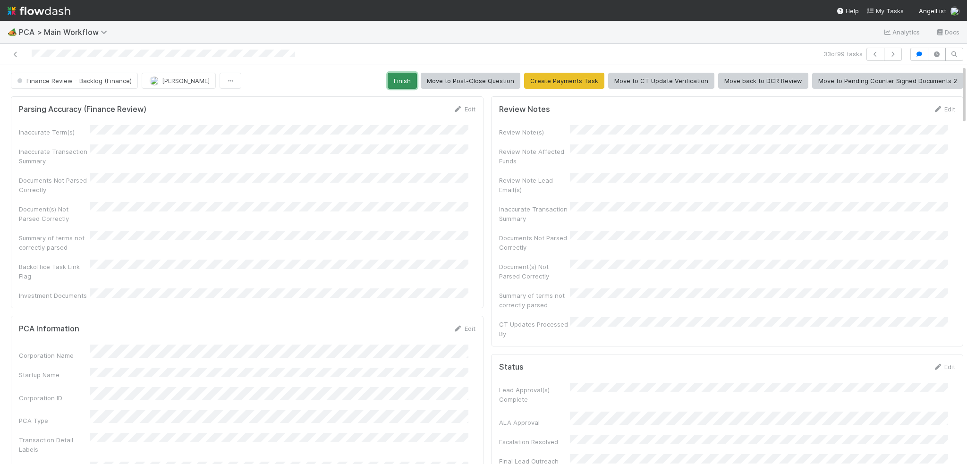
click at [400, 77] on button "Finish" at bounding box center [402, 81] width 29 height 16
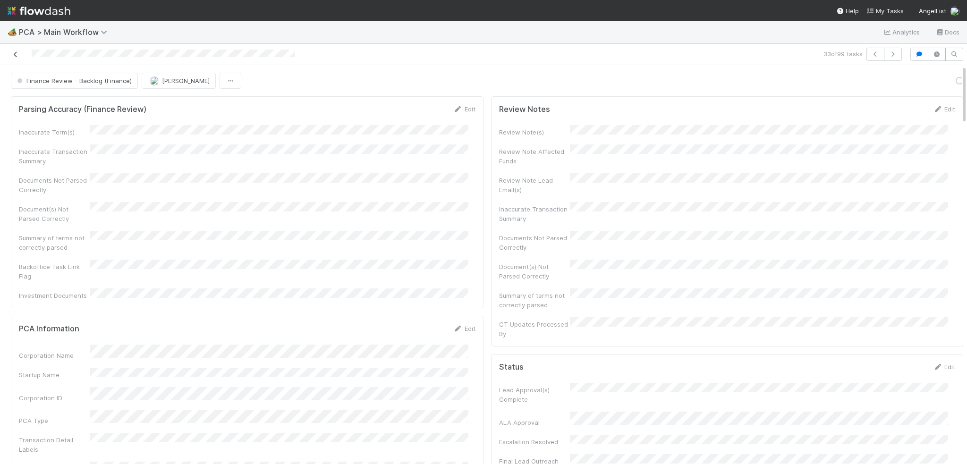
click at [13, 52] on icon at bounding box center [15, 54] width 9 height 6
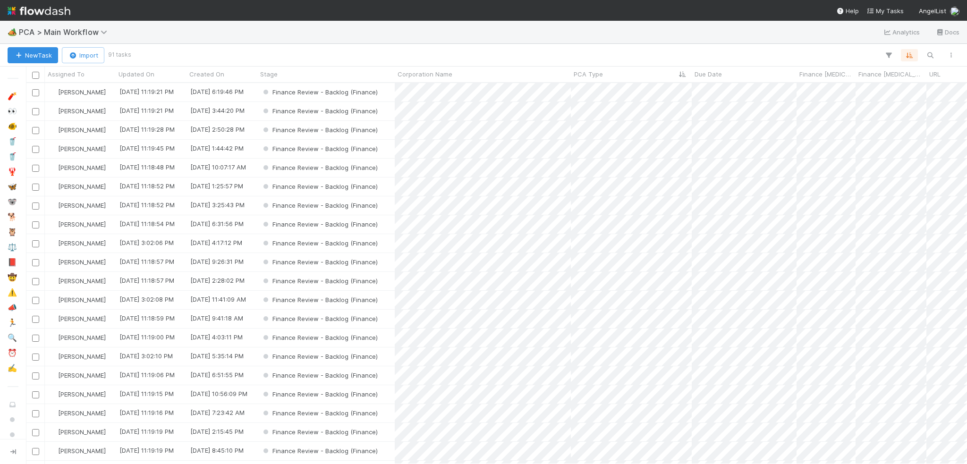
scroll to position [374, 934]
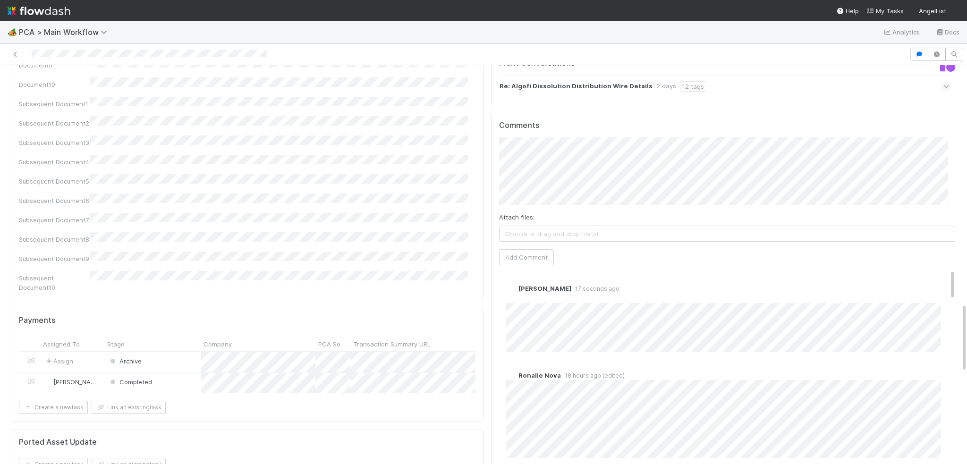
scroll to position [1370, 0]
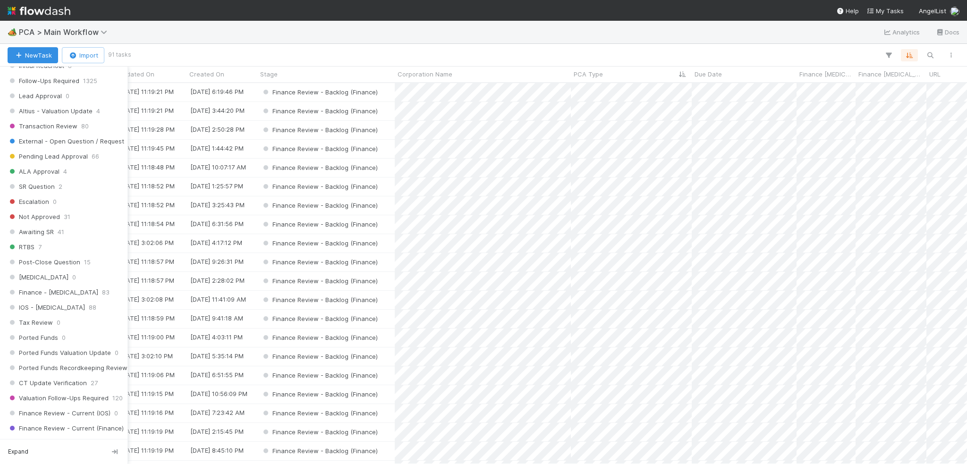
scroll to position [472, 0]
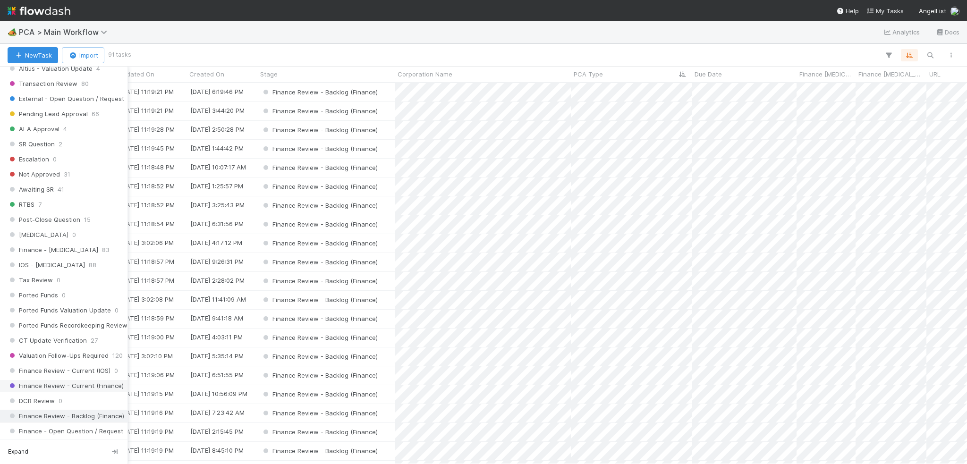
click at [77, 380] on span "Finance Review - Current (Finance)" at bounding box center [66, 386] width 116 height 12
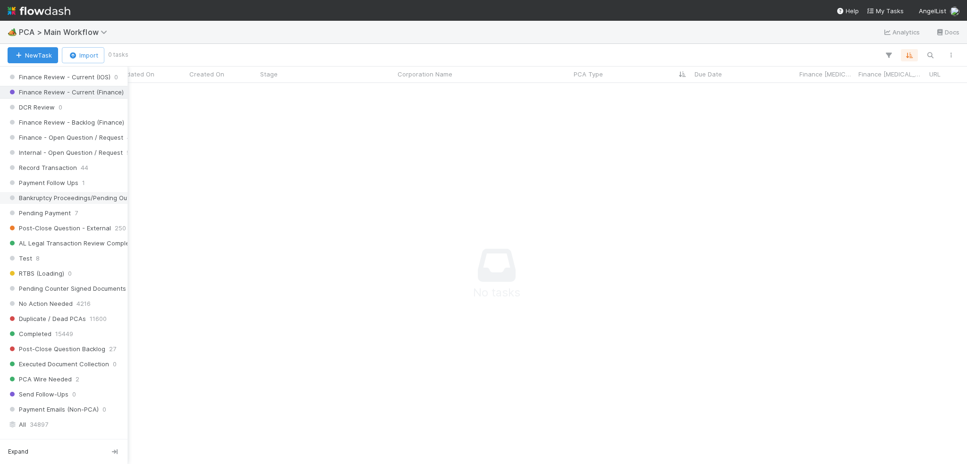
scroll to position [803, 0]
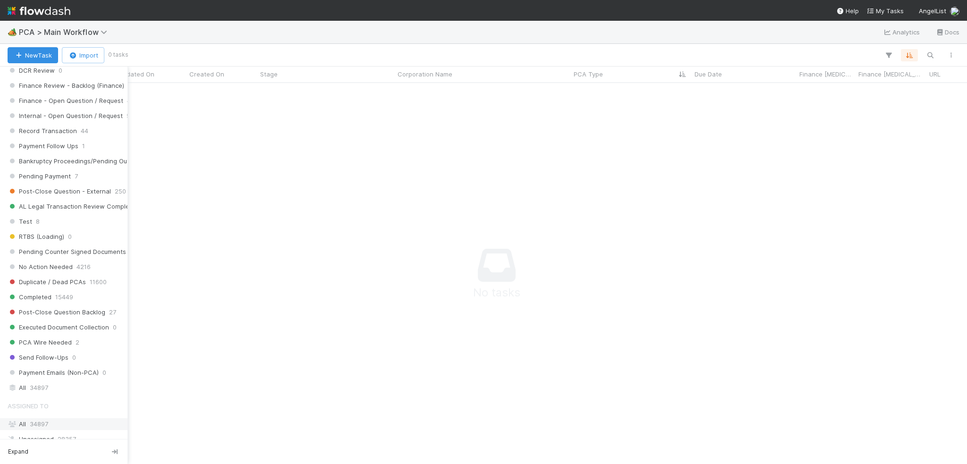
click at [39, 420] on span "34897" at bounding box center [39, 424] width 18 height 8
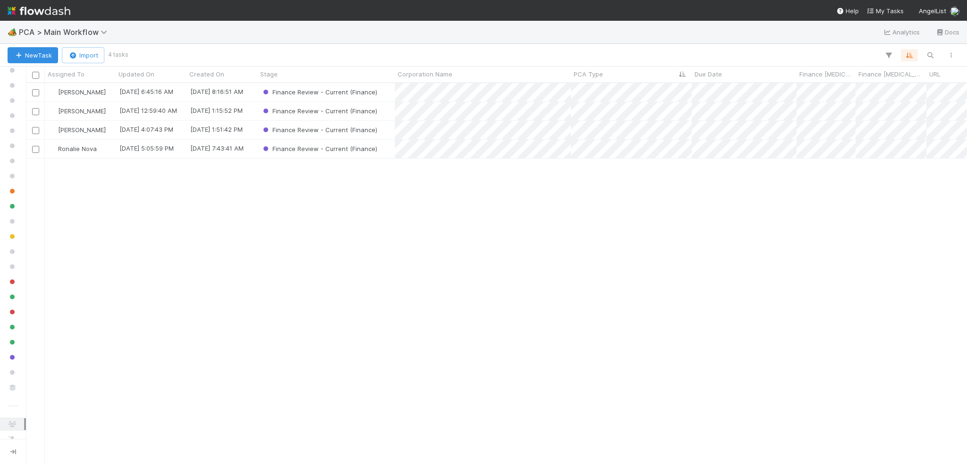
scroll to position [374, 934]
click at [68, 88] on span "[PERSON_NAME]" at bounding box center [82, 92] width 48 height 8
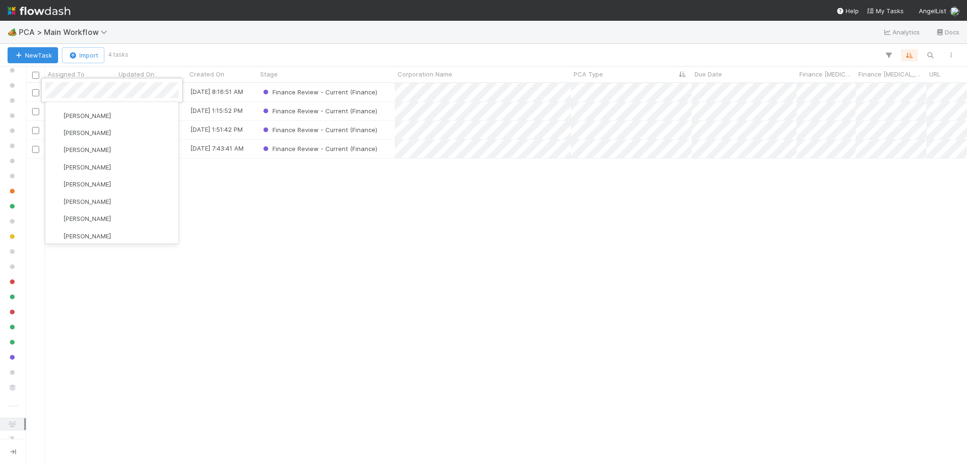
scroll to position [0, 0]
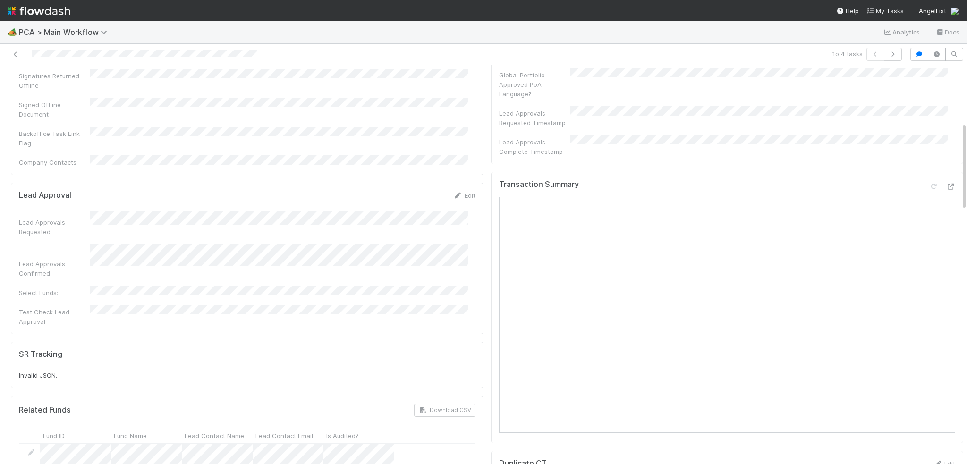
scroll to position [472, 0]
click at [946, 183] on icon at bounding box center [950, 186] width 9 height 6
